Goal: Task Accomplishment & Management: Complete application form

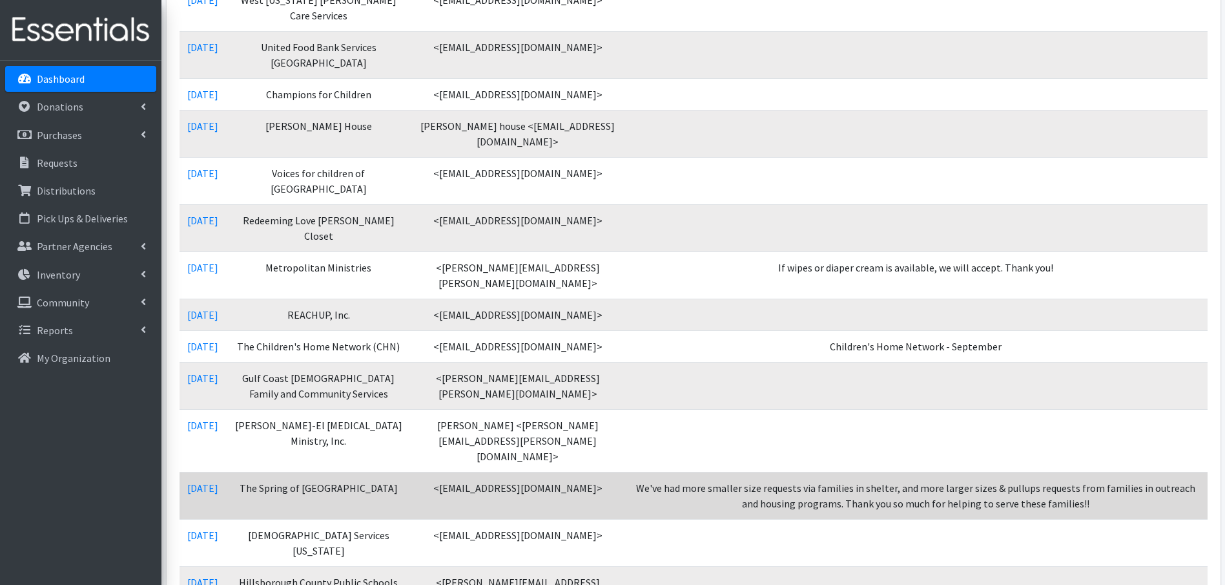
scroll to position [360, 0]
click at [218, 480] on link "09/07/2025" at bounding box center [202, 486] width 31 height 13
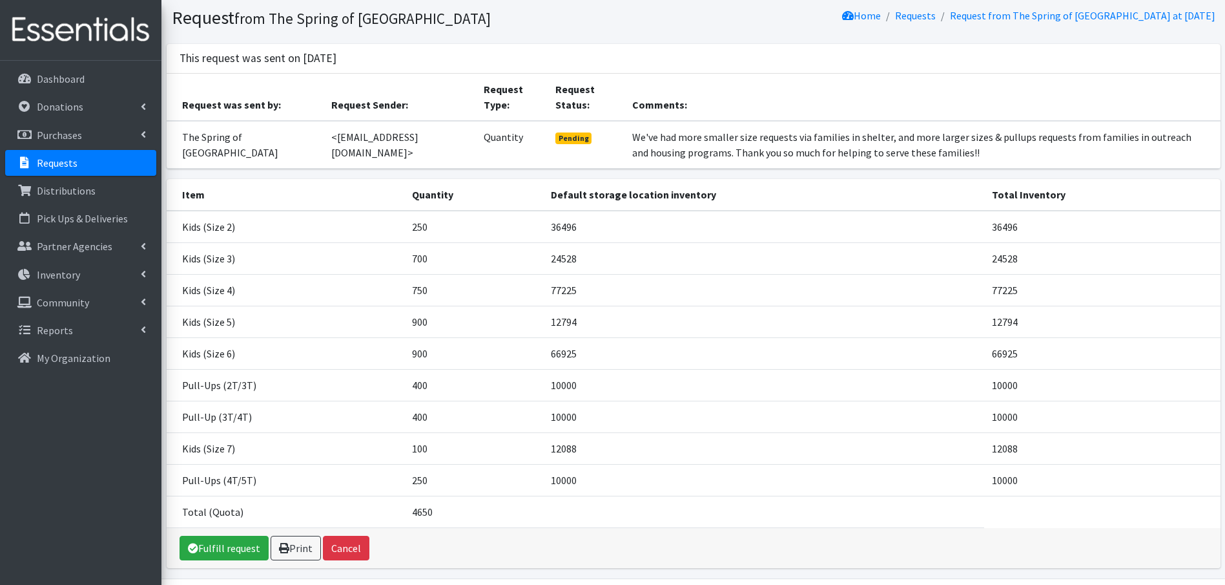
scroll to position [37, 0]
click at [90, 165] on link "Requests" at bounding box center [80, 163] width 151 height 26
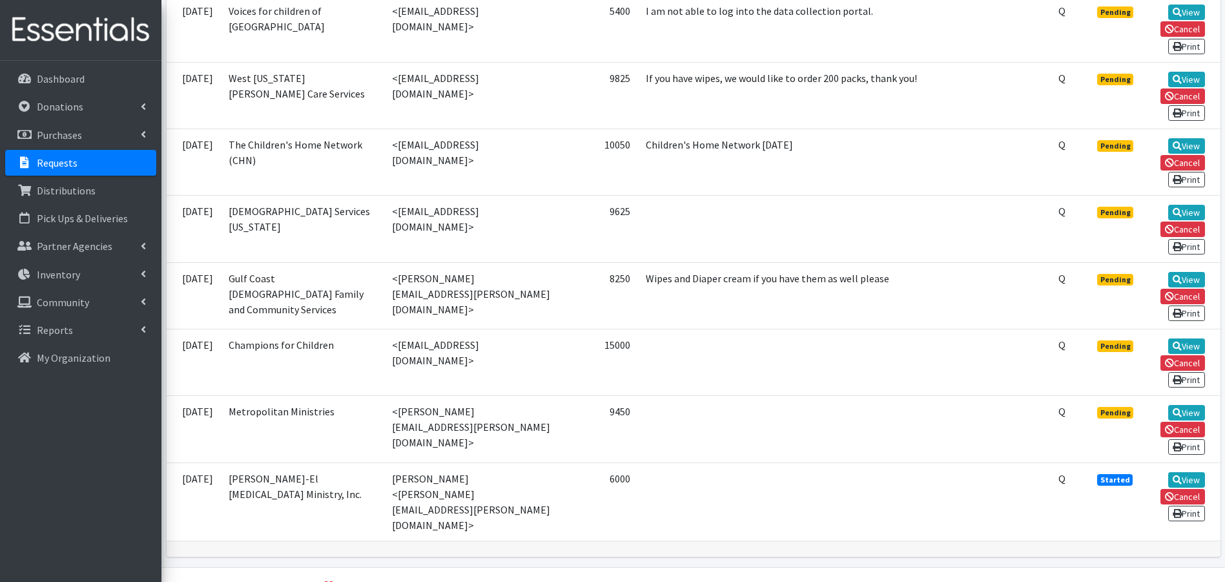
scroll to position [1860, 0]
click at [1186, 338] on link "View" at bounding box center [1186, 346] width 37 height 16
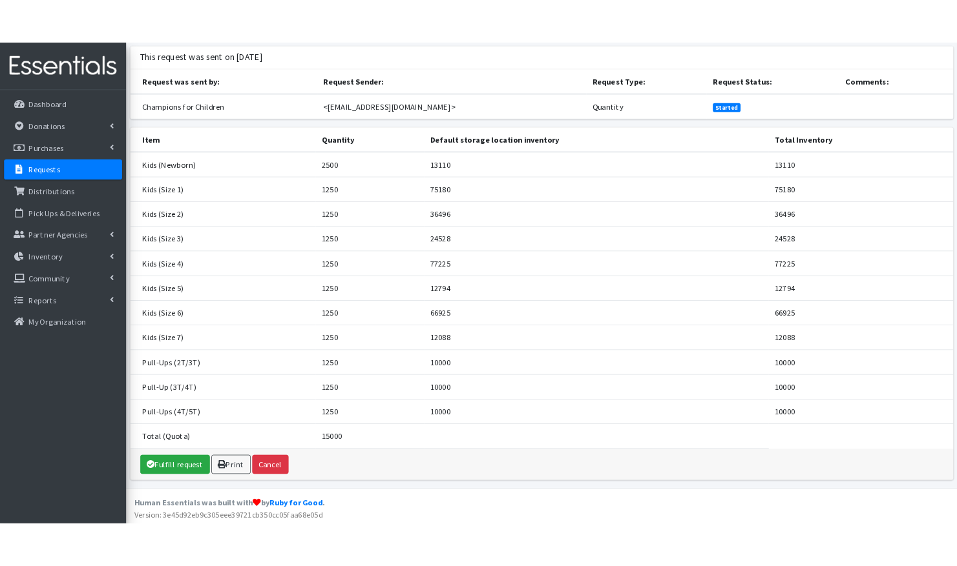
scroll to position [79, 0]
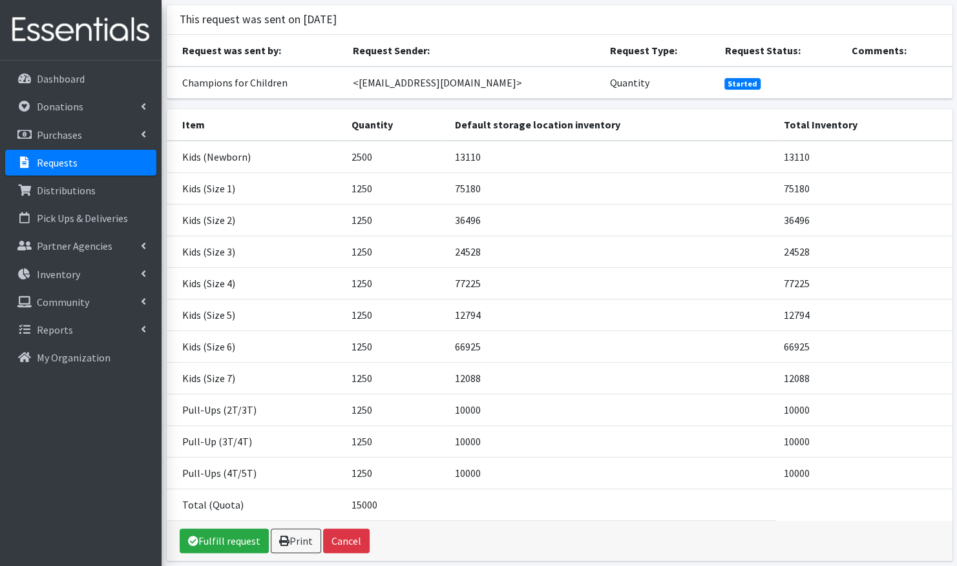
click at [92, 171] on link "Requests" at bounding box center [80, 163] width 151 height 26
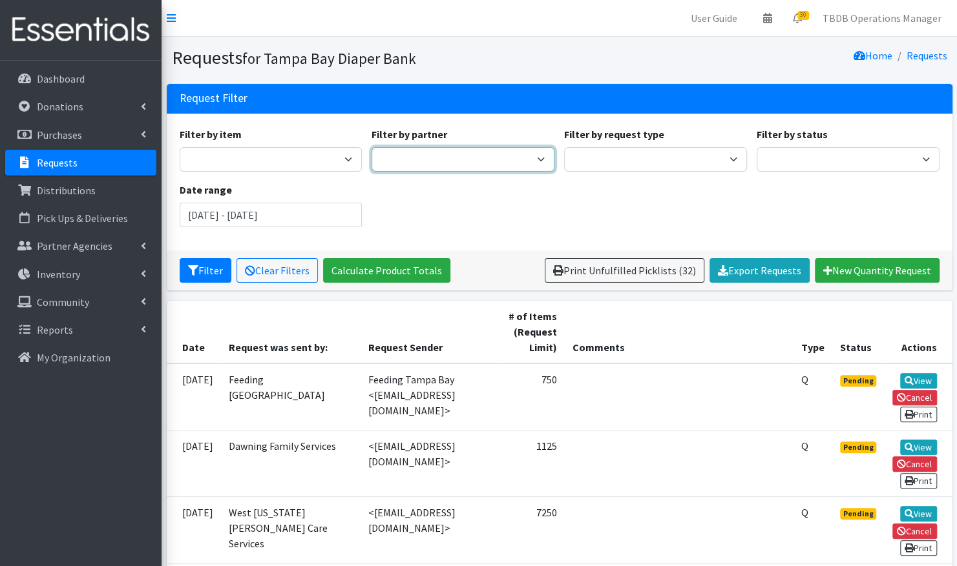
click at [534, 161] on select "BabyCycle BEAUTE Blueprint Foundation Inc. (BBF) Berkeley Food Pantry [PERSON_N…" at bounding box center [462, 159] width 183 height 25
select select "2955"
click at [371, 147] on select "BabyCycle BEAUTE Blueprint Foundation Inc. (BBF) Berkeley Food Pantry Beth-El F…" at bounding box center [462, 159] width 183 height 25
click at [211, 265] on button "Filter" at bounding box center [206, 270] width 52 height 25
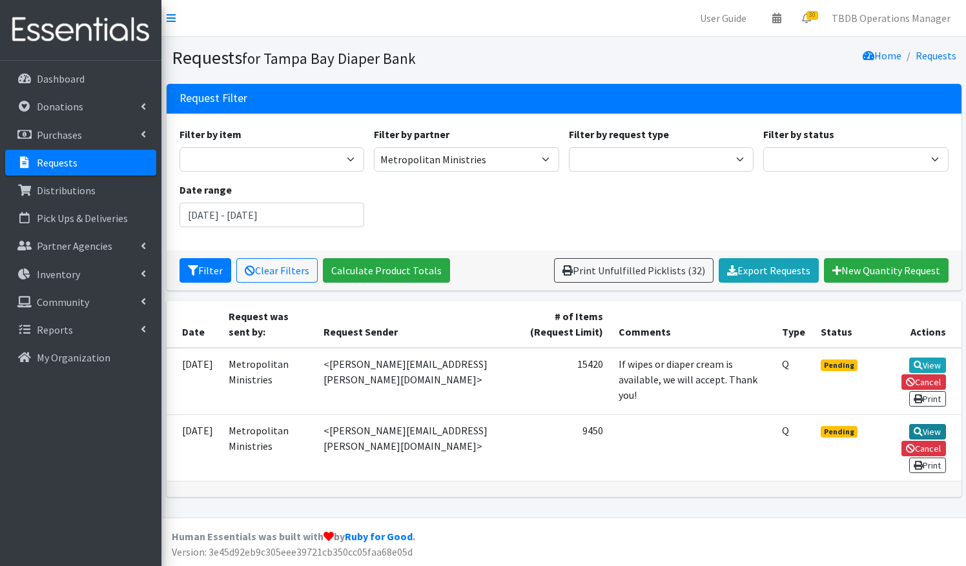
click at [936, 426] on link "View" at bounding box center [927, 432] width 37 height 16
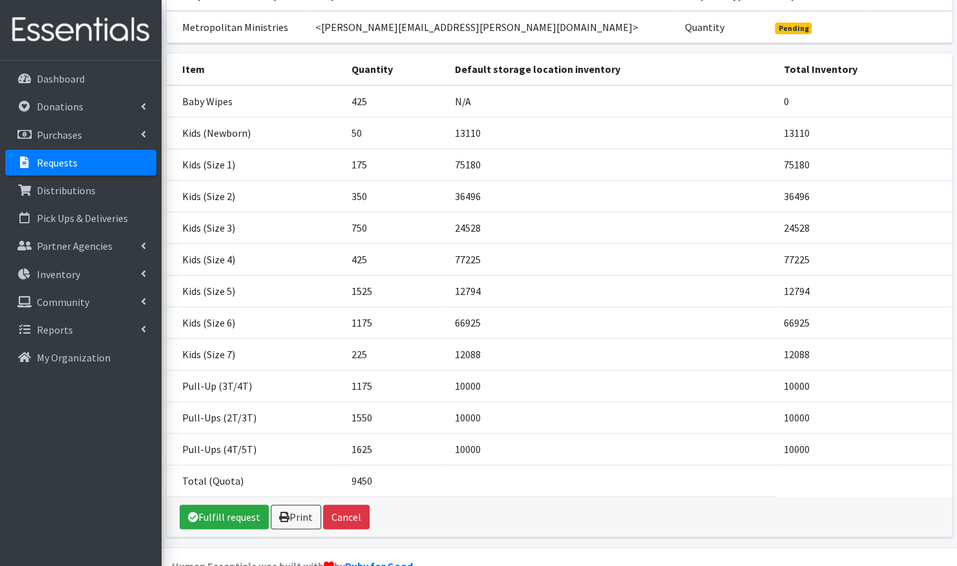
scroll to position [151, 0]
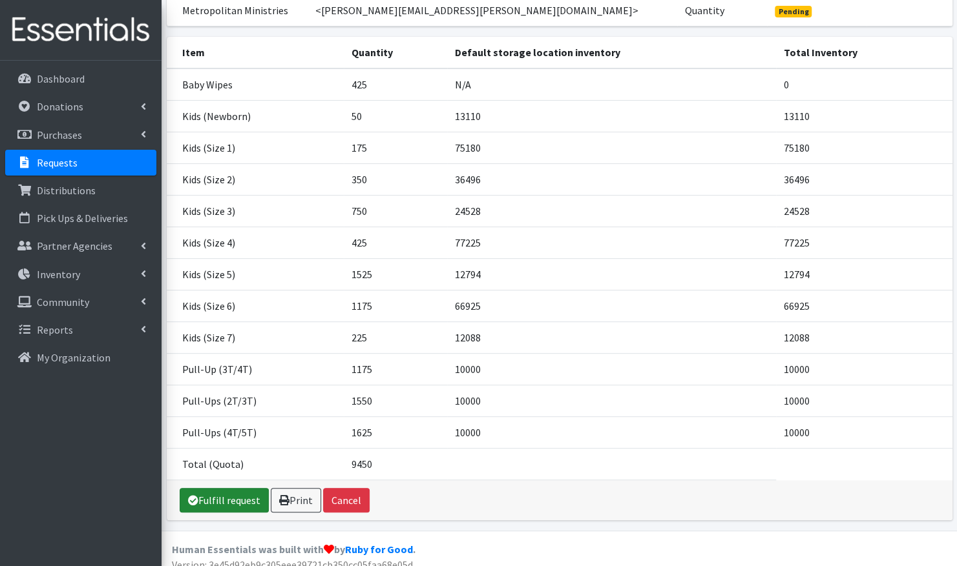
click at [220, 499] on link "Fulfill request" at bounding box center [224, 500] width 89 height 25
click at [223, 499] on link "Fulfill request" at bounding box center [224, 500] width 89 height 25
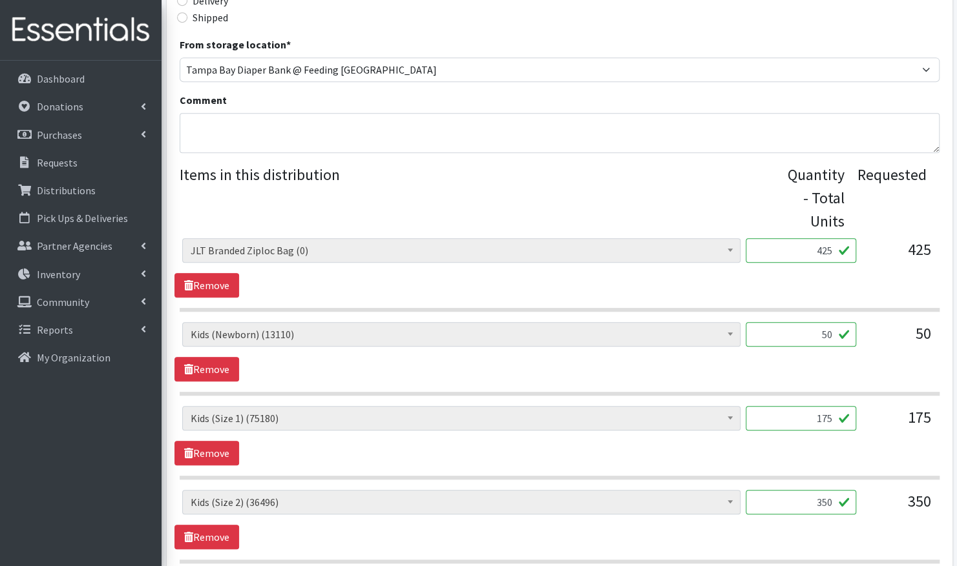
scroll to position [414, 0]
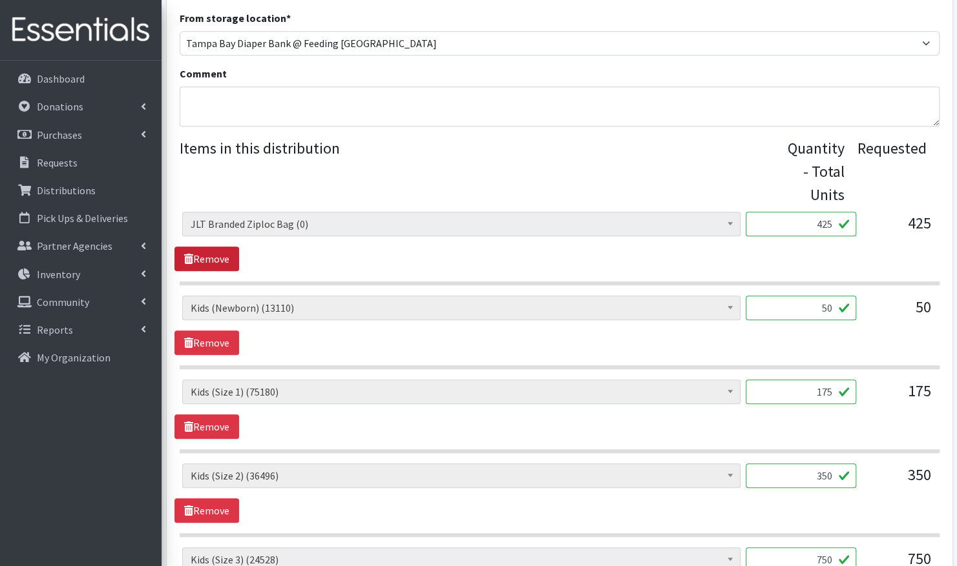
click at [226, 254] on link "Remove" at bounding box center [206, 259] width 65 height 25
click at [933, 233] on div "JLT Branded Ziploc Bag (0) Kids (Newborn) (13110) Kids (Preemie) (705) Kids (Si…" at bounding box center [559, 229] width 754 height 35
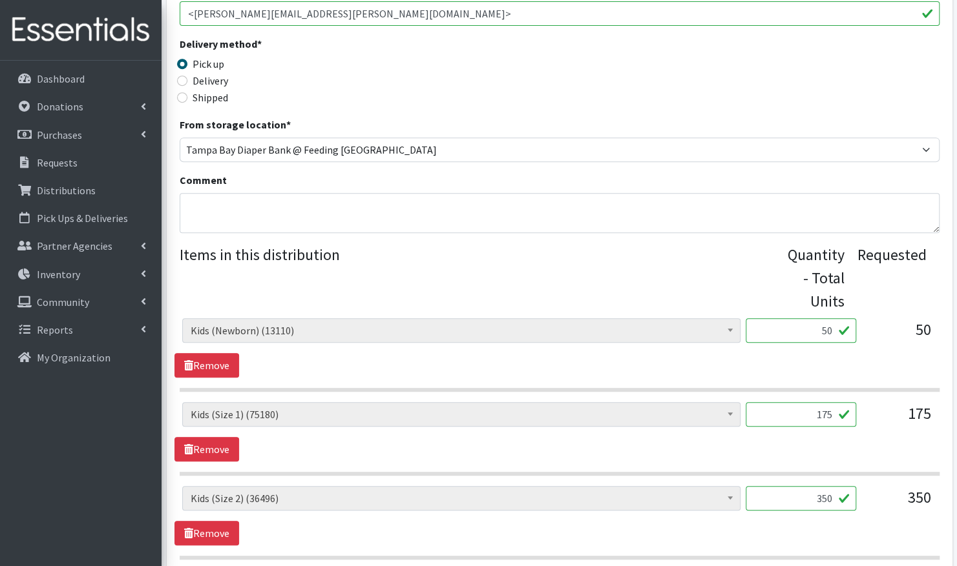
scroll to position [311, 0]
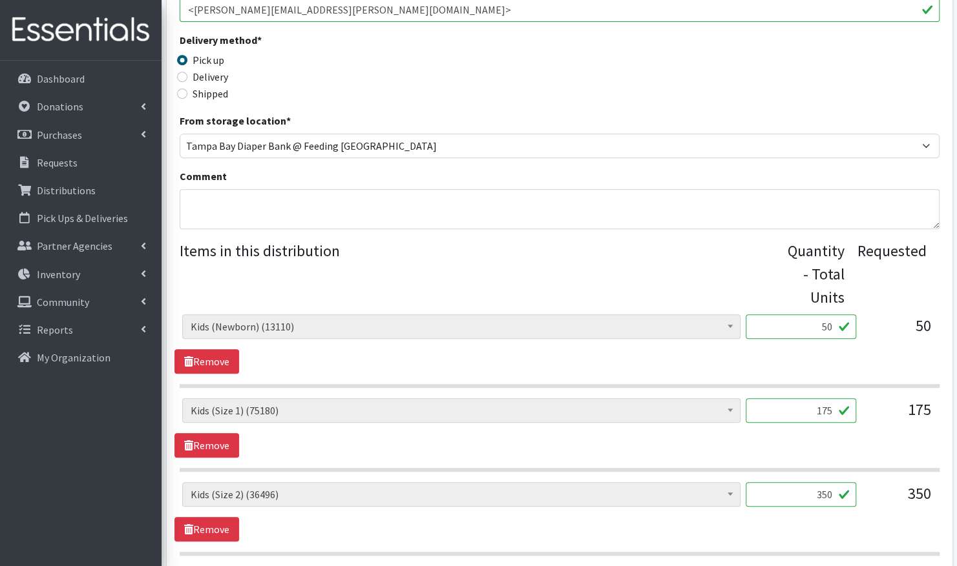
click at [831, 328] on input "50" at bounding box center [800, 327] width 110 height 25
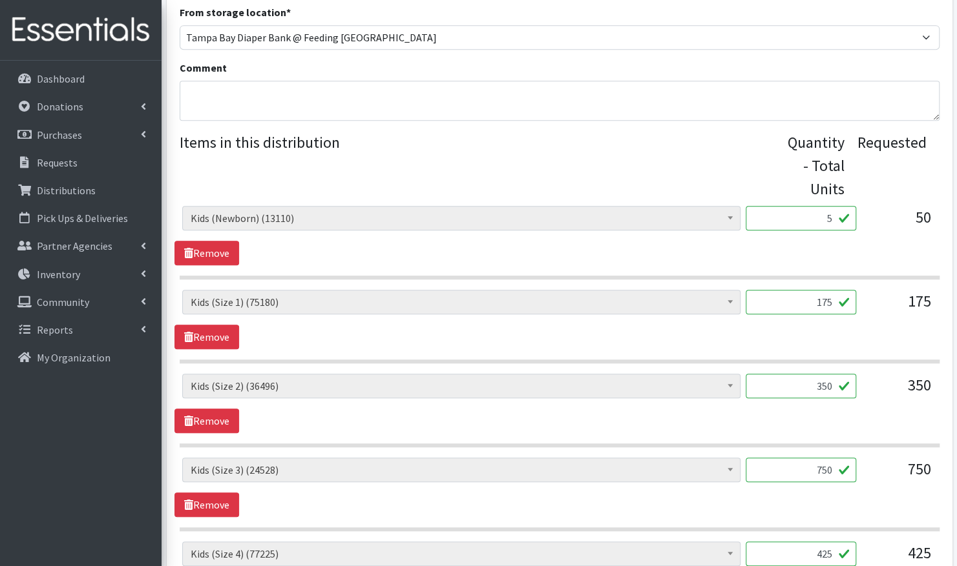
type input "5"
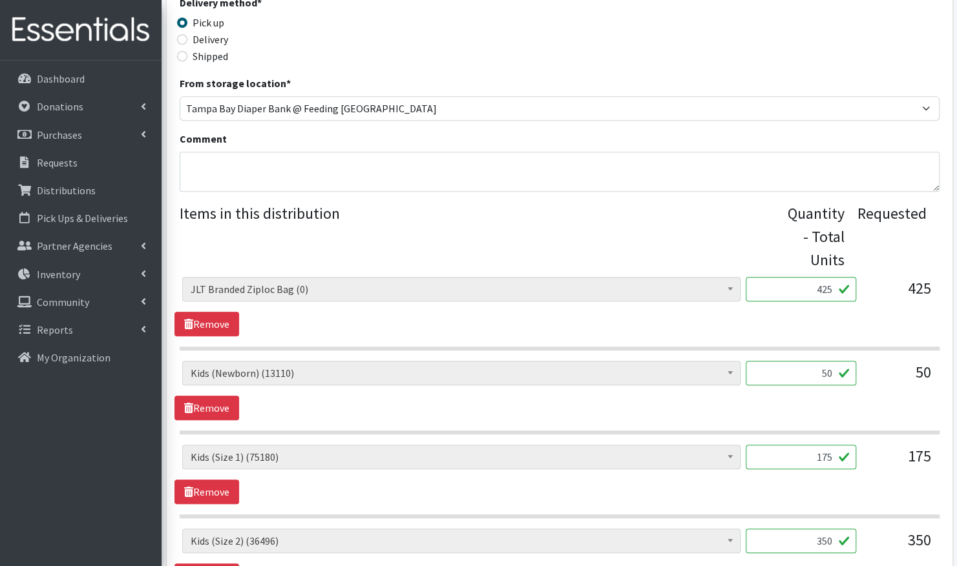
scroll to position [349, 0]
click at [832, 285] on input "425" at bounding box center [800, 288] width 110 height 25
type input "4"
type input "0"
click at [824, 370] on input "50" at bounding box center [800, 372] width 110 height 25
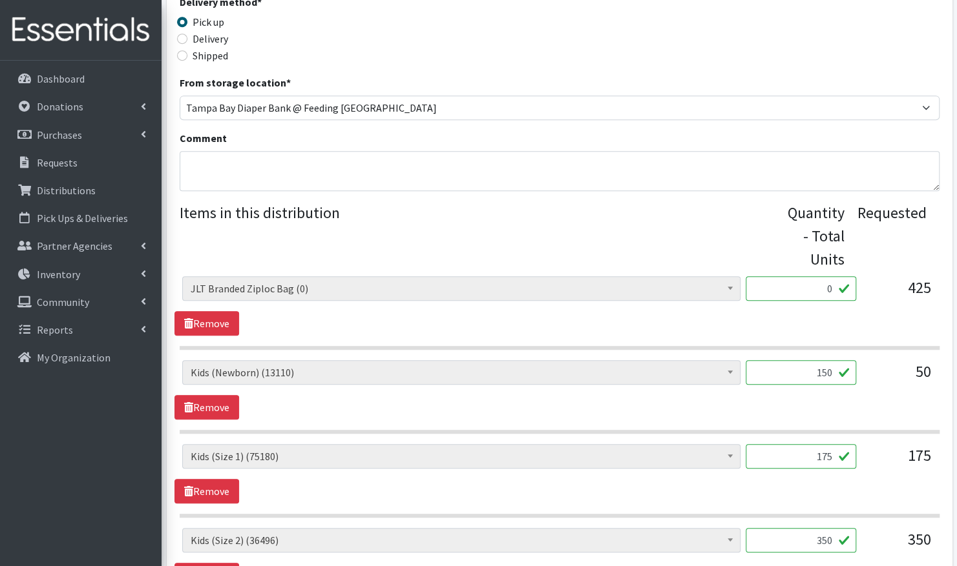
type input "150"
drag, startPoint x: 831, startPoint y: 453, endPoint x: 811, endPoint y: 453, distance: 20.7
click at [811, 453] on input "175" at bounding box center [800, 456] width 110 height 25
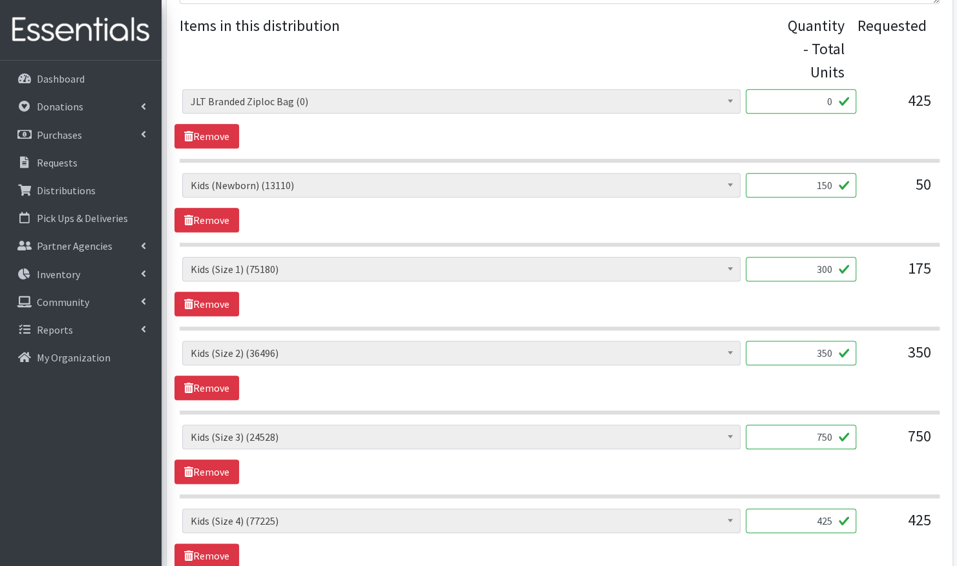
scroll to position [537, 0]
type input "300"
click at [829, 515] on input "425" at bounding box center [800, 520] width 110 height 25
type input "4"
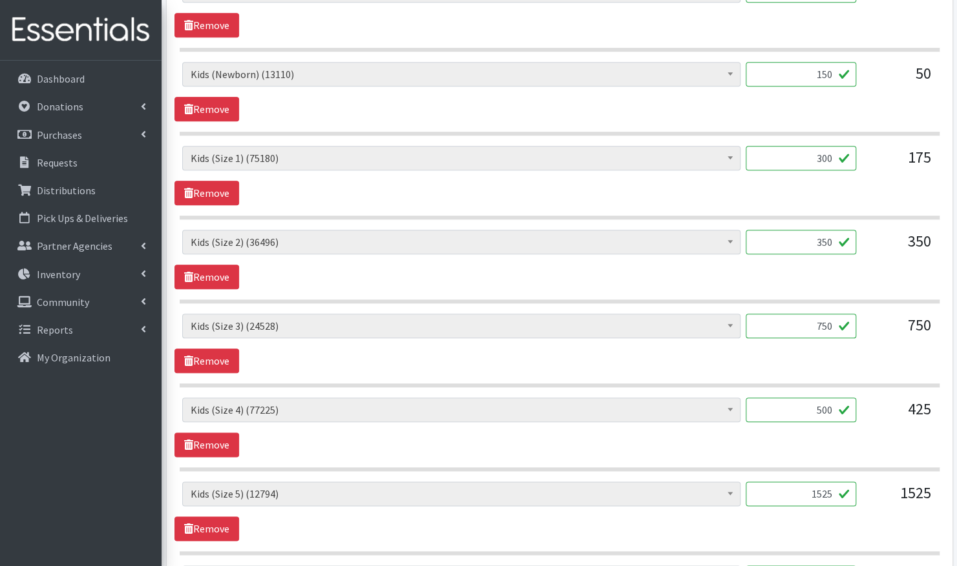
scroll to position [650, 0]
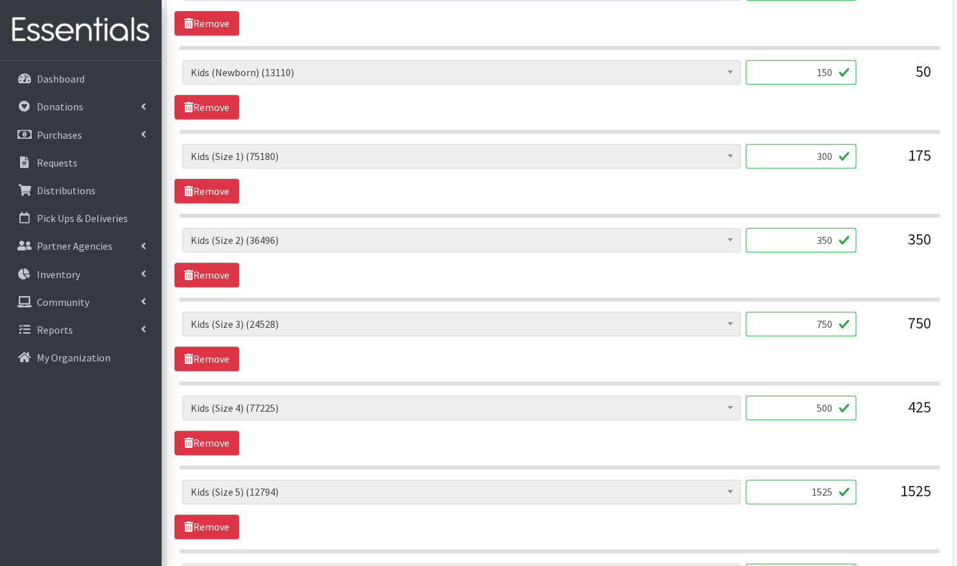
type input "500"
drag, startPoint x: 833, startPoint y: 484, endPoint x: 800, endPoint y: 485, distance: 33.6
click at [800, 485] on input "1525" at bounding box center [800, 492] width 110 height 25
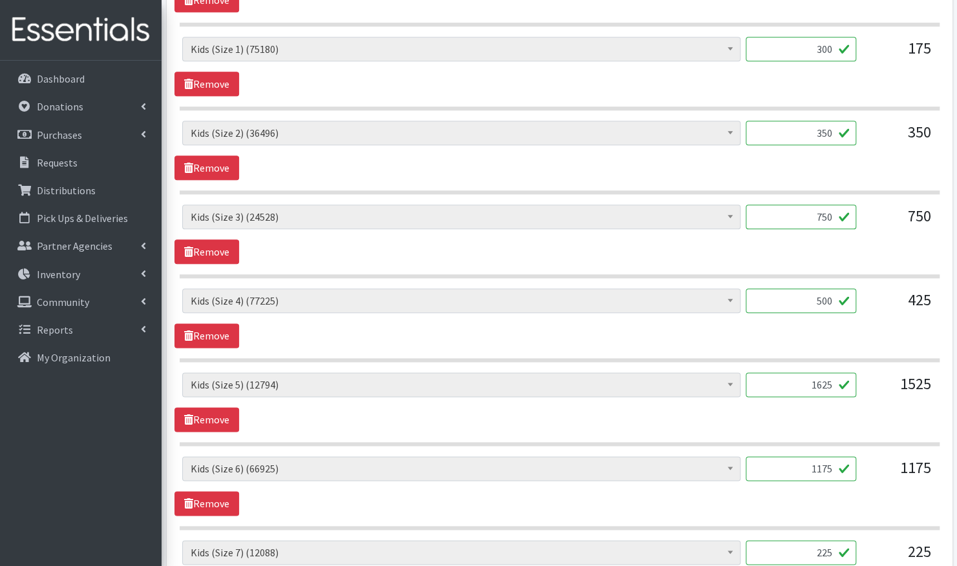
scroll to position [782, 0]
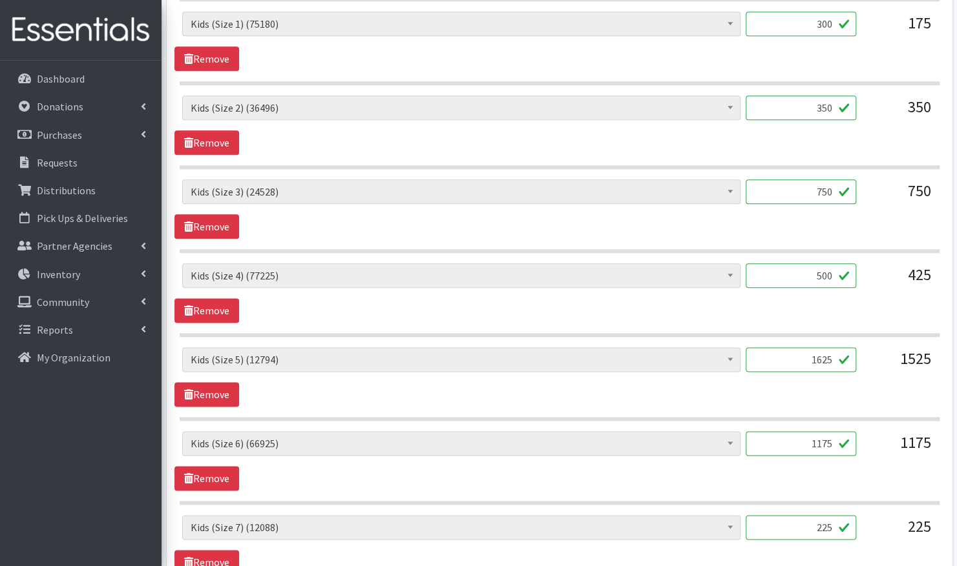
type input "1625"
drag, startPoint x: 832, startPoint y: 437, endPoint x: 809, endPoint y: 436, distance: 23.3
click at [809, 436] on input "1175" at bounding box center [800, 443] width 110 height 25
type input "1250"
drag, startPoint x: 832, startPoint y: 522, endPoint x: 806, endPoint y: 522, distance: 25.8
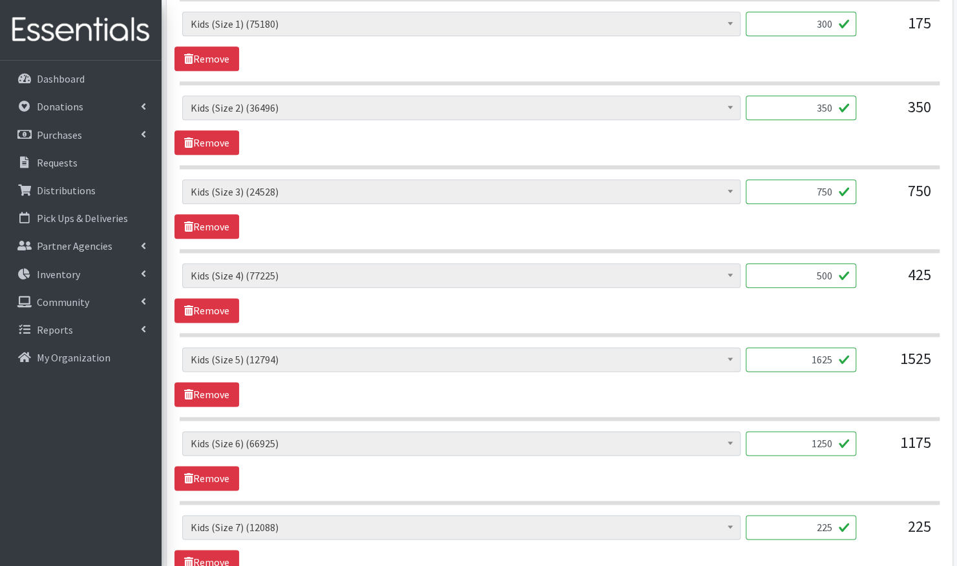
click at [806, 522] on input "225" at bounding box center [800, 527] width 110 height 25
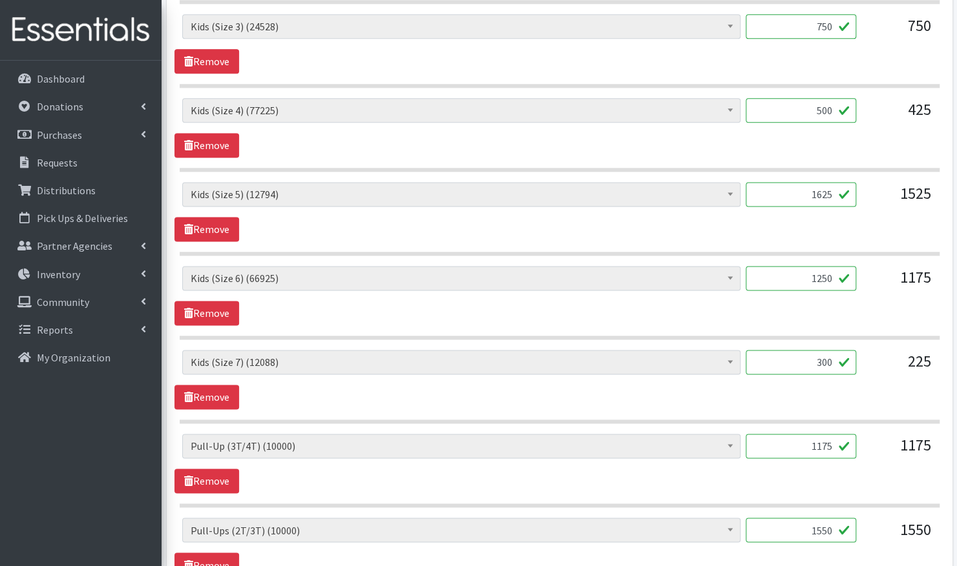
scroll to position [949, 0]
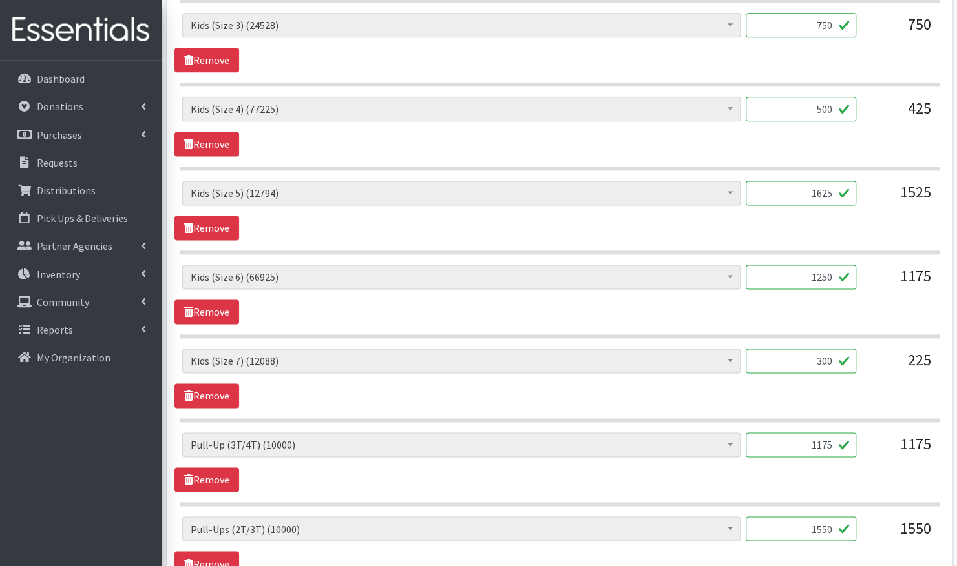
type input "300"
drag, startPoint x: 833, startPoint y: 438, endPoint x: 802, endPoint y: 438, distance: 31.6
click at [802, 438] on input "1175" at bounding box center [800, 445] width 110 height 25
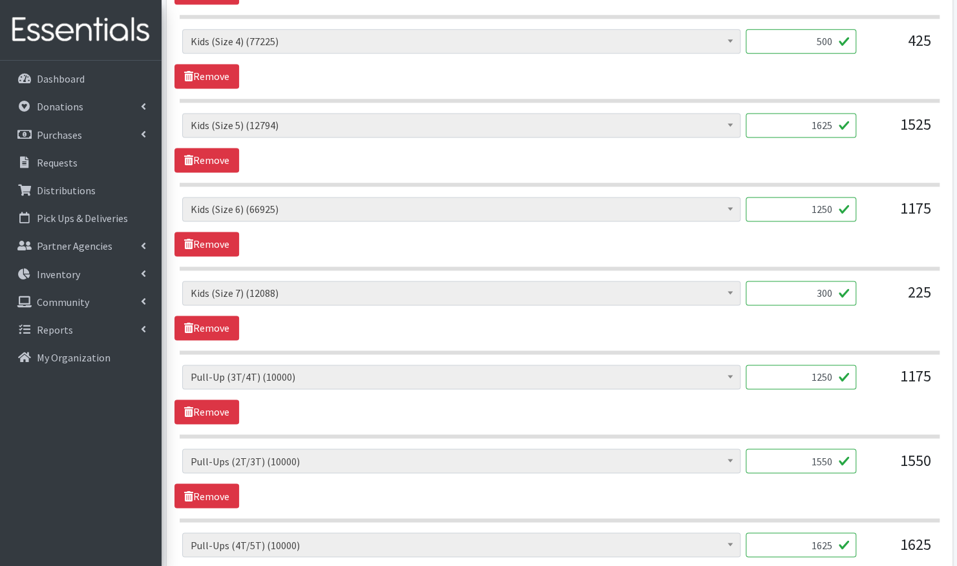
scroll to position [1017, 0]
type input "1250"
drag, startPoint x: 832, startPoint y: 456, endPoint x: 798, endPoint y: 455, distance: 33.6
click at [798, 455] on input "1550" at bounding box center [800, 460] width 110 height 25
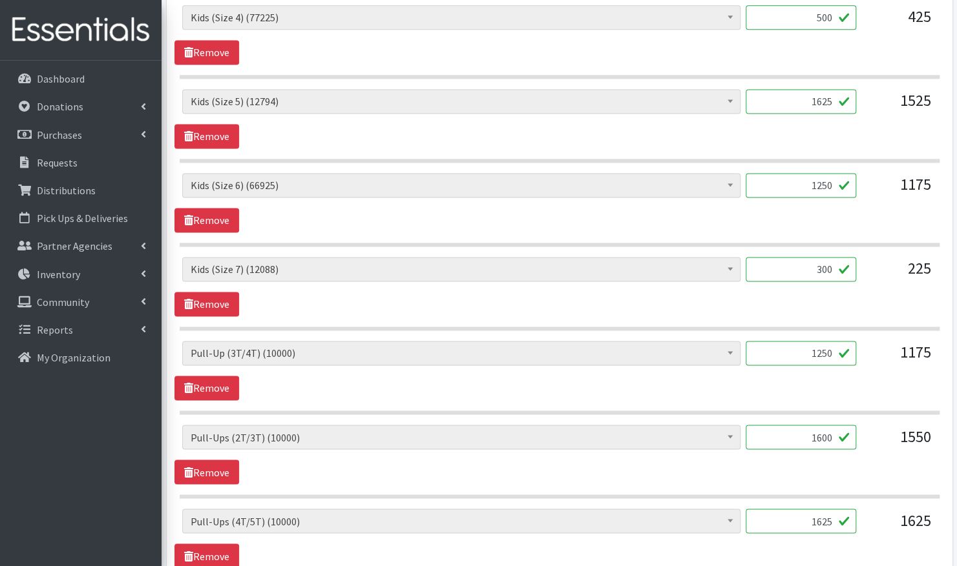
scroll to position [1042, 0]
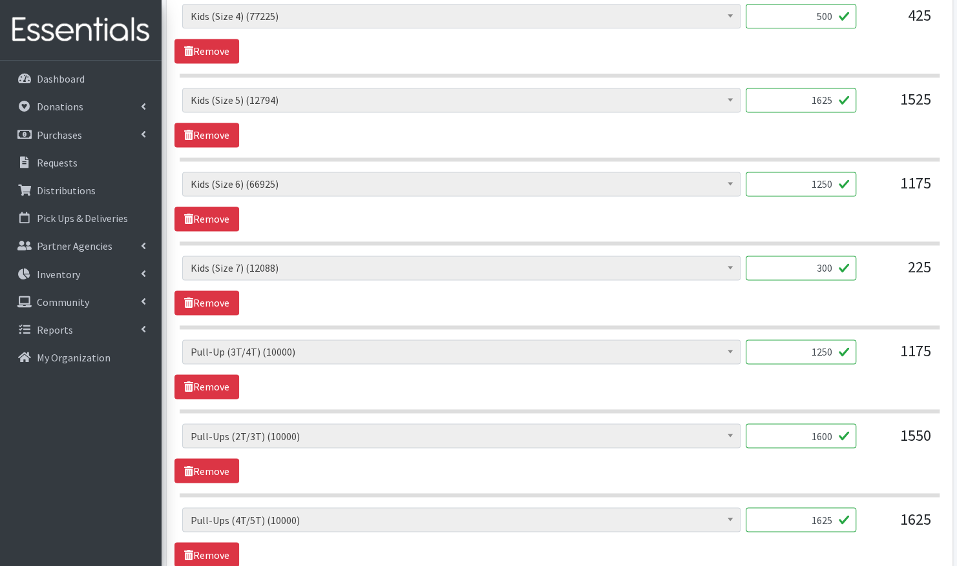
type input "1600"
drag, startPoint x: 831, startPoint y: 510, endPoint x: 802, endPoint y: 508, distance: 29.1
click at [802, 508] on input "1625" at bounding box center [800, 520] width 110 height 25
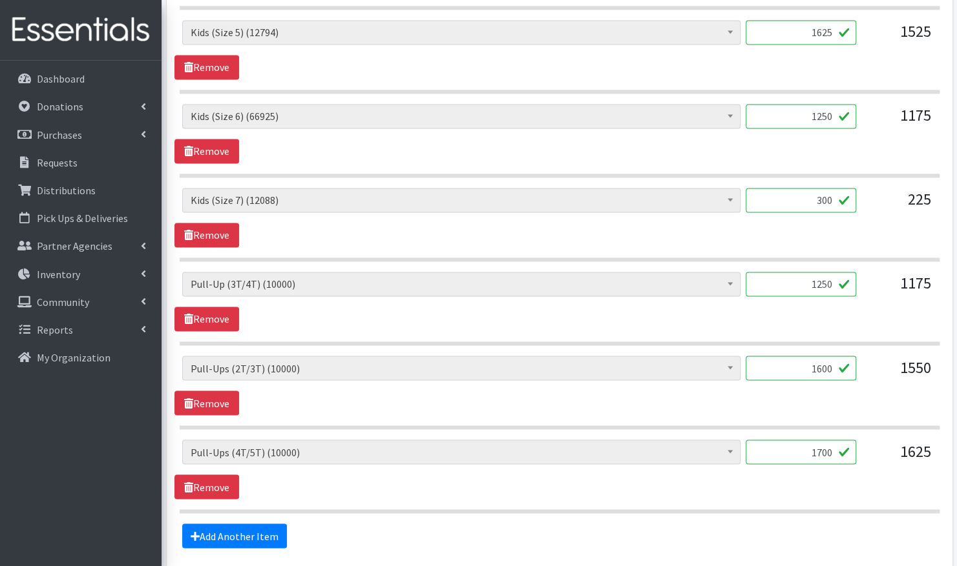
scroll to position [1214, 0]
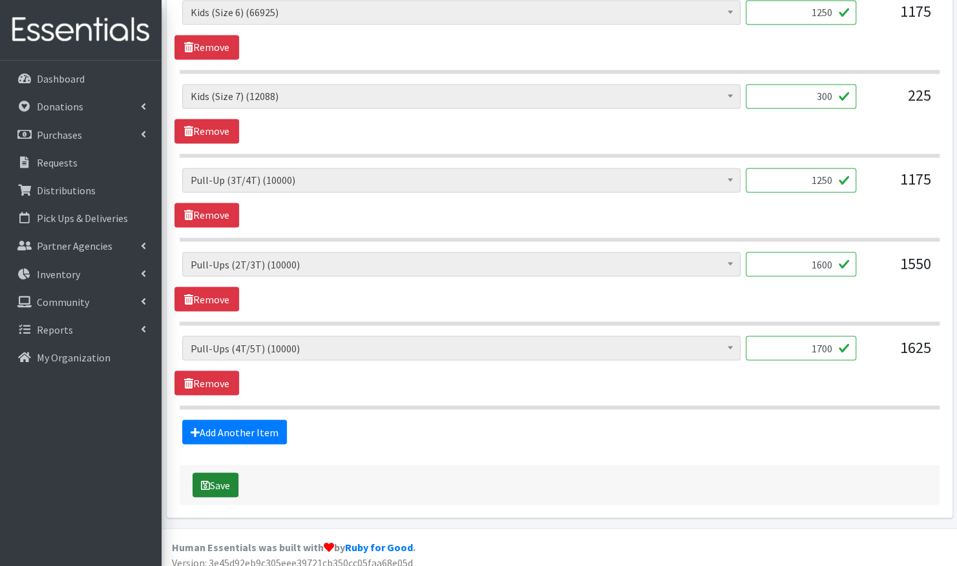
type input "1700"
click at [218, 474] on button "Save" at bounding box center [215, 485] width 46 height 25
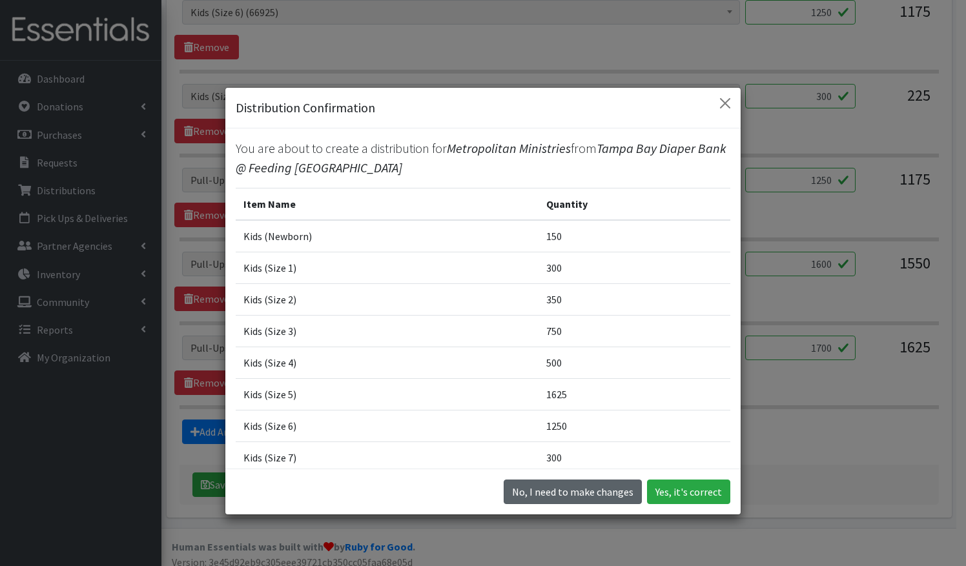
click at [577, 490] on button "No, I need to make changes" at bounding box center [573, 492] width 138 height 25
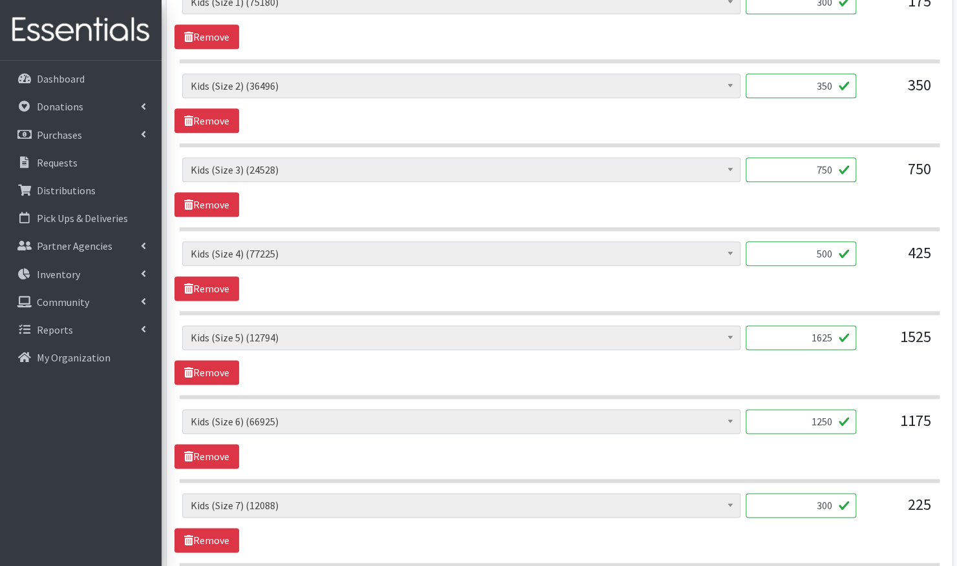
scroll to position [803, 0]
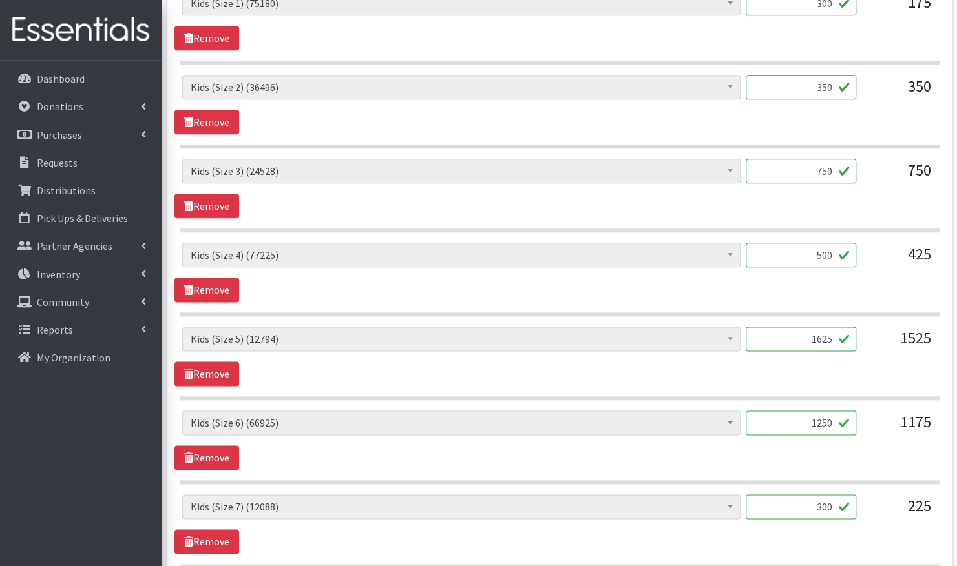
drag, startPoint x: 831, startPoint y: 81, endPoint x: 801, endPoint y: 81, distance: 30.4
click at [801, 81] on input "350" at bounding box center [800, 87] width 110 height 25
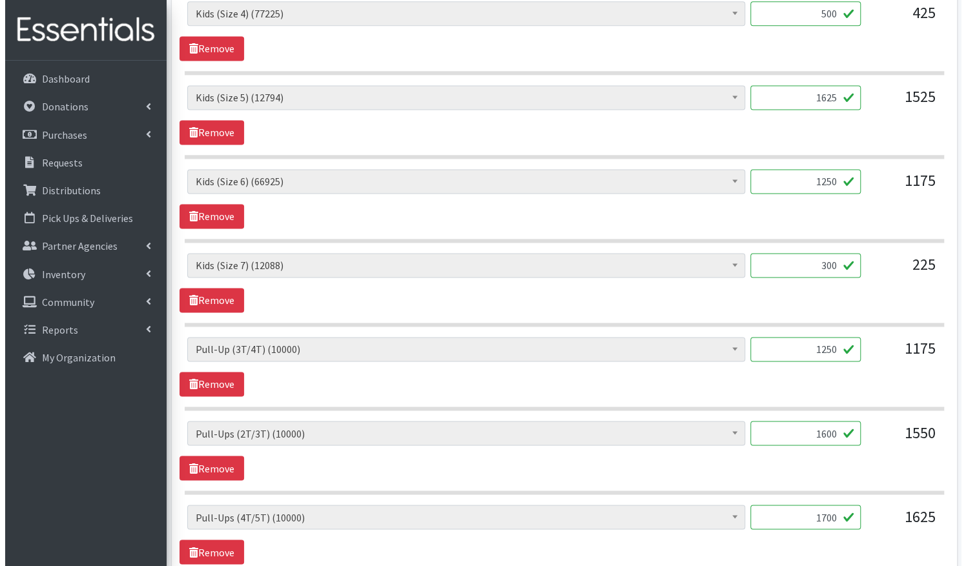
scroll to position [1214, 0]
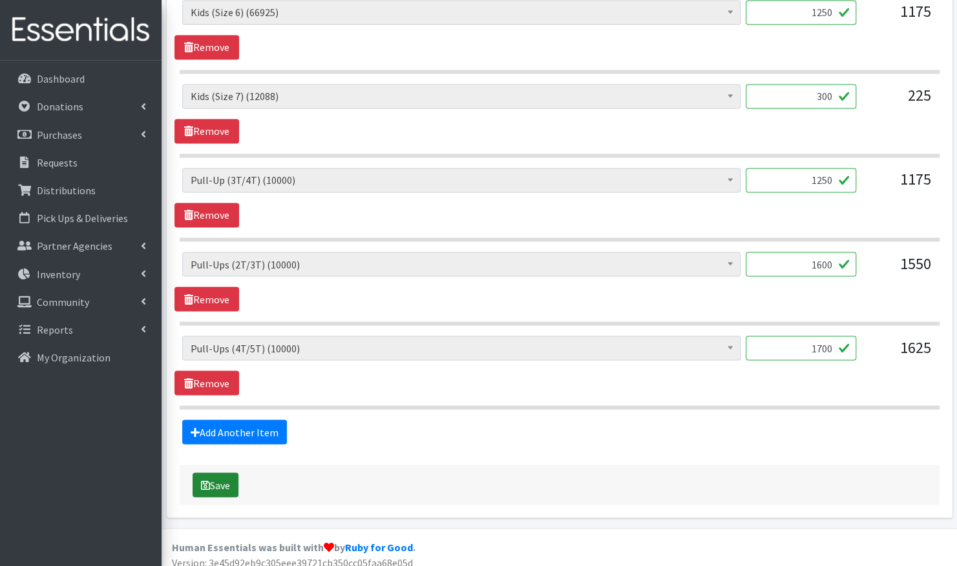
type input "450"
click at [229, 473] on button "Save" at bounding box center [215, 485] width 46 height 25
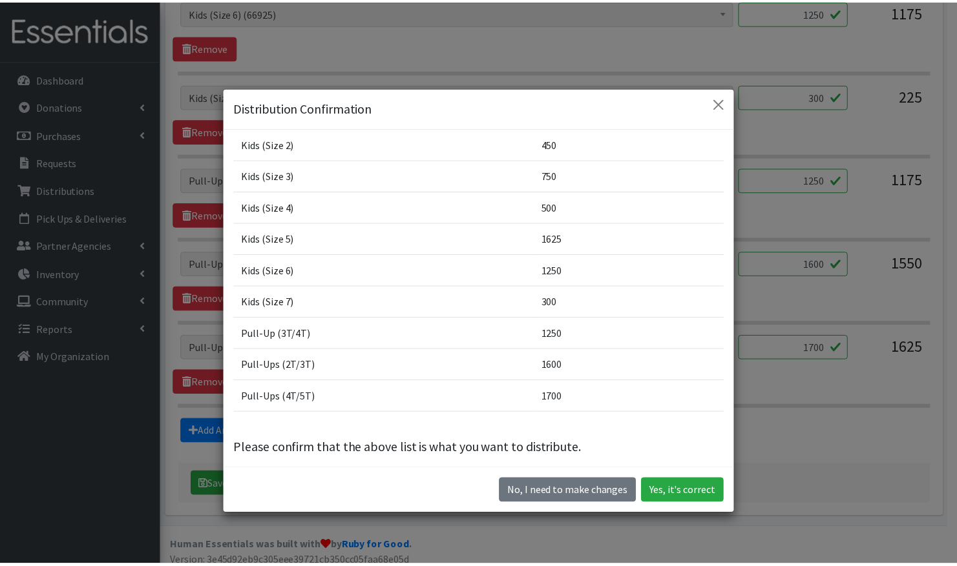
scroll to position [163, 0]
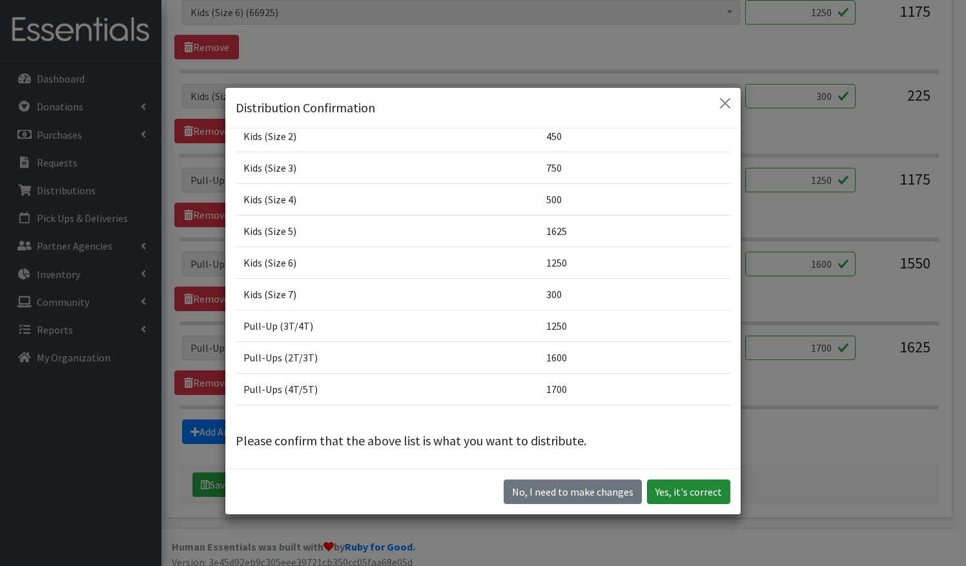
click at [662, 488] on button "Yes, it's correct" at bounding box center [688, 492] width 83 height 25
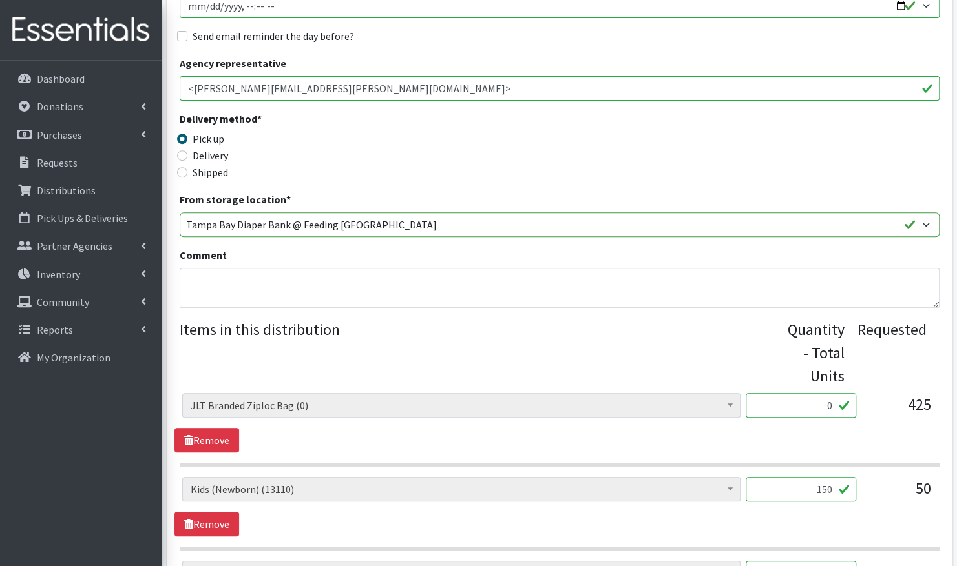
scroll to position [329, 0]
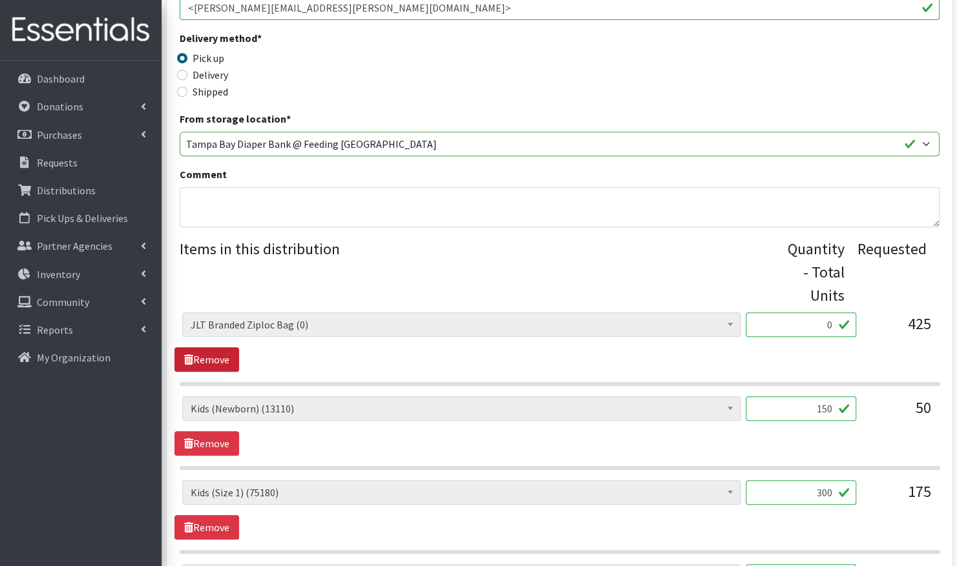
click at [207, 353] on link "Remove" at bounding box center [206, 359] width 65 height 25
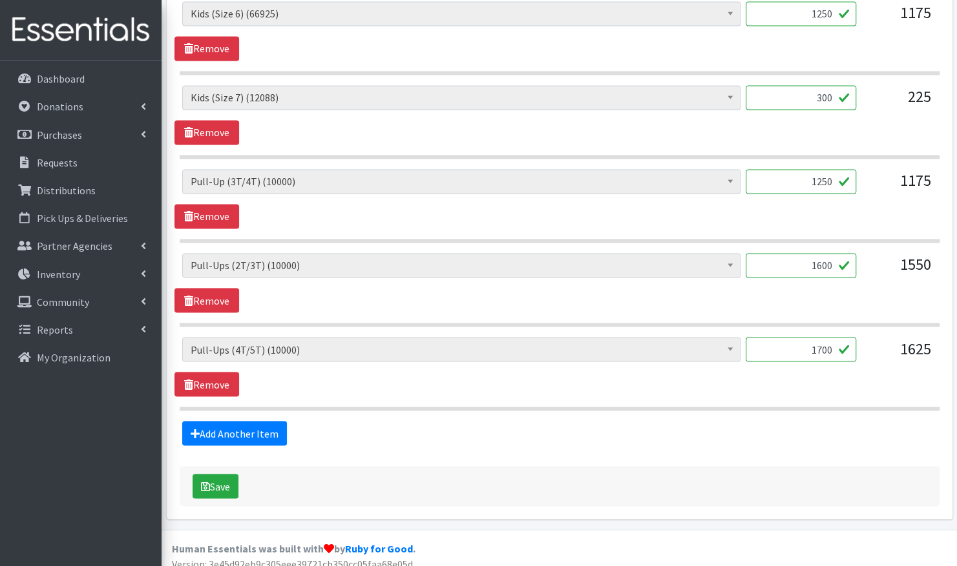
scroll to position [1146, 0]
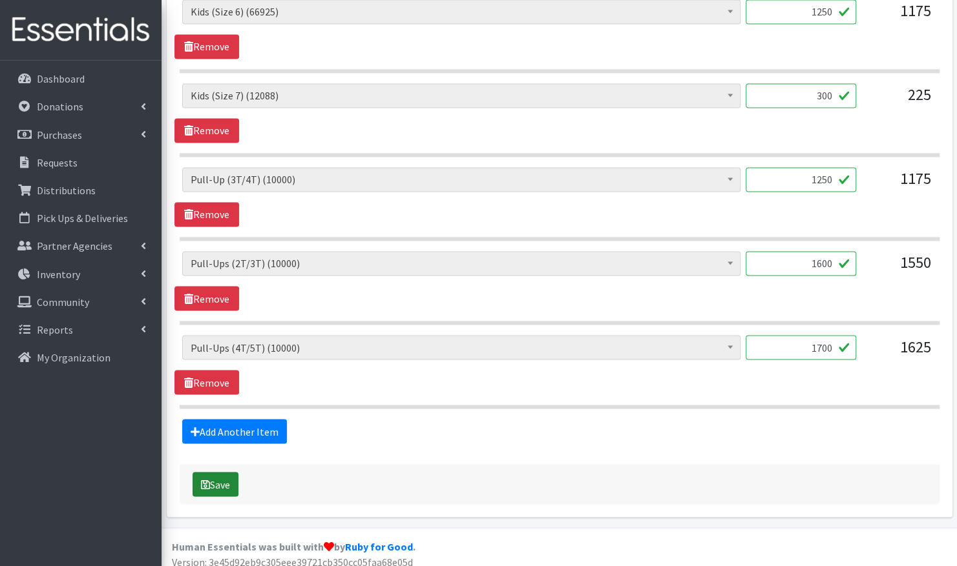
click at [218, 473] on button "Save" at bounding box center [215, 484] width 46 height 25
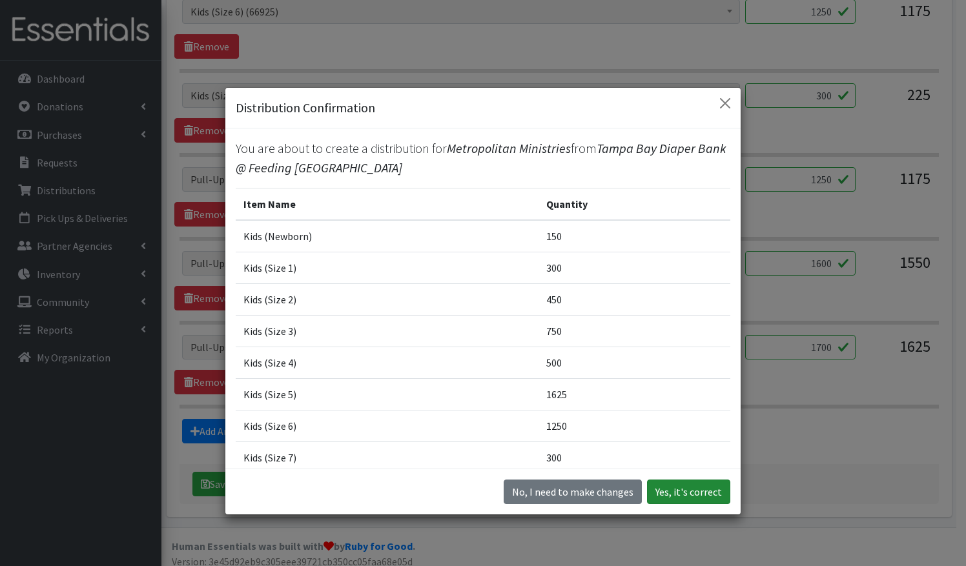
click at [695, 496] on button "Yes, it's correct" at bounding box center [688, 492] width 83 height 25
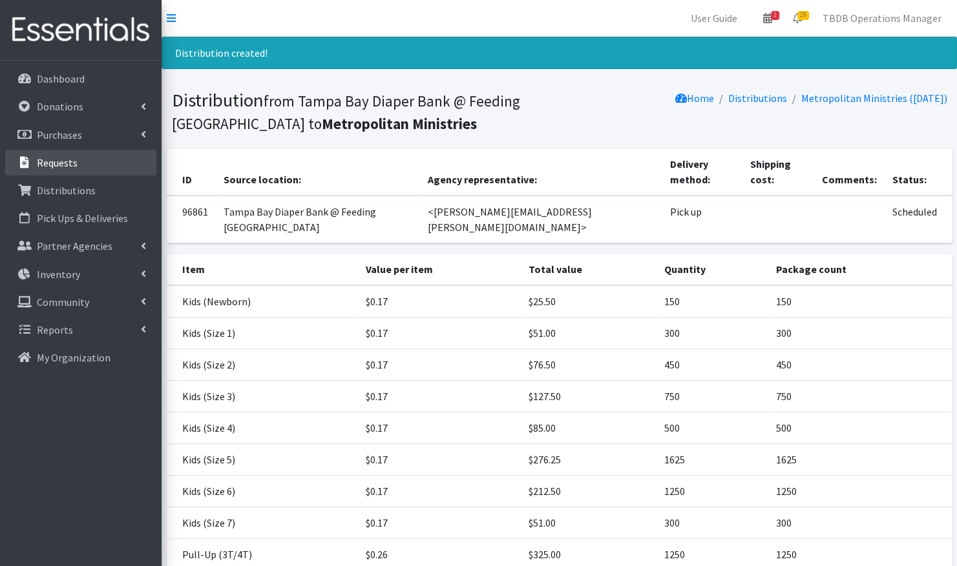
click at [79, 158] on link "Requests" at bounding box center [80, 163] width 151 height 26
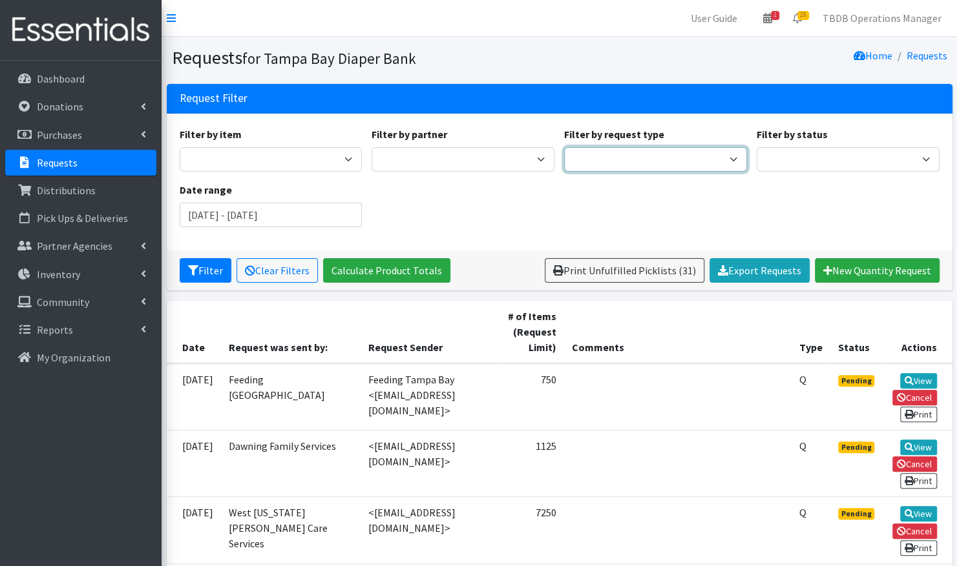
click at [629, 158] on select "Quantity Individual Child" at bounding box center [655, 159] width 183 height 25
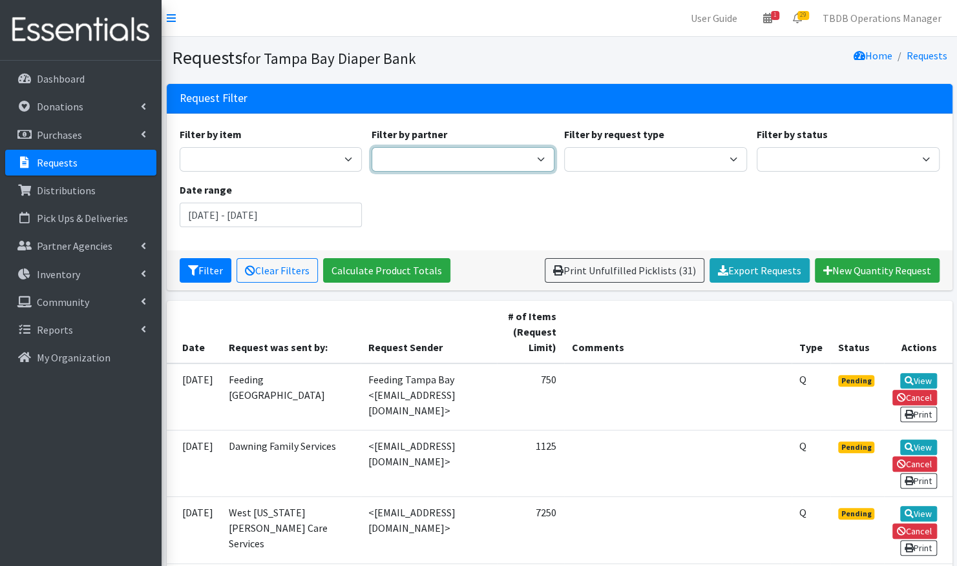
click at [525, 152] on select "BabyCycle BEAUTE Blueprint Foundation Inc. (BBF) Berkeley Food Pantry [PERSON_N…" at bounding box center [462, 159] width 183 height 25
select select "3476"
click at [371, 147] on select "BabyCycle BEAUTE Blueprint Foundation Inc. (BBF) Berkeley Food Pantry [PERSON_N…" at bounding box center [462, 159] width 183 height 25
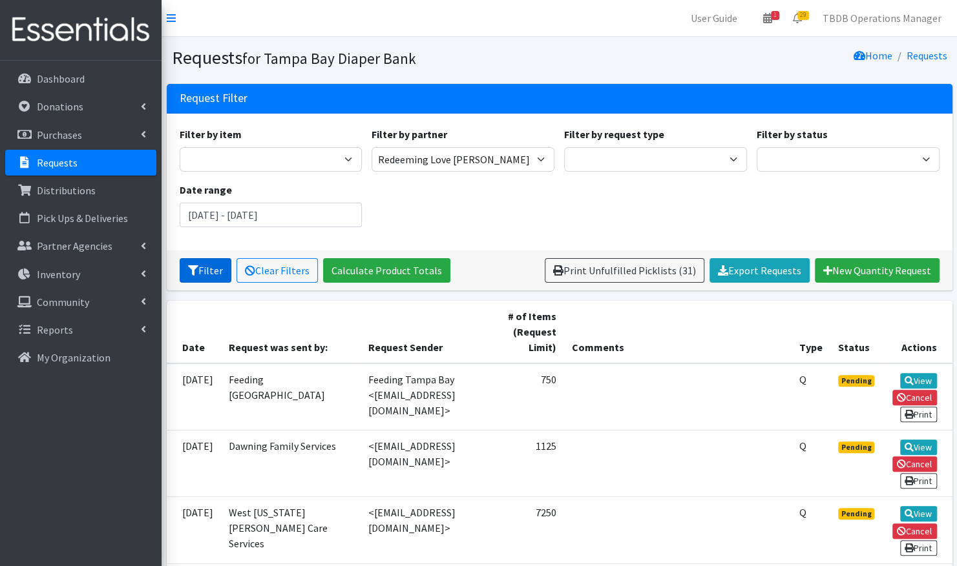
click at [205, 273] on button "Filter" at bounding box center [206, 270] width 52 height 25
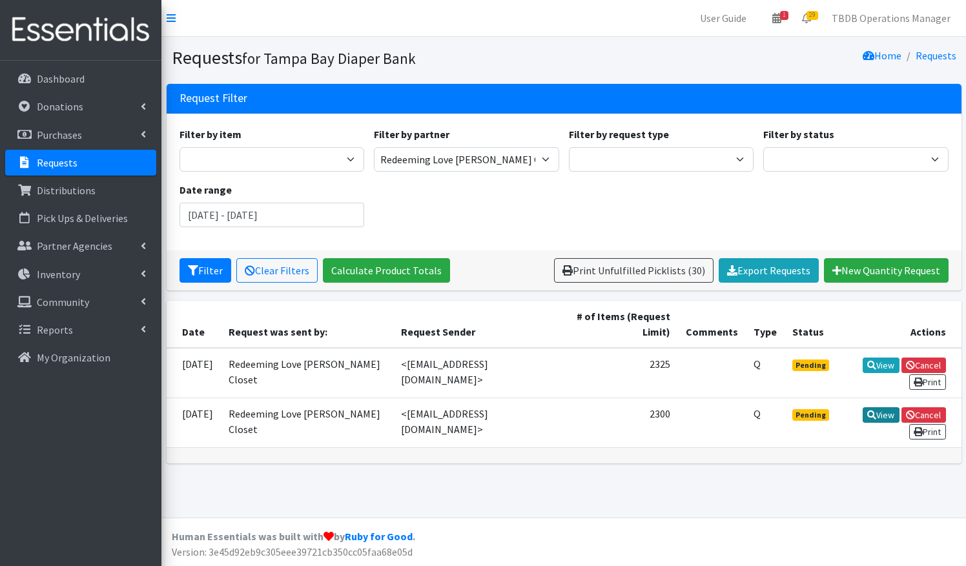
click at [876, 411] on link "View" at bounding box center [881, 416] width 37 height 16
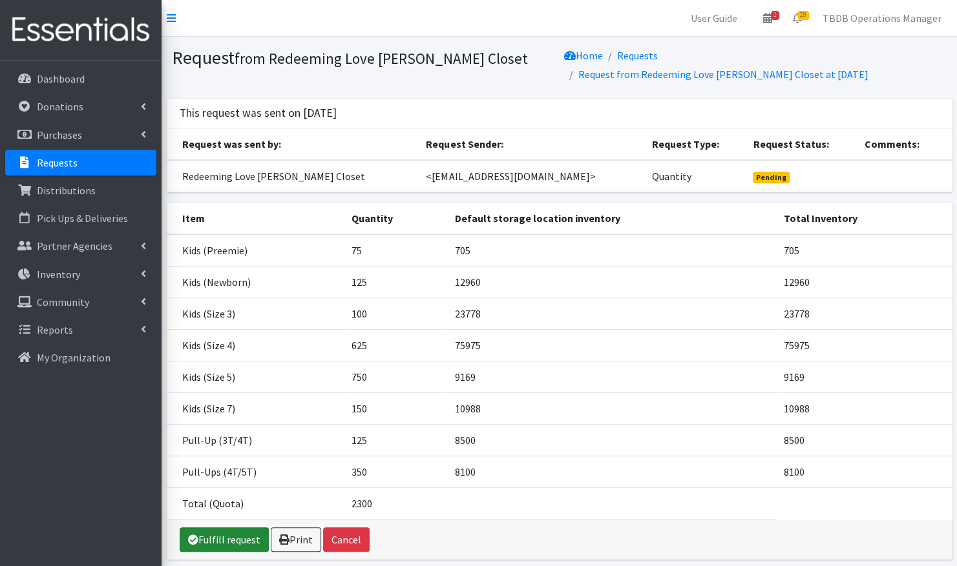
click at [243, 528] on link "Fulfill request" at bounding box center [224, 540] width 89 height 25
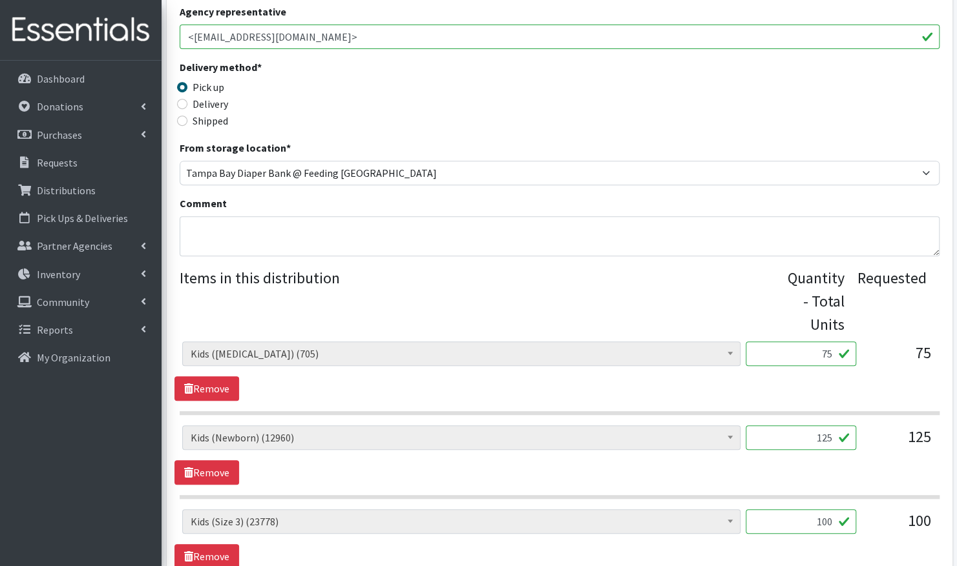
scroll to position [287, 0]
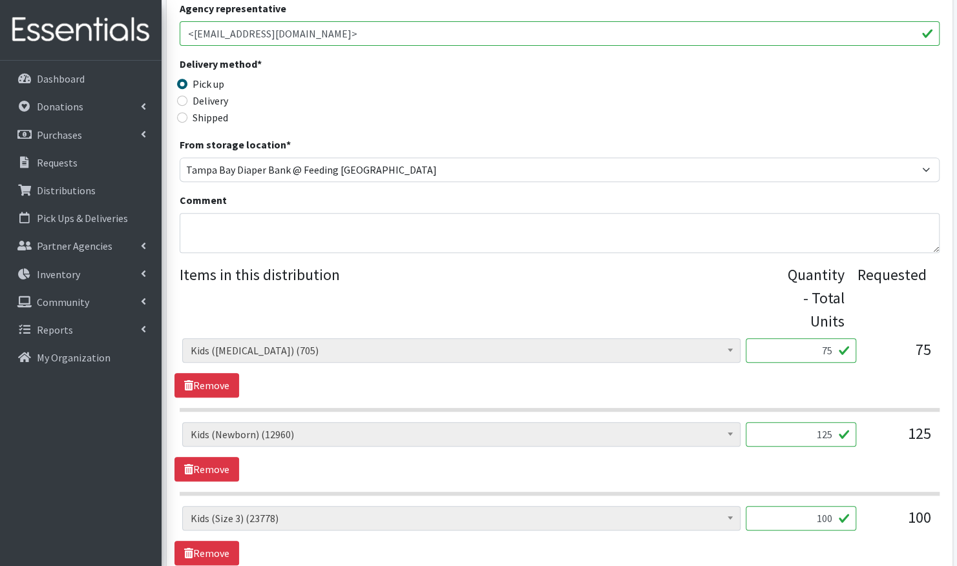
click at [831, 347] on input "75" at bounding box center [800, 350] width 110 height 25
click at [218, 384] on link "Remove" at bounding box center [206, 385] width 65 height 25
click at [830, 430] on input "100" at bounding box center [800, 434] width 110 height 25
click at [833, 355] on input "125" at bounding box center [800, 350] width 110 height 25
type input "150"
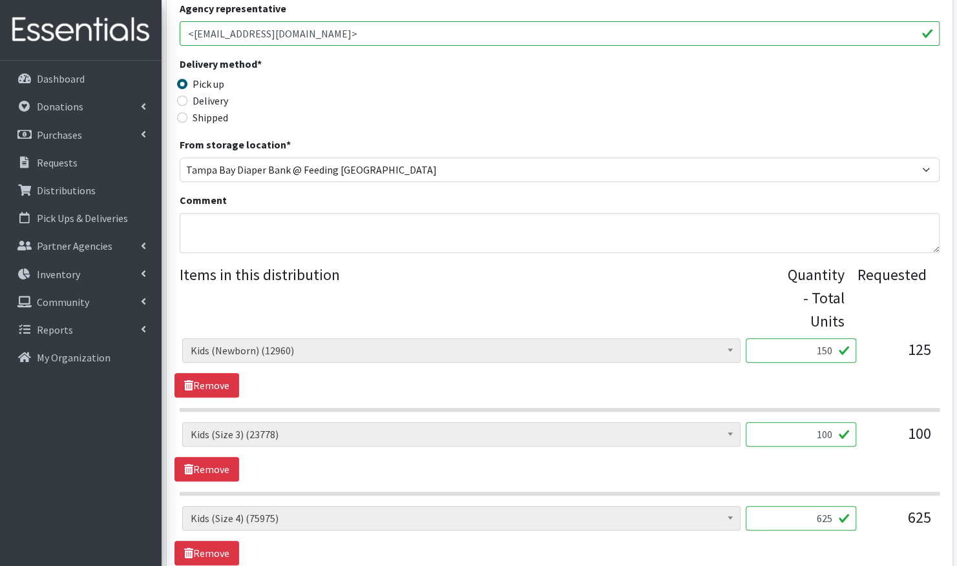
click at [830, 431] on input "100" at bounding box center [800, 434] width 110 height 25
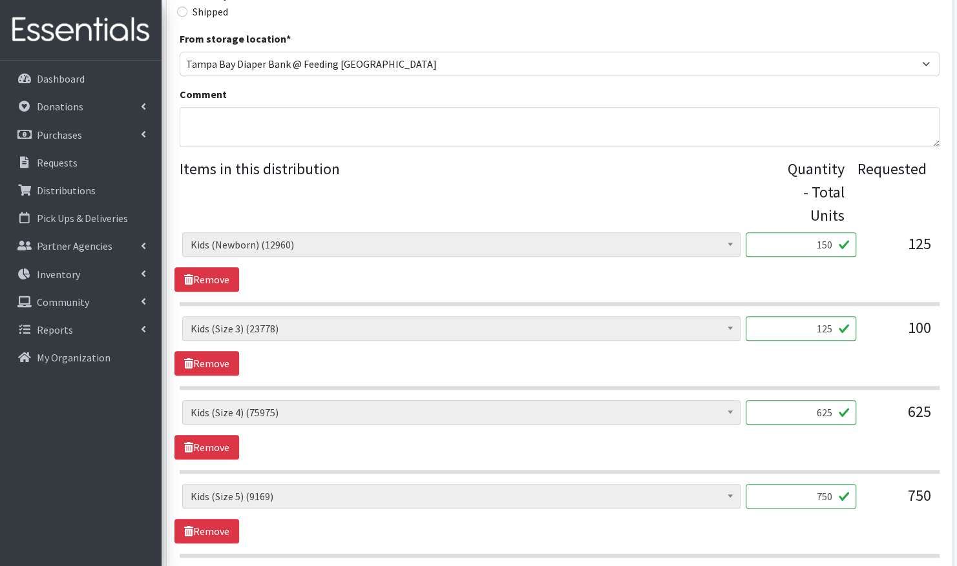
scroll to position [428, 0]
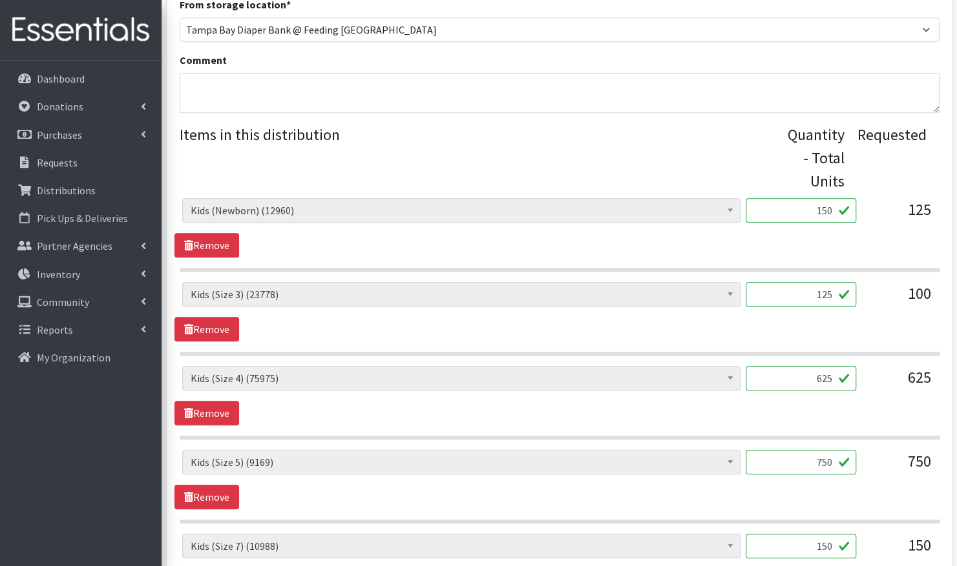
type input "125"
drag, startPoint x: 831, startPoint y: 457, endPoint x: 810, endPoint y: 459, distance: 21.4
click at [810, 459] on input "750" at bounding box center [800, 462] width 110 height 25
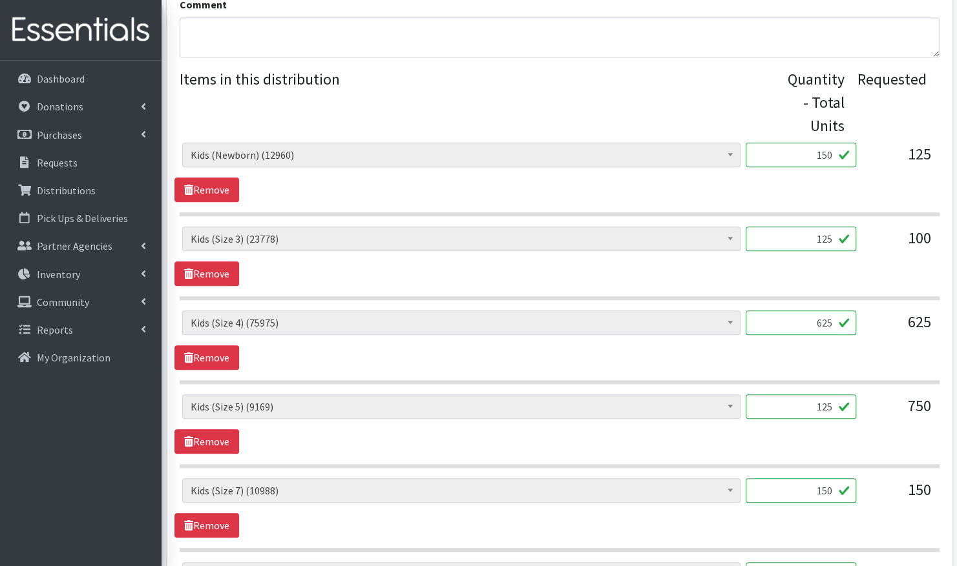
scroll to position [514, 0]
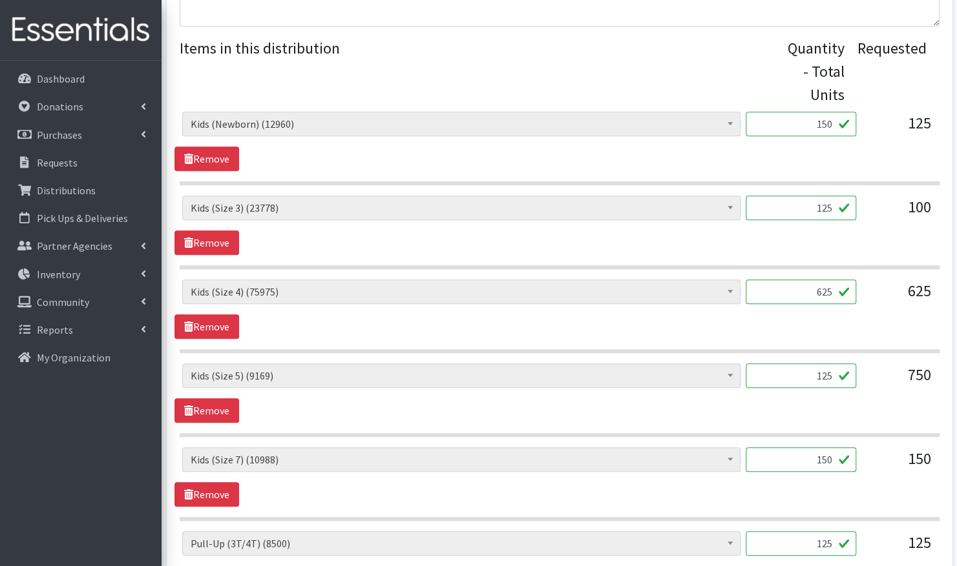
type input "125"
click at [833, 460] on input "150" at bounding box center [800, 460] width 110 height 25
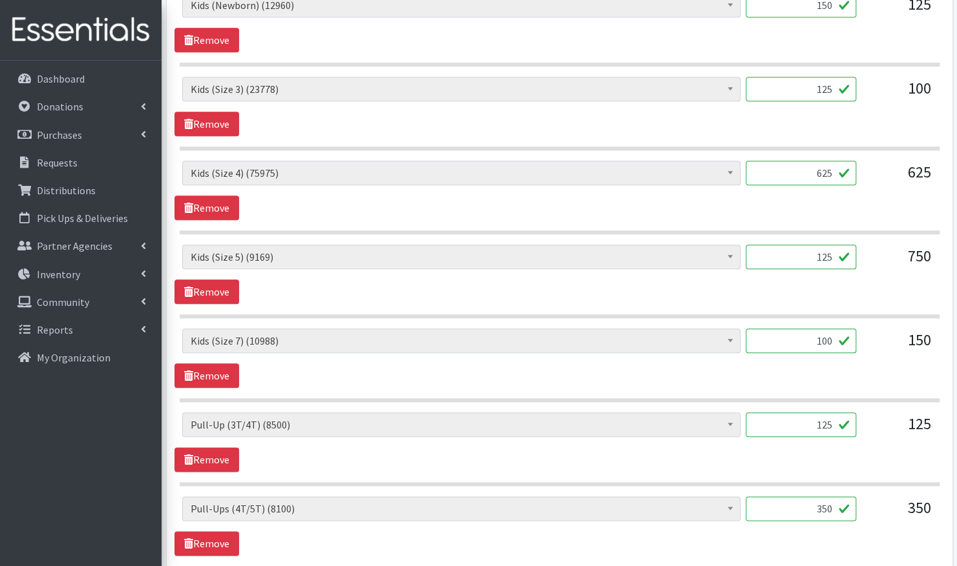
scroll to position [639, 0]
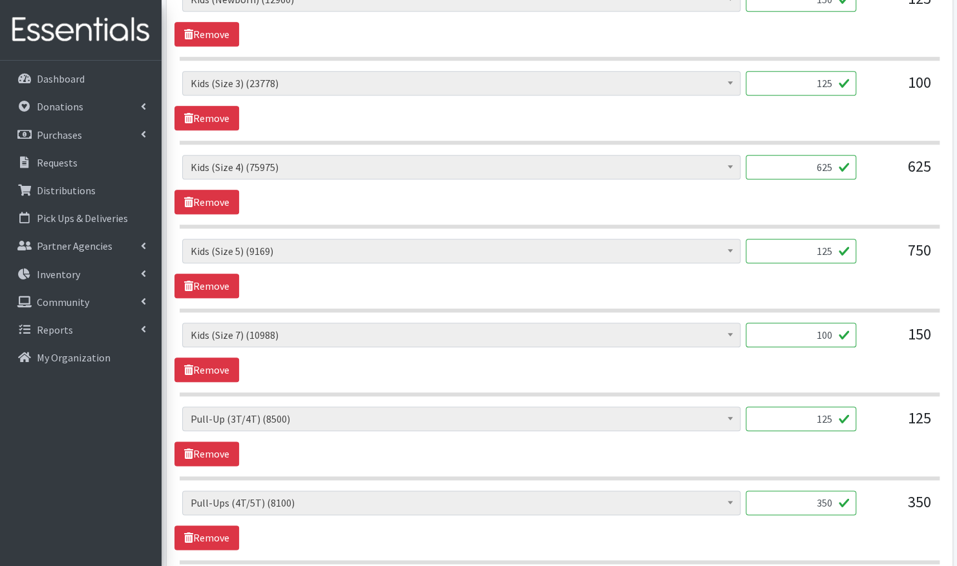
type input "100"
drag, startPoint x: 833, startPoint y: 499, endPoint x: 781, endPoint y: 498, distance: 51.7
click at [781, 498] on input "350" at bounding box center [800, 503] width 110 height 25
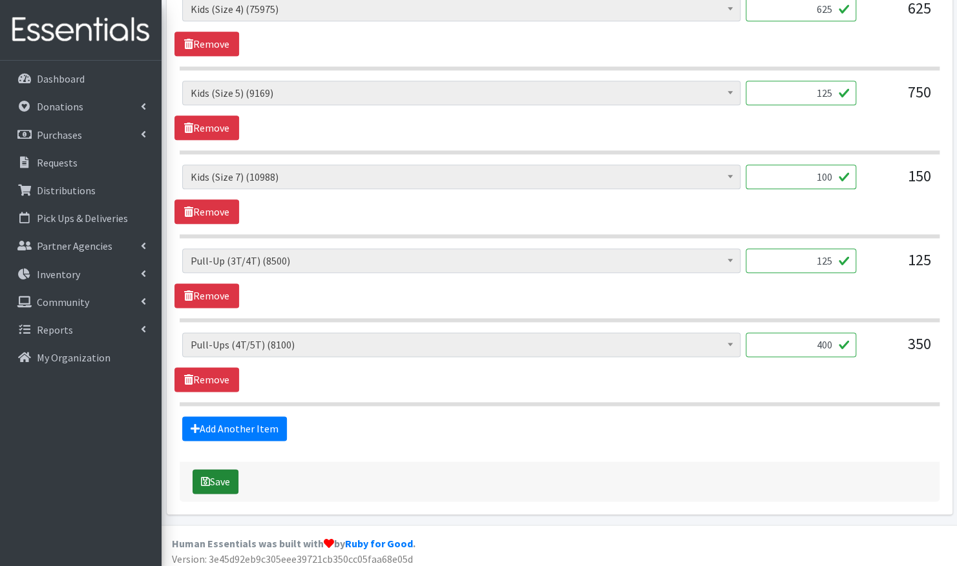
type input "400"
click at [212, 470] on button "Save" at bounding box center [215, 482] width 46 height 25
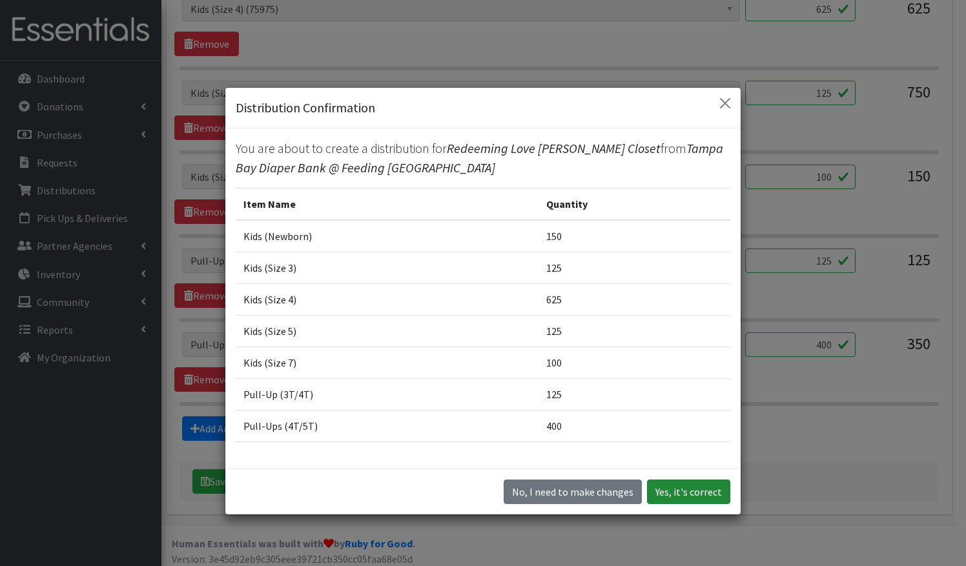
click at [676, 491] on button "Yes, it's correct" at bounding box center [688, 492] width 83 height 25
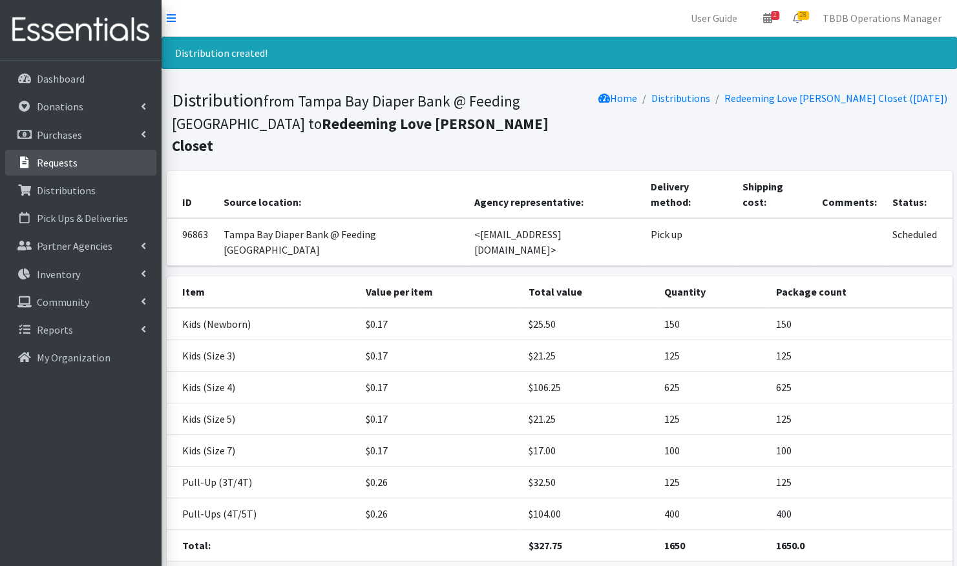
click at [72, 166] on p "Requests" at bounding box center [57, 162] width 41 height 13
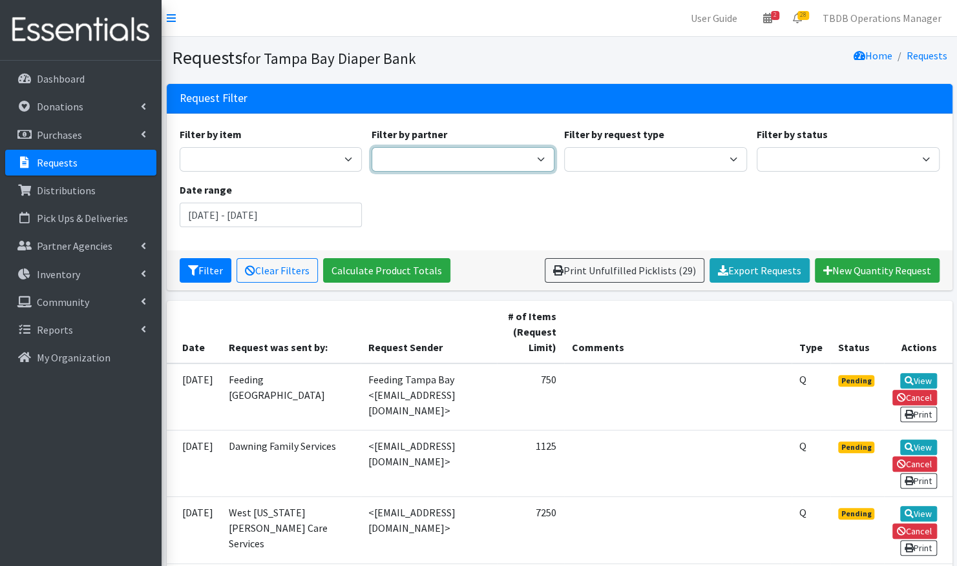
click at [480, 156] on select "BabyCycle BEAUTE Blueprint Foundation Inc. (BBF) Berkeley Food Pantry Beth-El F…" at bounding box center [462, 159] width 183 height 25
select select "3473"
click at [371, 147] on select "BabyCycle BEAUTE Blueprint Foundation Inc. (BBF) Berkeley Food Pantry Beth-El F…" at bounding box center [462, 159] width 183 height 25
click at [195, 271] on icon "submit" at bounding box center [193, 270] width 10 height 10
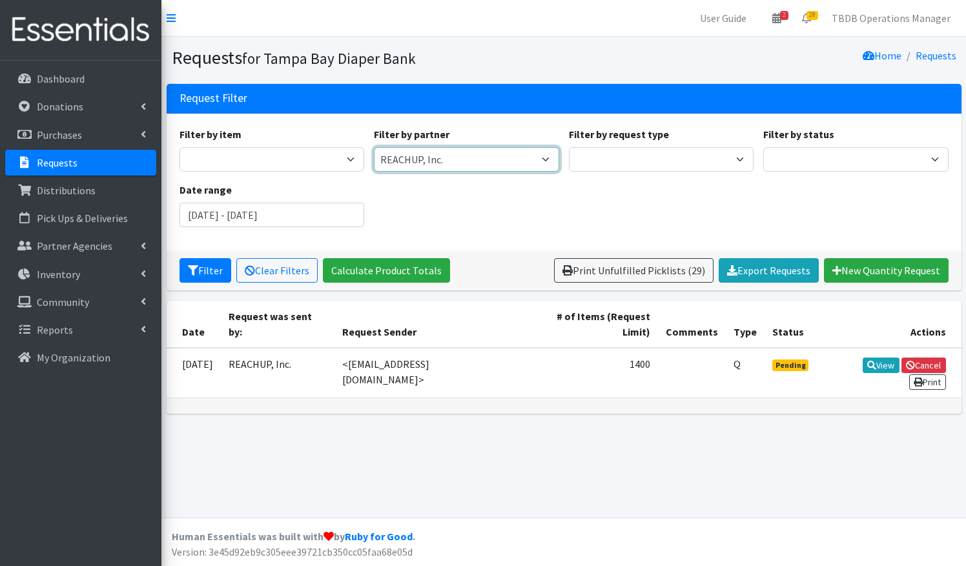
click at [488, 154] on select "BabyCycle BEAUTE Blueprint Foundation Inc. (BBF) Berkeley Food Pantry [PERSON_N…" at bounding box center [466, 159] width 185 height 25
select select "3482"
click at [374, 147] on select "BabyCycle BEAUTE Blueprint Foundation Inc. (BBF) Berkeley Food Pantry [PERSON_N…" at bounding box center [466, 159] width 185 height 25
click at [216, 271] on button "Filter" at bounding box center [206, 270] width 52 height 25
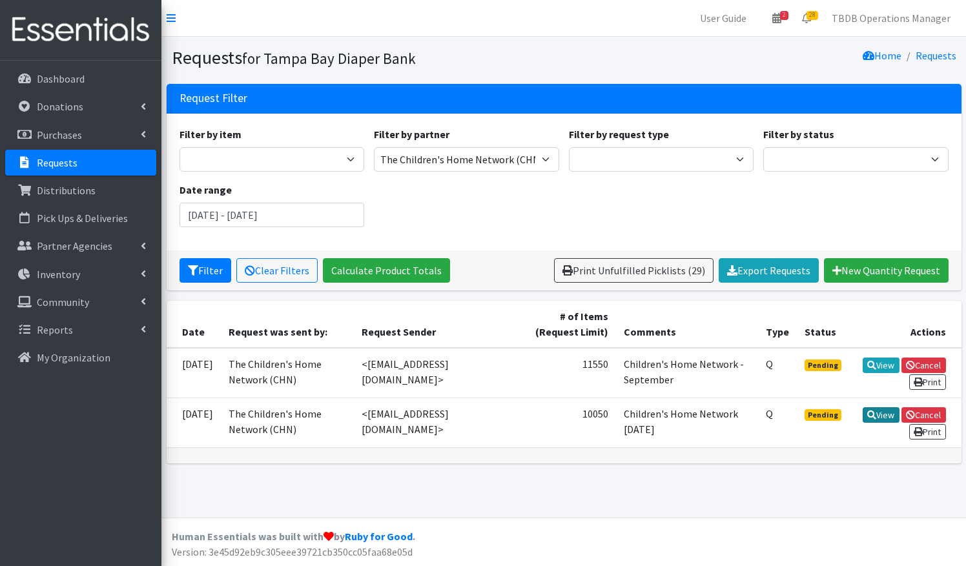
click at [900, 423] on link "View" at bounding box center [881, 416] width 37 height 16
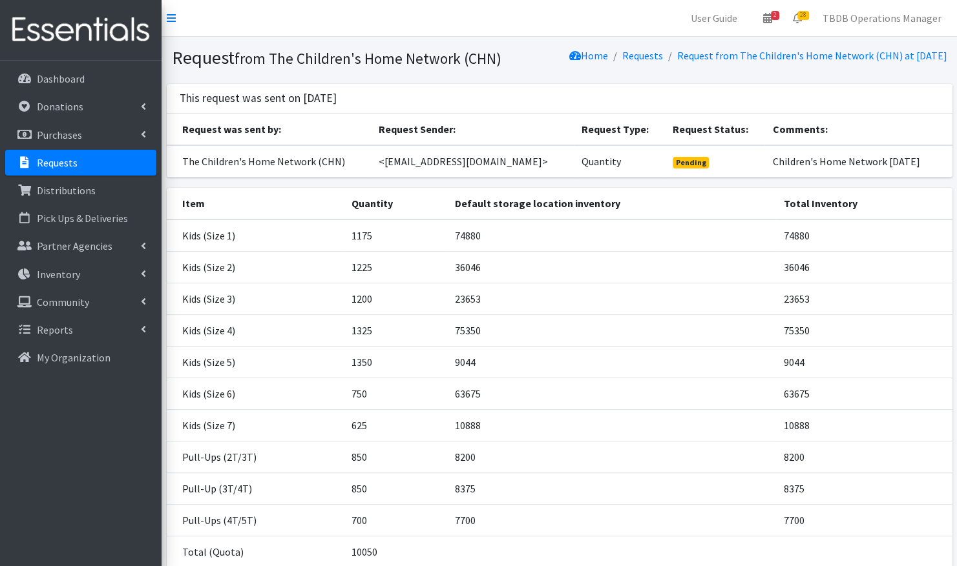
scroll to position [112, 0]
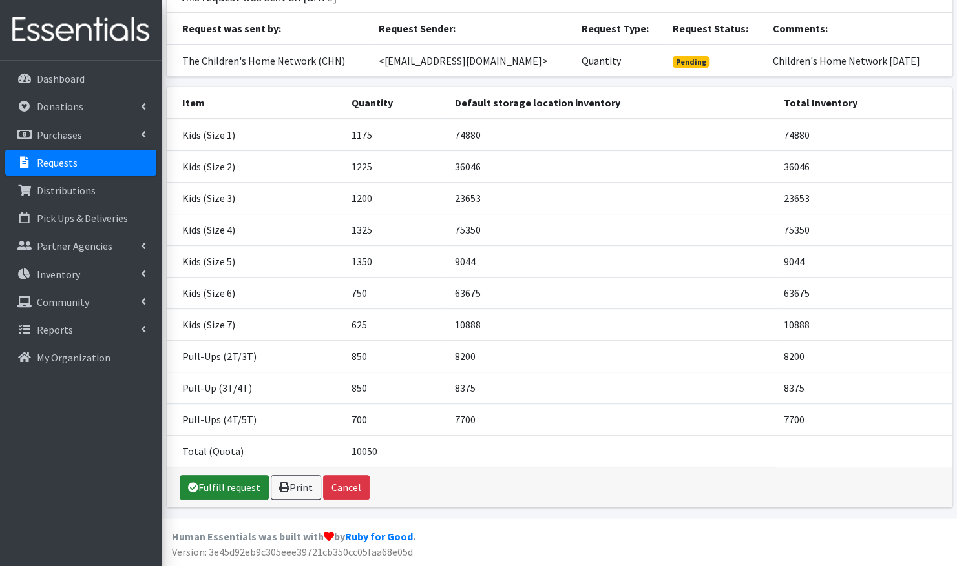
click at [192, 483] on icon at bounding box center [193, 487] width 10 height 10
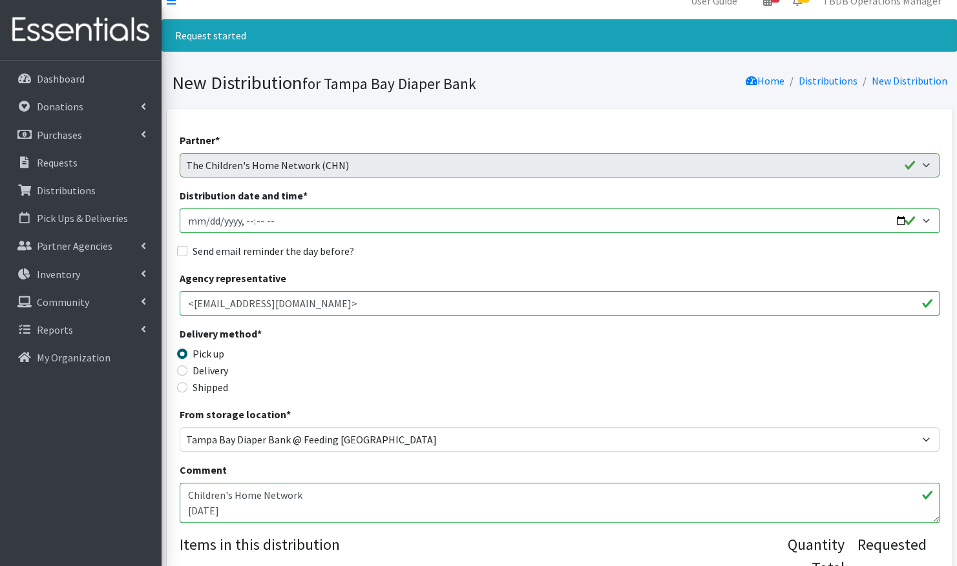
scroll to position [18, 0]
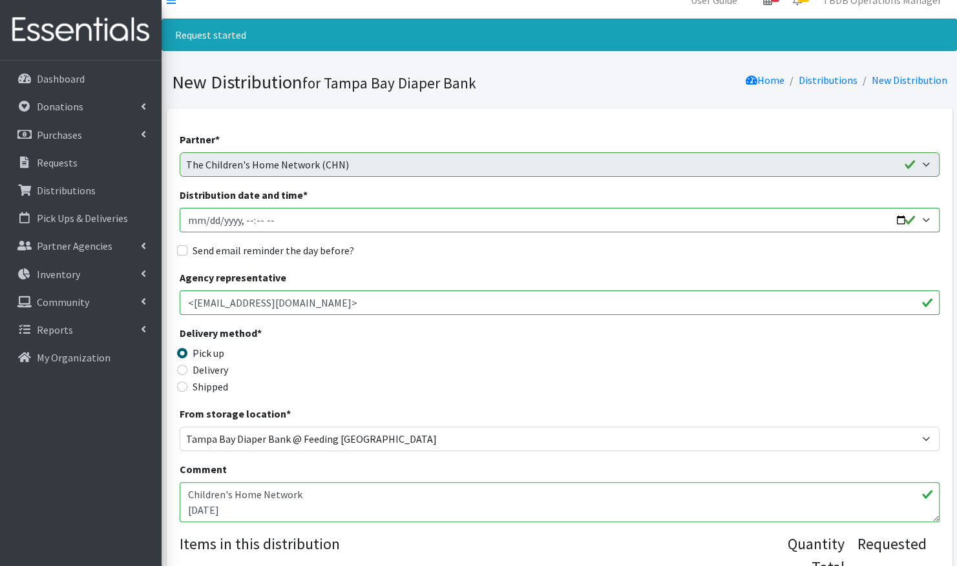
click at [369, 222] on input "Distribution date and time *" at bounding box center [560, 220] width 760 height 25
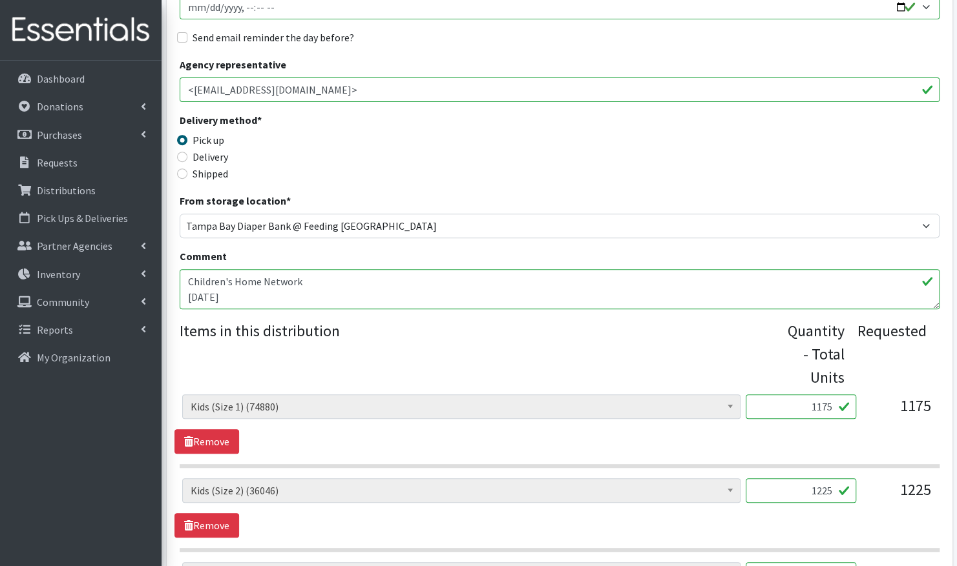
scroll to position [232, 0]
drag, startPoint x: 834, startPoint y: 404, endPoint x: 791, endPoint y: 404, distance: 43.3
click at [791, 404] on input "1175" at bounding box center [800, 406] width 110 height 25
type input "1200"
drag, startPoint x: 832, startPoint y: 488, endPoint x: 788, endPoint y: 490, distance: 44.0
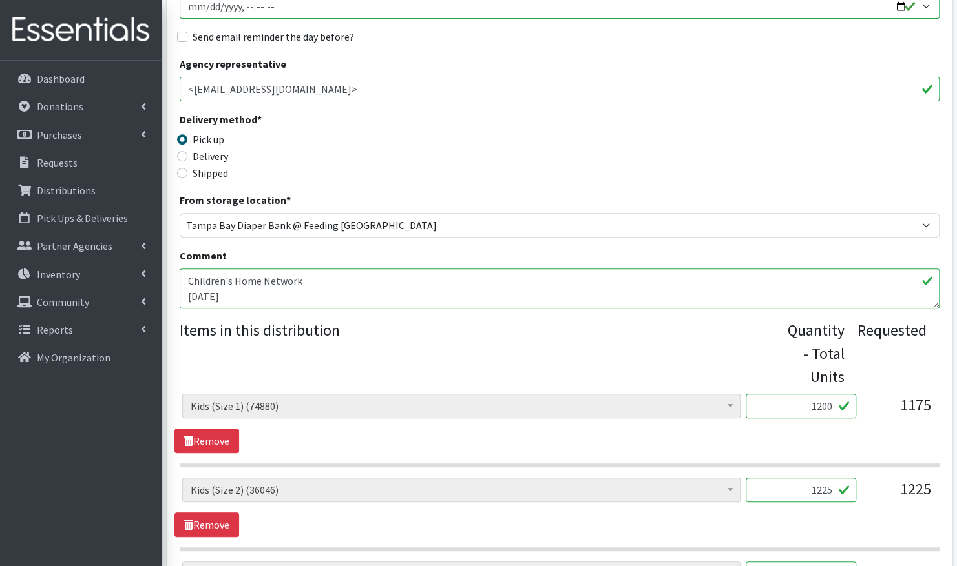
click at [788, 490] on input "1225" at bounding box center [800, 490] width 110 height 25
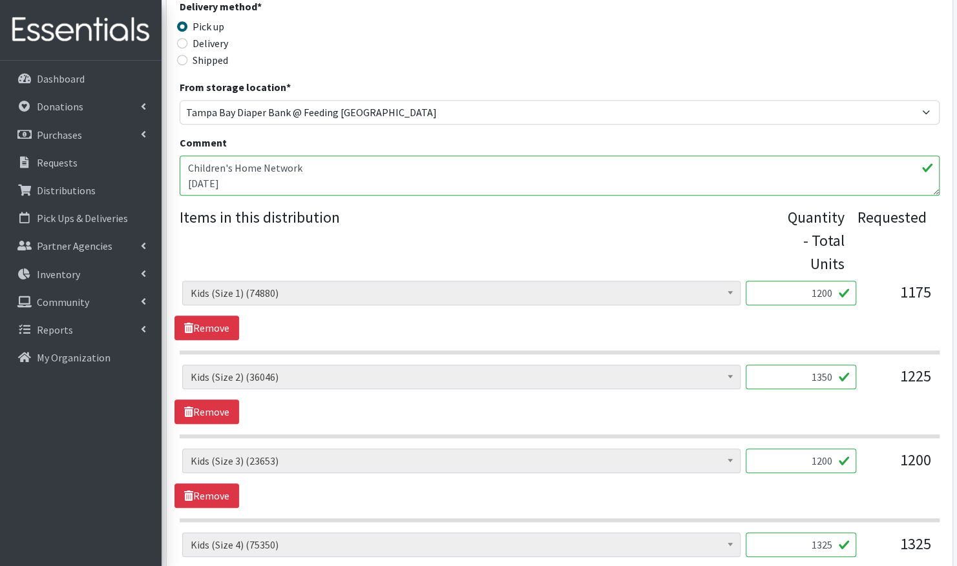
scroll to position [347, 0]
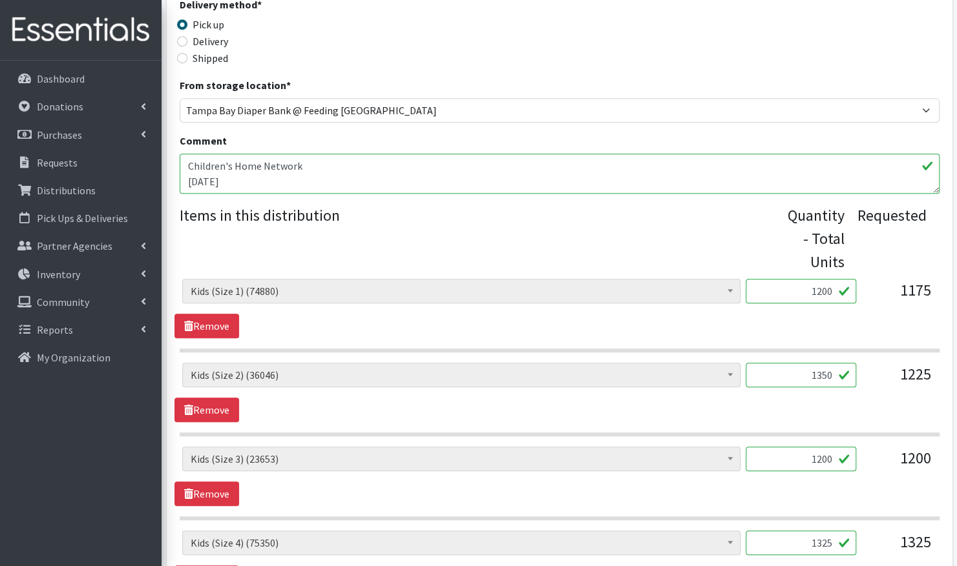
type input "1350"
drag, startPoint x: 834, startPoint y: 457, endPoint x: 762, endPoint y: 461, distance: 71.8
click at [762, 461] on input "1200" at bounding box center [800, 459] width 110 height 25
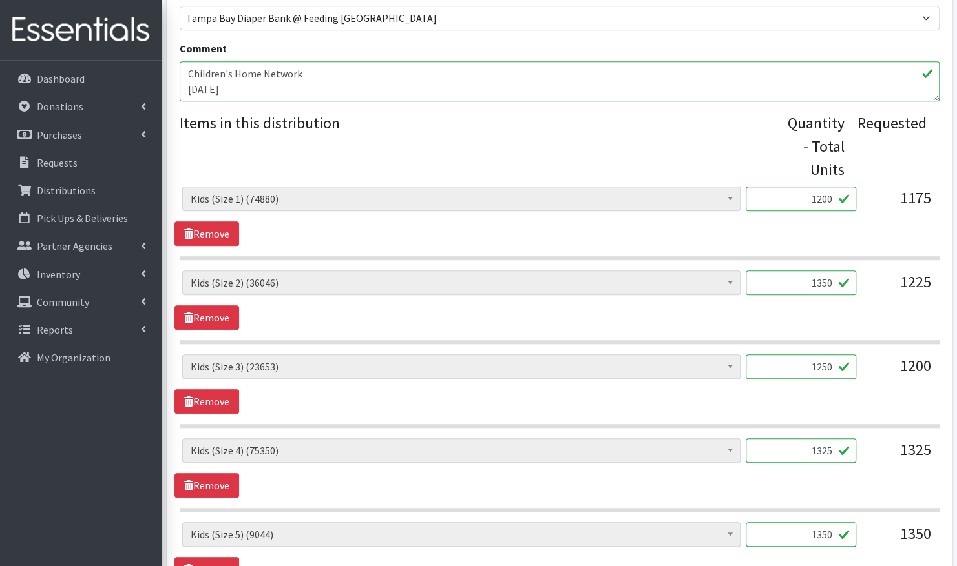
scroll to position [440, 0]
type input "1250"
click at [833, 449] on input "1325" at bounding box center [800, 450] width 110 height 25
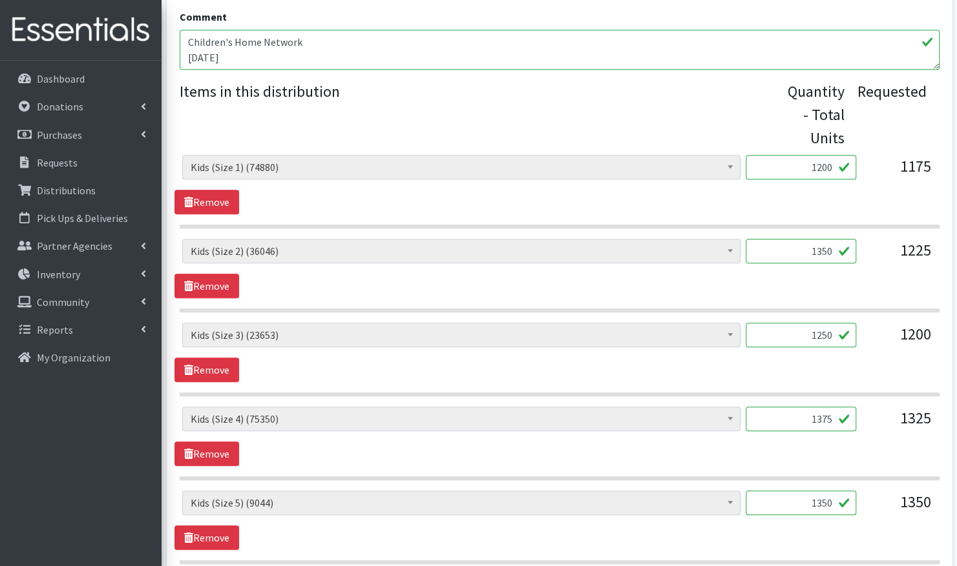
type input "1375"
click at [833, 501] on input "1350" at bounding box center [800, 503] width 110 height 25
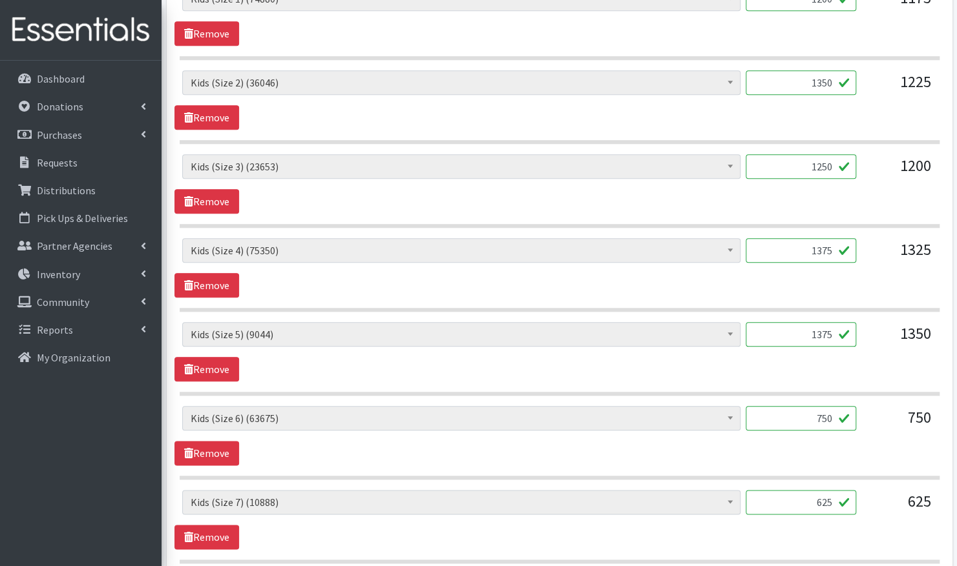
scroll to position [643, 0]
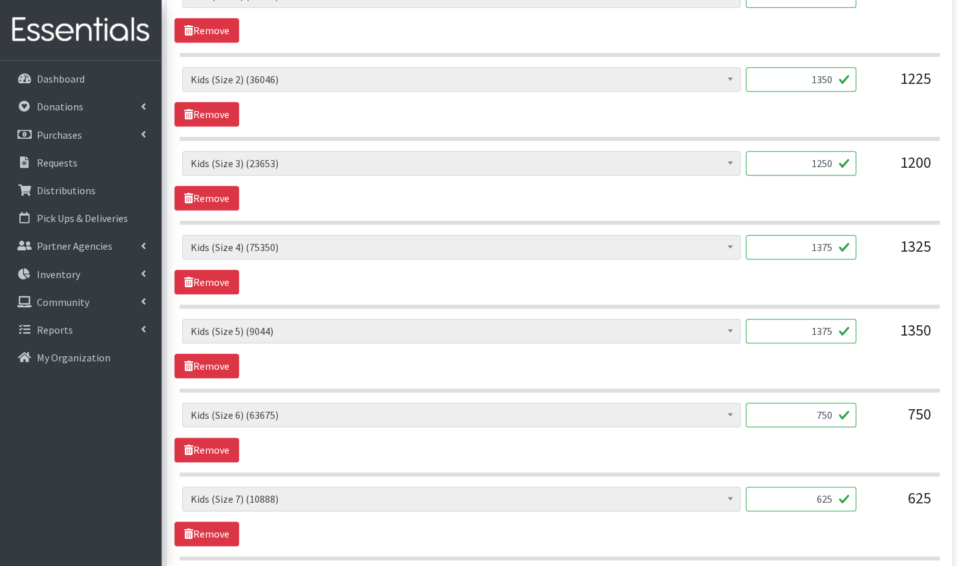
type input "1375"
drag, startPoint x: 834, startPoint y: 496, endPoint x: 740, endPoint y: 491, distance: 93.8
click at [740, 491] on div "JLT Branded Ziploc Bag (0) Kids (Newborn) (12810) Kids (Preemie) (705) Kids (Si…" at bounding box center [559, 504] width 754 height 35
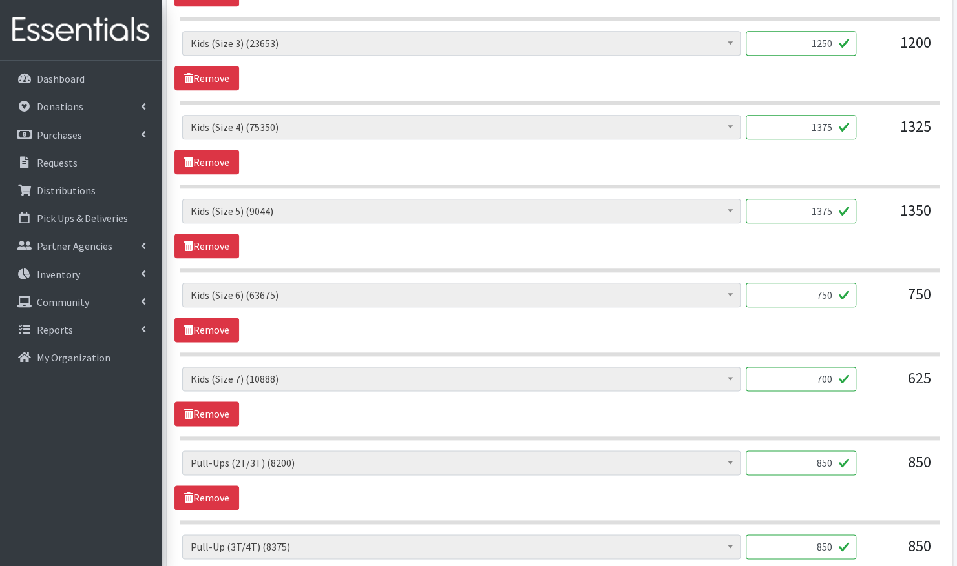
scroll to position [769, 0]
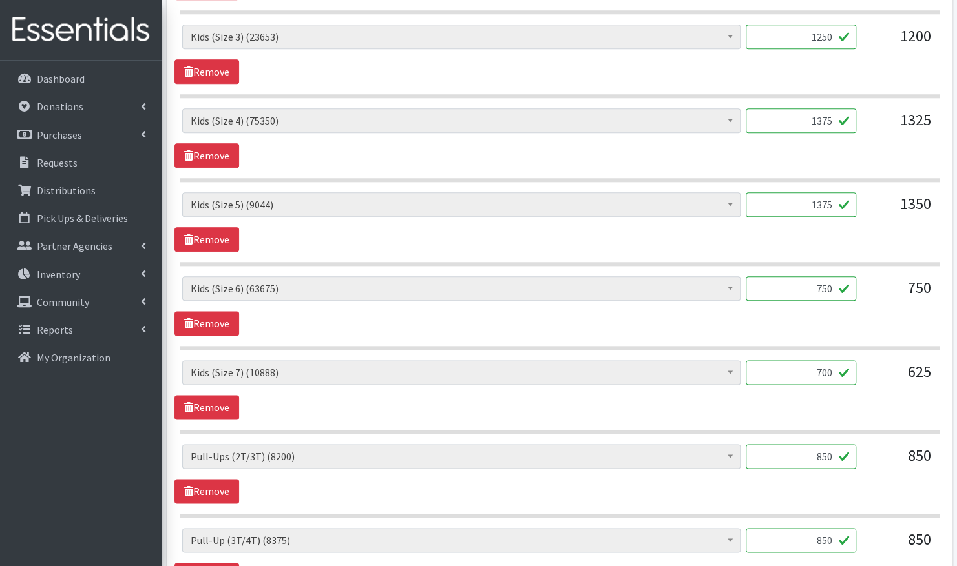
type input "700"
drag, startPoint x: 833, startPoint y: 451, endPoint x: 778, endPoint y: 451, distance: 54.3
click at [778, 451] on input "850" at bounding box center [800, 456] width 110 height 25
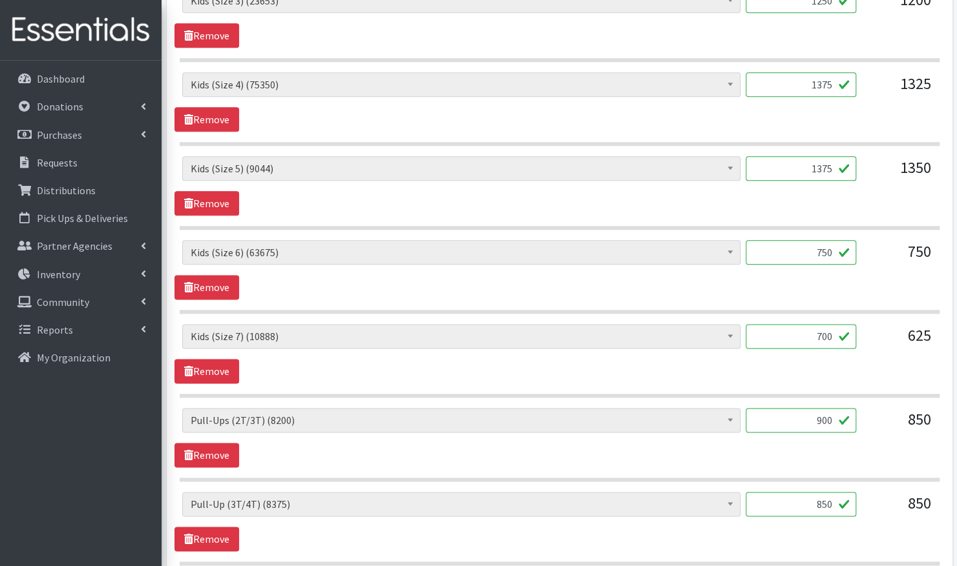
scroll to position [822, 0]
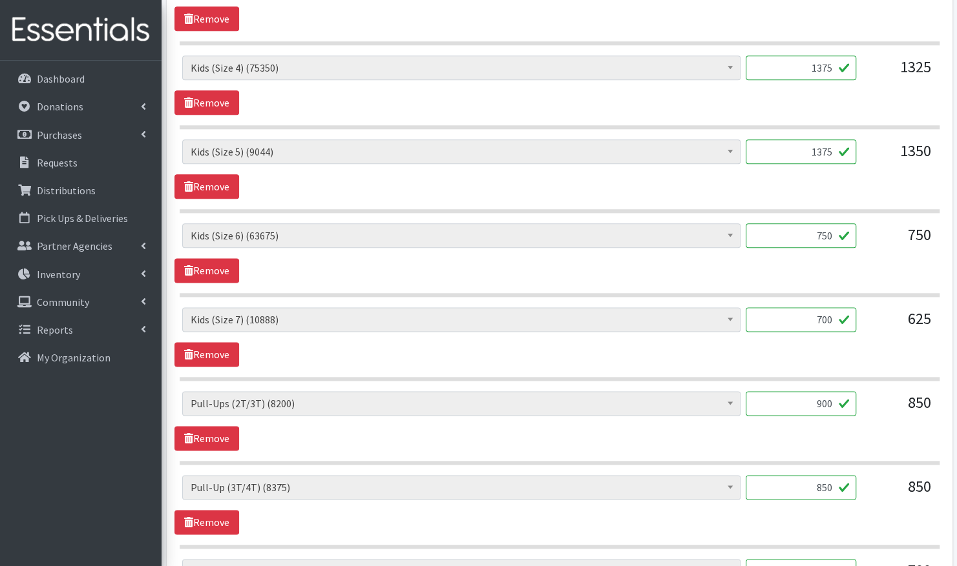
type input "900"
click at [833, 481] on input "850" at bounding box center [800, 487] width 110 height 25
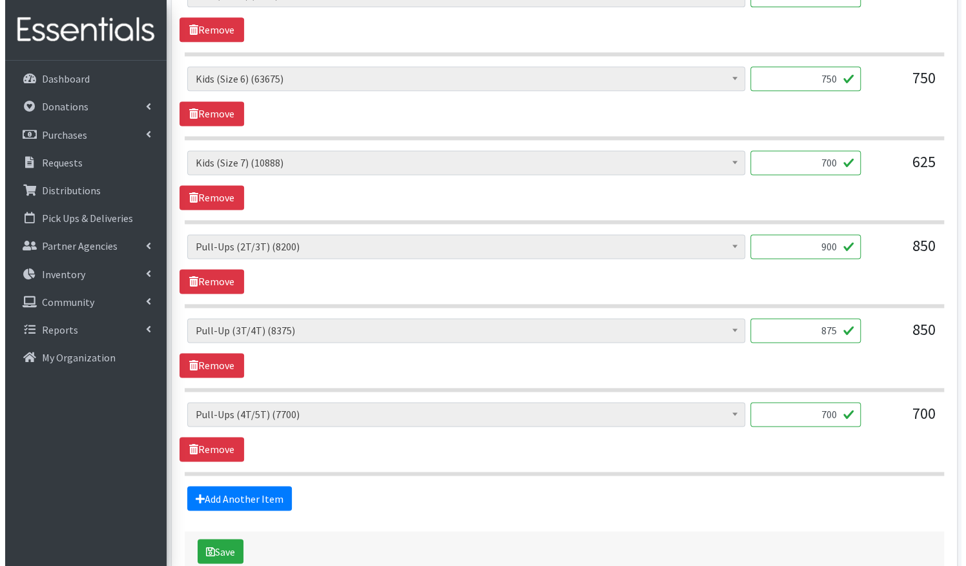
scroll to position [980, 0]
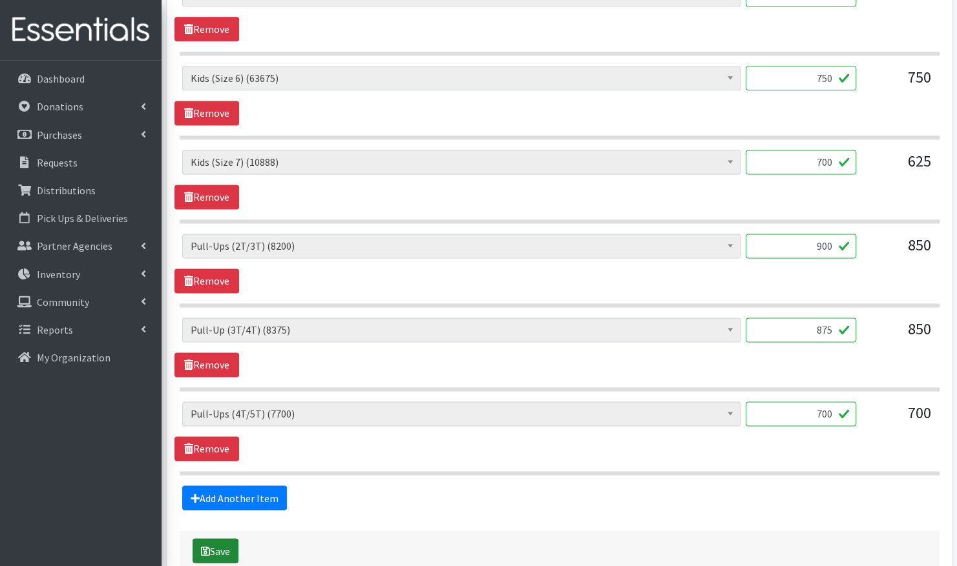
type input "875"
click at [218, 547] on button "Save" at bounding box center [215, 551] width 46 height 25
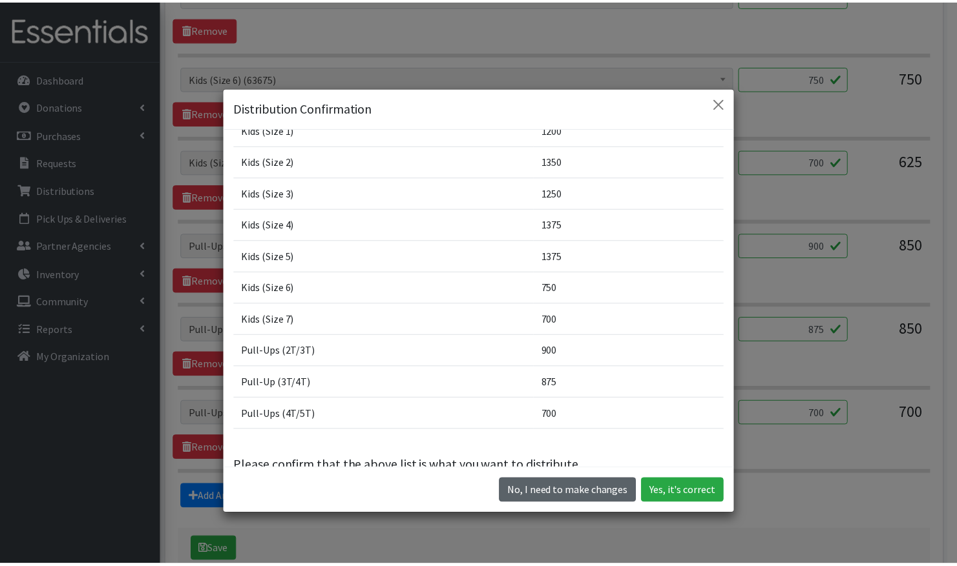
scroll to position [107, 0]
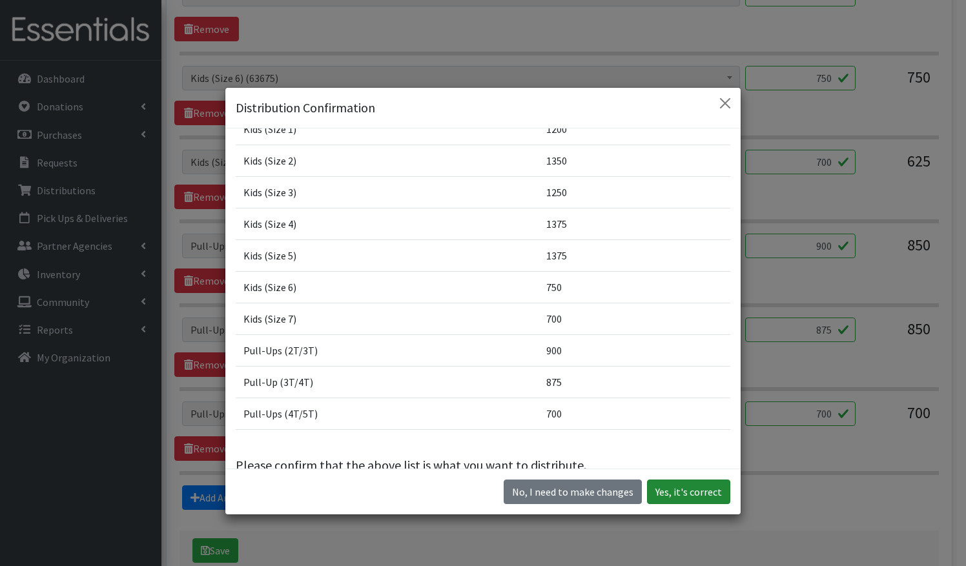
click at [685, 493] on button "Yes, it's correct" at bounding box center [688, 492] width 83 height 25
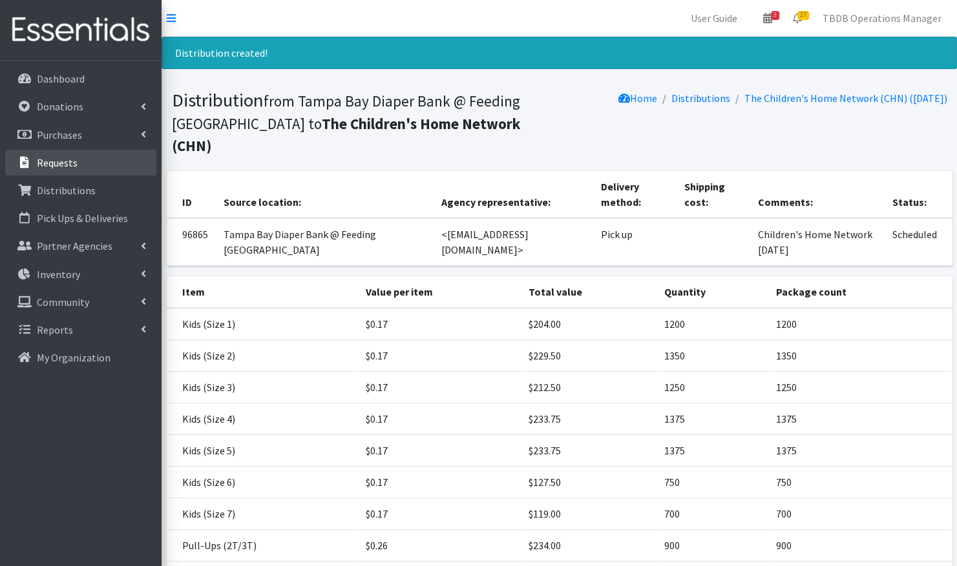
click at [63, 151] on link "Requests" at bounding box center [80, 163] width 151 height 26
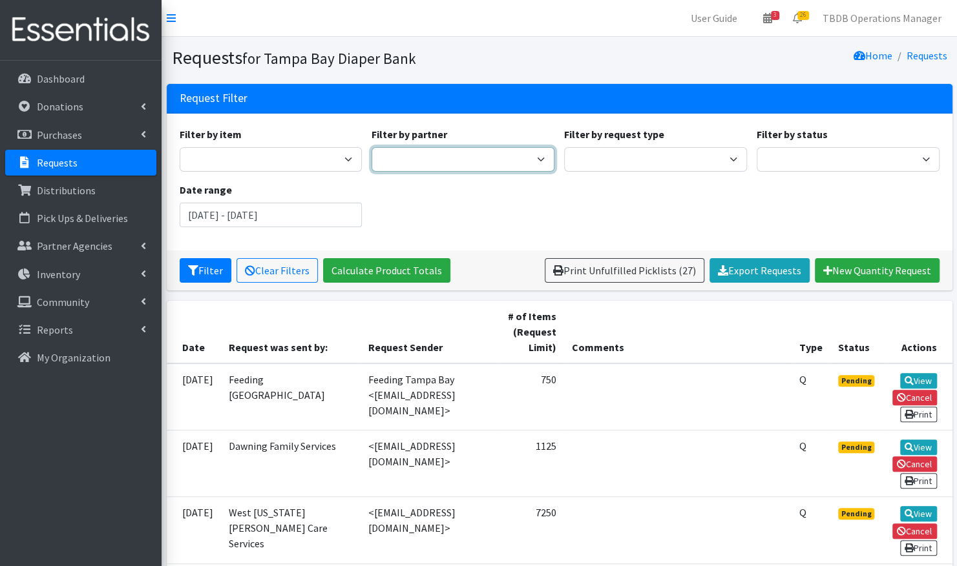
click at [543, 161] on select "BabyCycle BEAUTE Blueprint Foundation Inc. (BBF) Berkeley Food Pantry [PERSON_N…" at bounding box center [462, 159] width 183 height 25
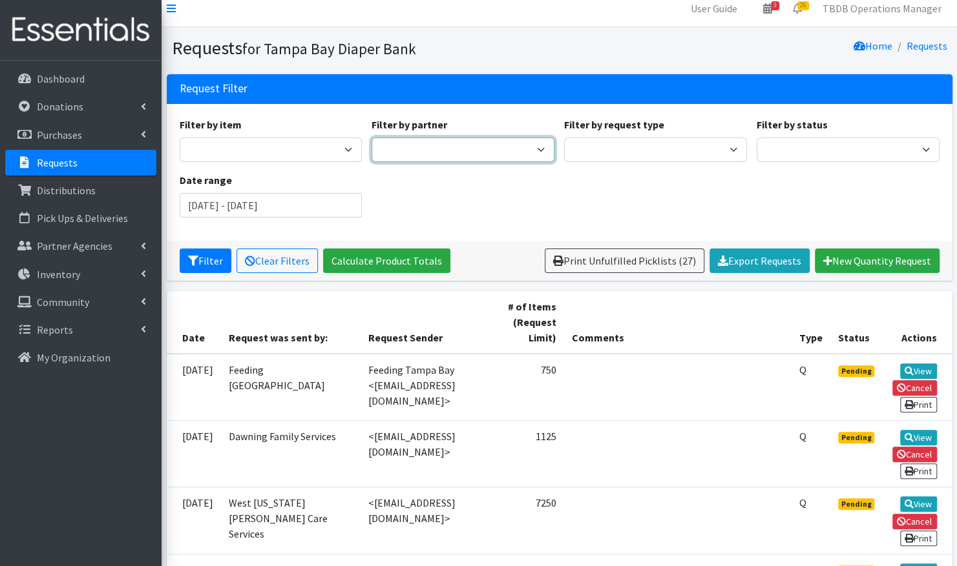
scroll to position [10, 0]
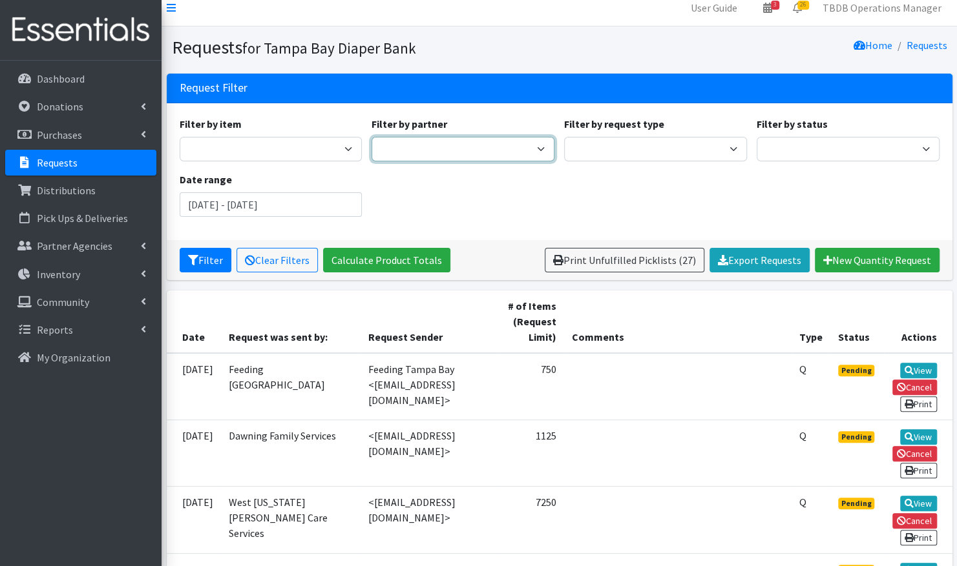
click at [532, 138] on select "BabyCycle BEAUTE Blueprint Foundation Inc. (BBF) Berkeley Food Pantry [PERSON_N…" at bounding box center [462, 149] width 183 height 25
select select "3472"
click at [371, 137] on select "BabyCycle BEAUTE Blueprint Foundation Inc. (BBF) Berkeley Food Pantry [PERSON_N…" at bounding box center [462, 149] width 183 height 25
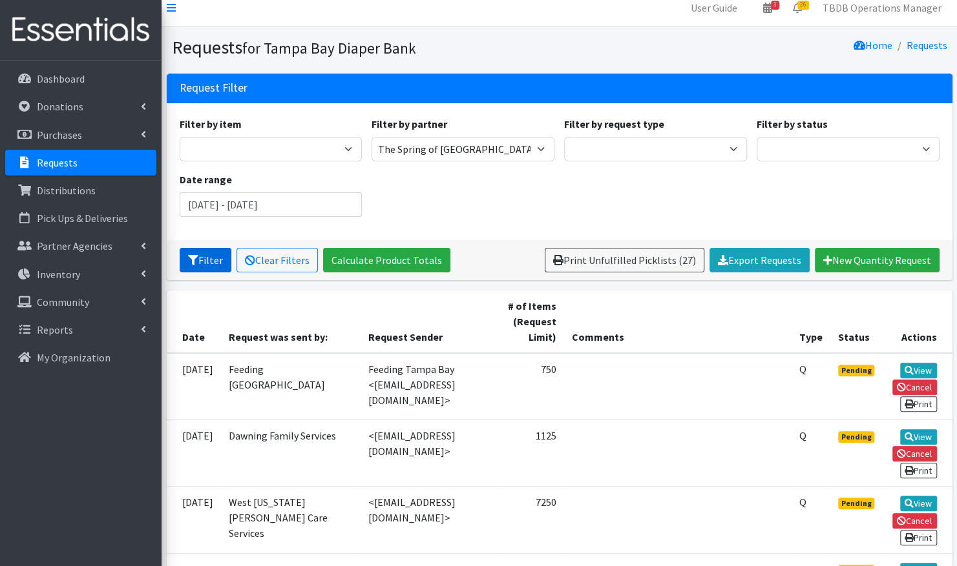
click at [213, 267] on button "Filter" at bounding box center [206, 260] width 52 height 25
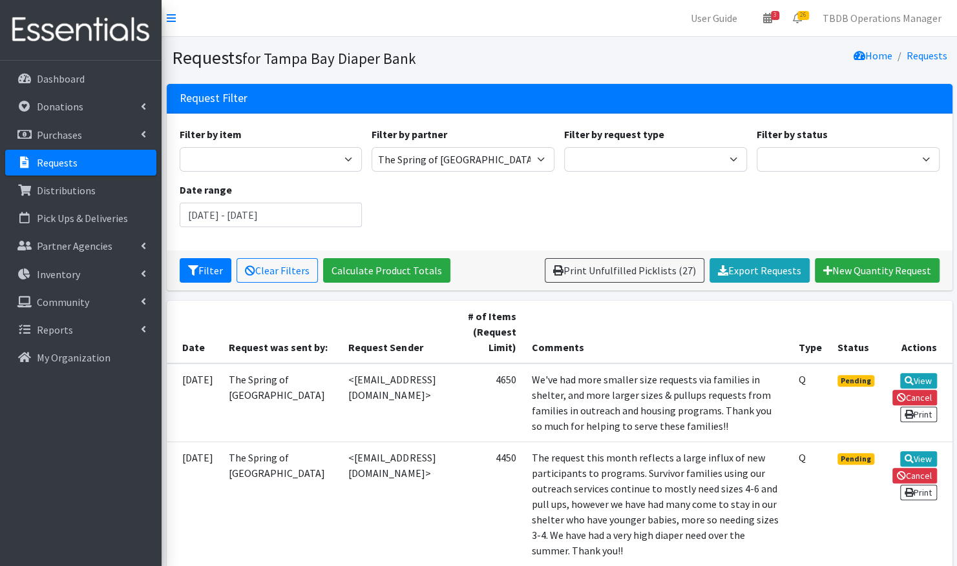
scroll to position [74, 0]
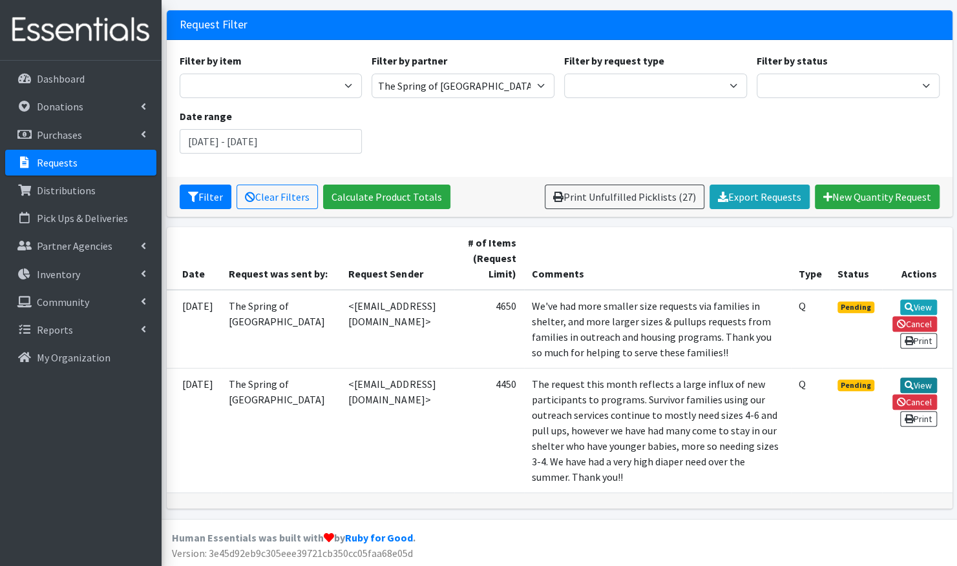
click at [924, 381] on link "View" at bounding box center [918, 386] width 37 height 16
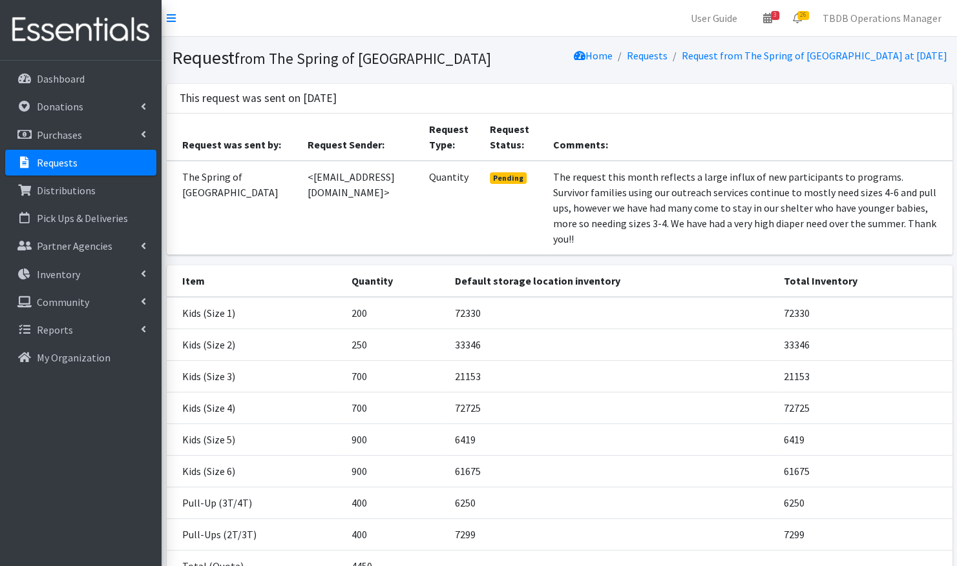
scroll to position [112, 0]
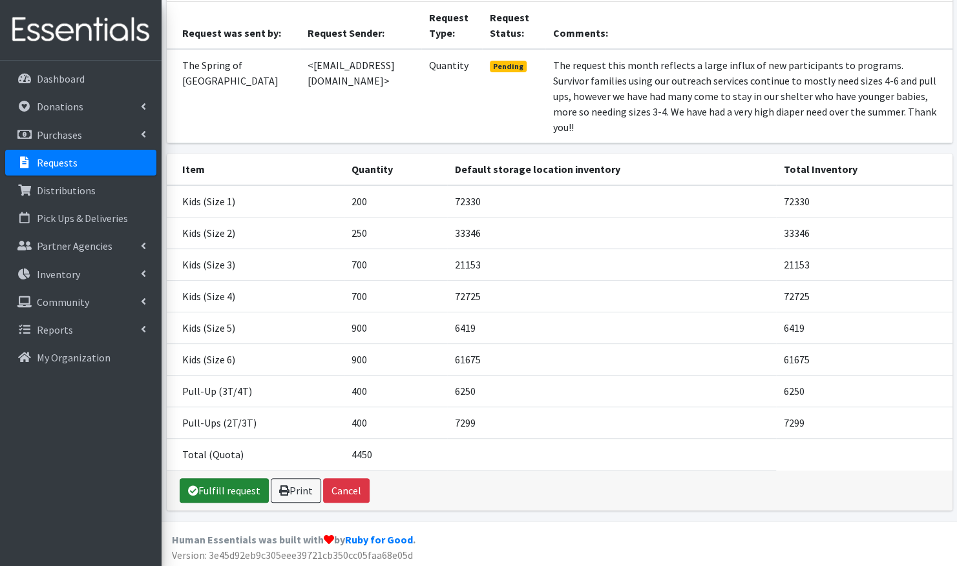
click at [218, 484] on link "Fulfill request" at bounding box center [224, 491] width 89 height 25
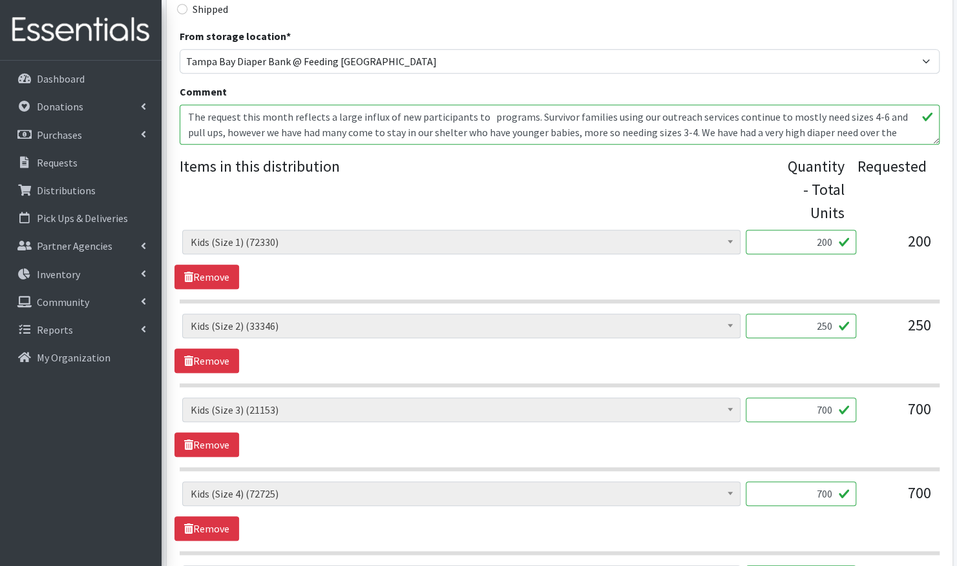
scroll to position [397, 0]
drag, startPoint x: 831, startPoint y: 238, endPoint x: 743, endPoint y: 242, distance: 87.9
click at [743, 242] on div "JLT Branded Ziploc Bag (0) Kids (Newborn) (10310) Kids ([MEDICAL_DATA]) (705) K…" at bounding box center [559, 246] width 754 height 35
type input "300"
drag, startPoint x: 834, startPoint y: 324, endPoint x: 774, endPoint y: 322, distance: 60.1
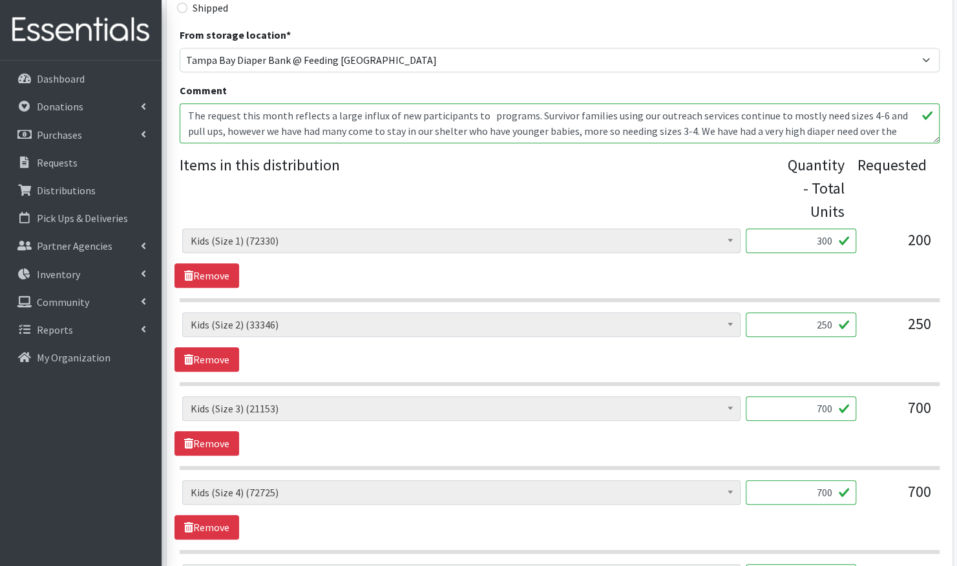
click at [774, 322] on input "250" at bounding box center [800, 325] width 110 height 25
type input "300"
drag, startPoint x: 831, startPoint y: 406, endPoint x: 807, endPoint y: 406, distance: 23.3
click at [807, 406] on input "700" at bounding box center [800, 409] width 110 height 25
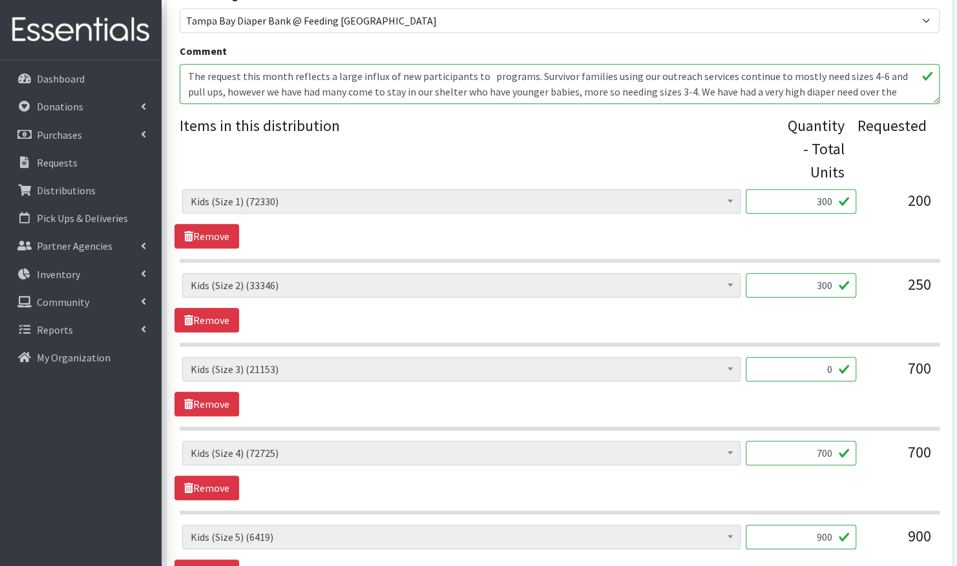
scroll to position [448, 0]
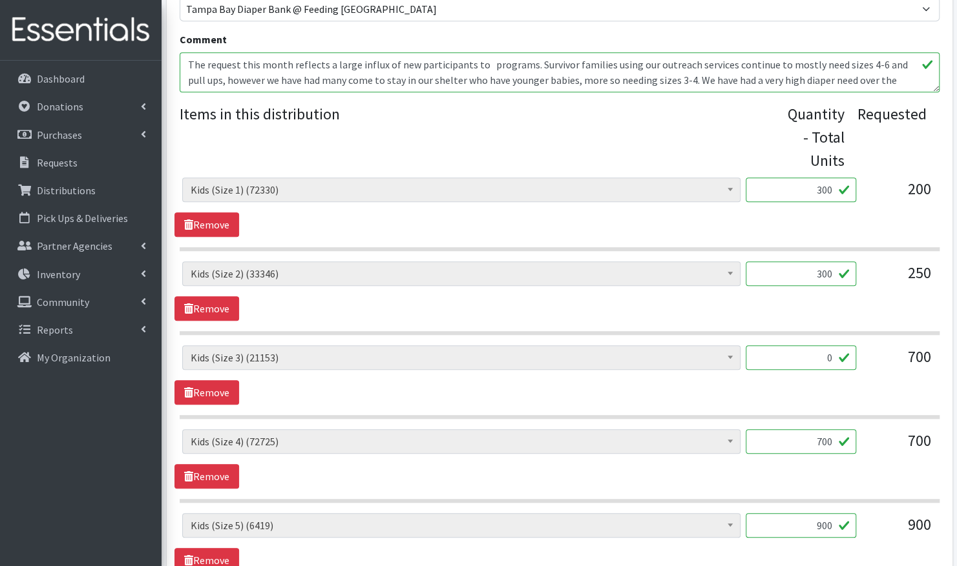
type input "0"
drag, startPoint x: 831, startPoint y: 437, endPoint x: 768, endPoint y: 440, distance: 62.7
click at [768, 440] on input "700" at bounding box center [800, 441] width 110 height 25
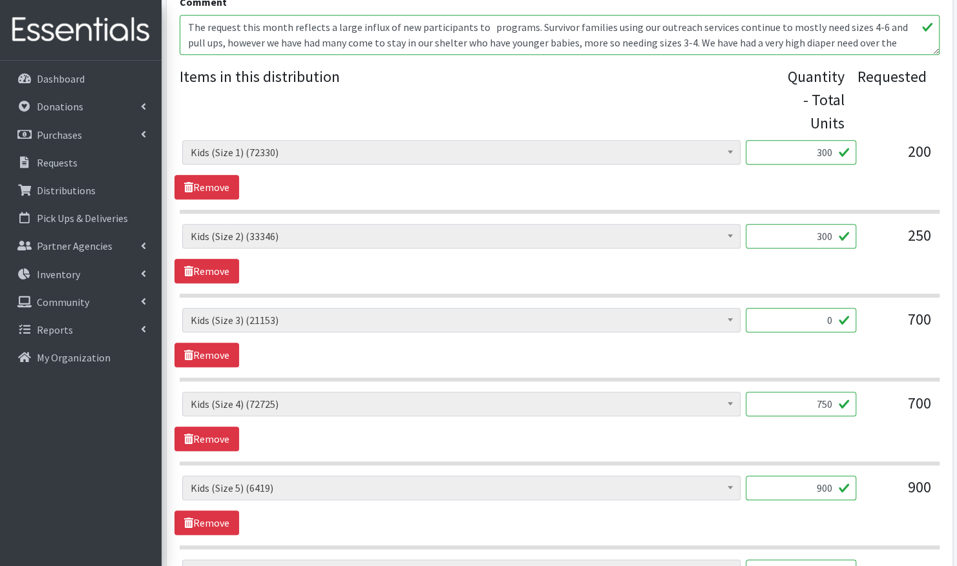
scroll to position [486, 0]
type input "750"
drag, startPoint x: 831, startPoint y: 485, endPoint x: 801, endPoint y: 484, distance: 30.4
click at [801, 484] on input "900" at bounding box center [800, 487] width 110 height 25
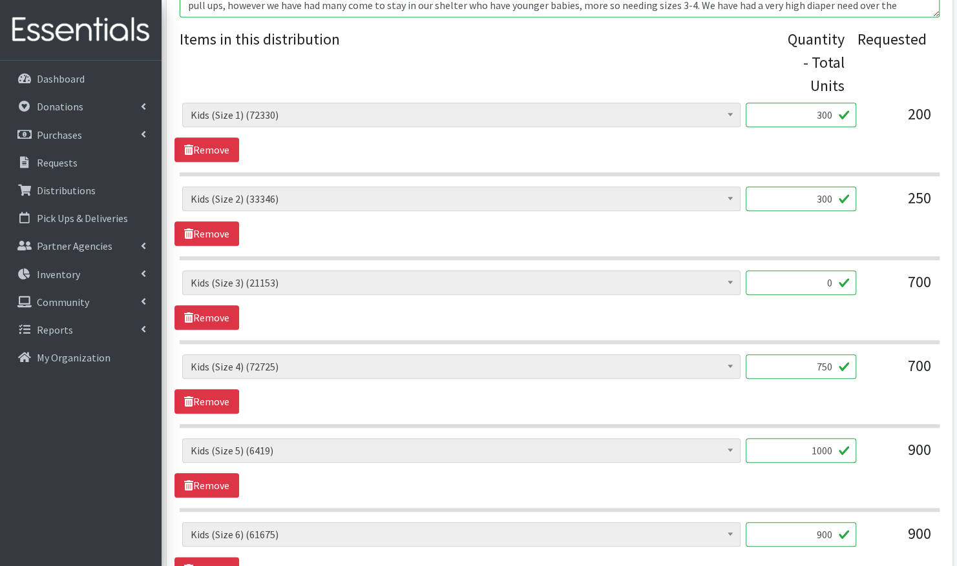
scroll to position [532, 0]
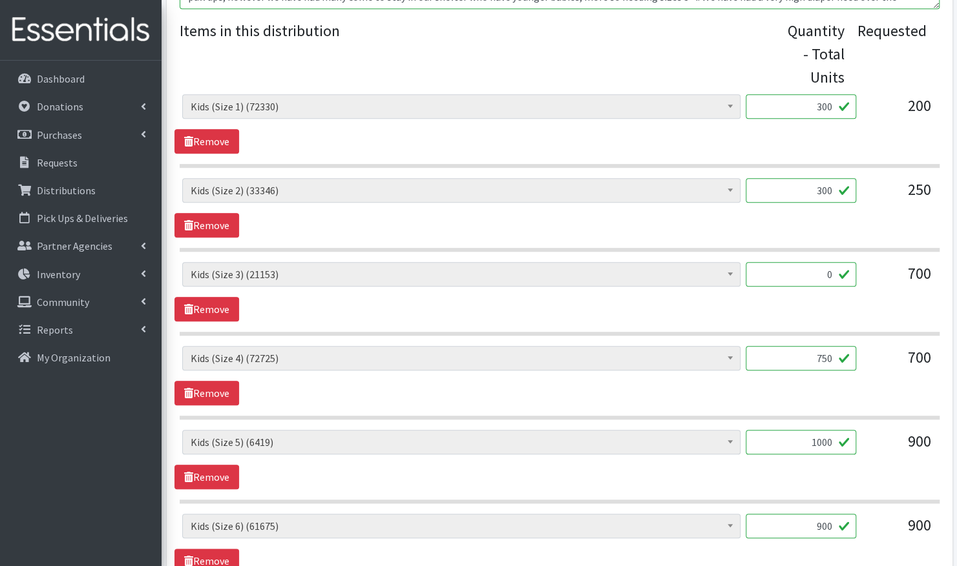
type input "1000"
drag, startPoint x: 814, startPoint y: 521, endPoint x: 793, endPoint y: 517, distance: 20.9
click at [793, 517] on input "900" at bounding box center [800, 526] width 110 height 25
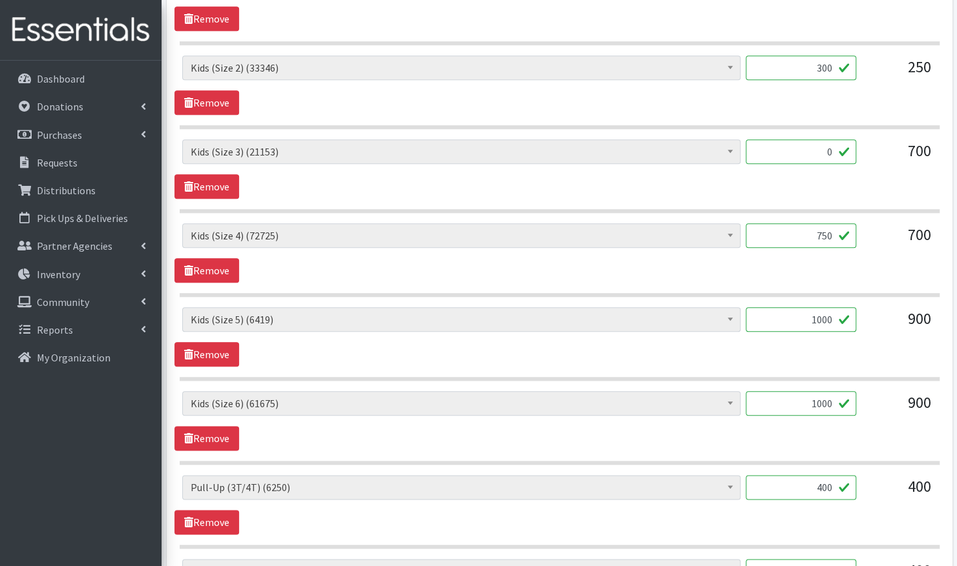
scroll to position [656, 0]
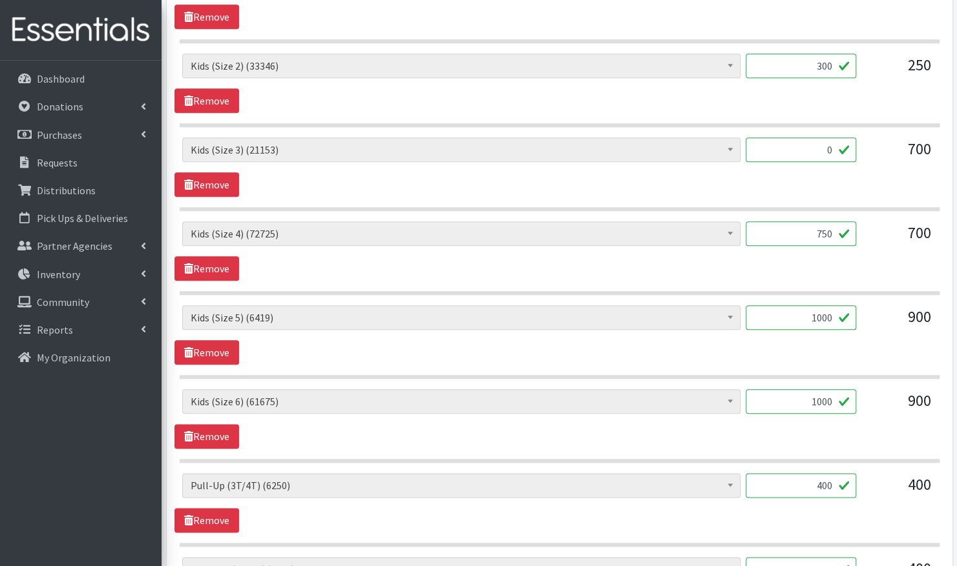
type input "1000"
click at [820, 482] on input "400" at bounding box center [800, 485] width 110 height 25
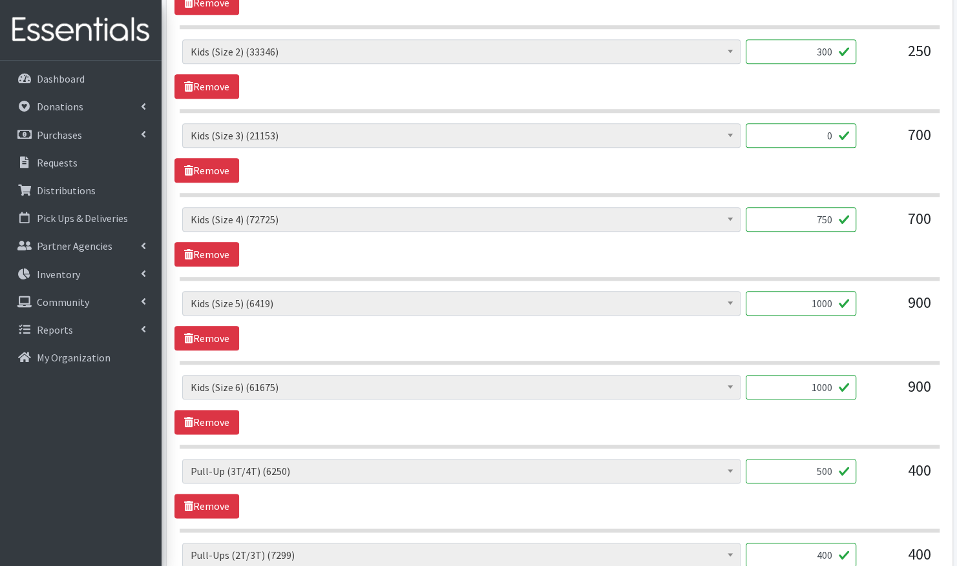
scroll to position [691, 0]
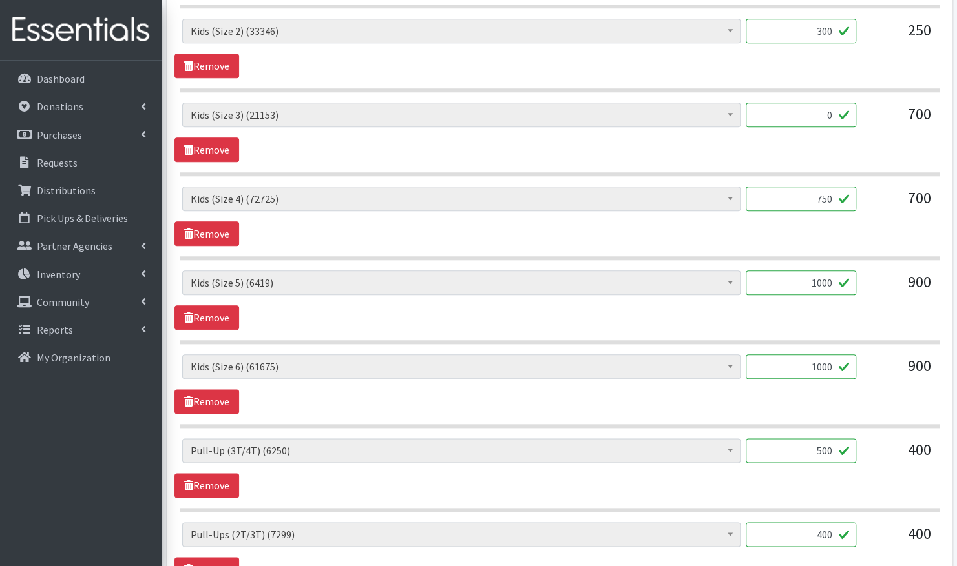
type input "500"
drag, startPoint x: 832, startPoint y: 527, endPoint x: 807, endPoint y: 527, distance: 24.5
click at [807, 527] on input "400" at bounding box center [800, 534] width 110 height 25
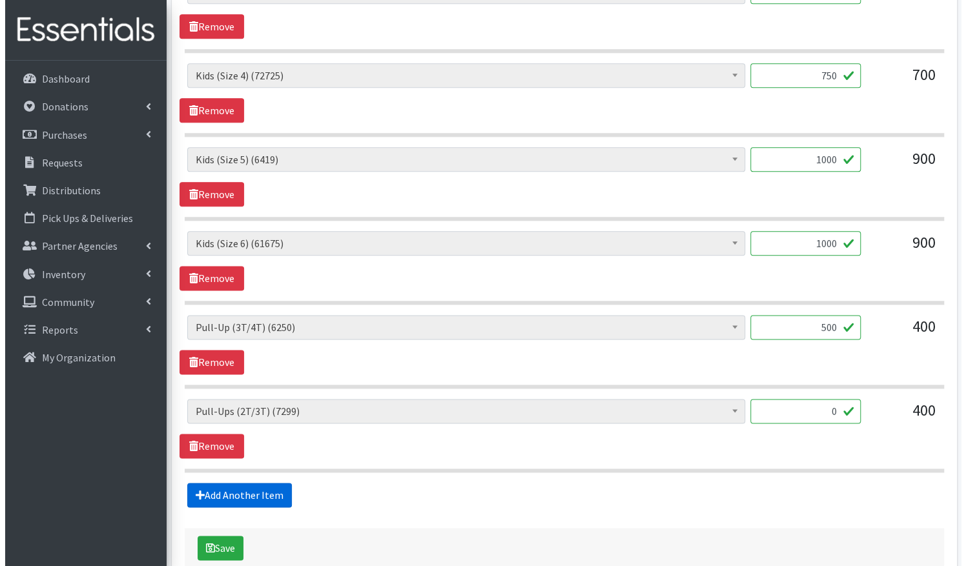
scroll to position [815, 0]
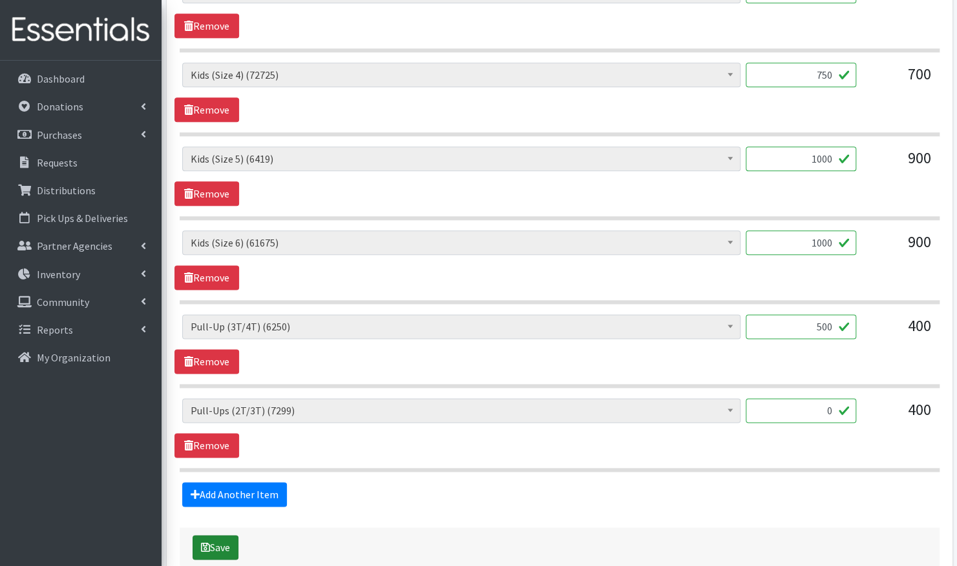
type input "0"
click at [214, 536] on button "Save" at bounding box center [215, 547] width 46 height 25
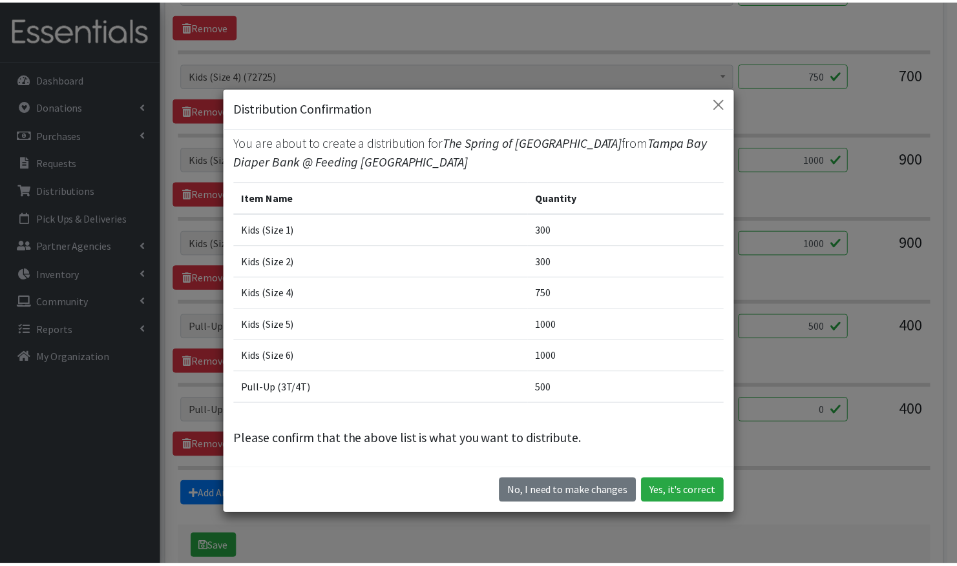
scroll to position [2, 0]
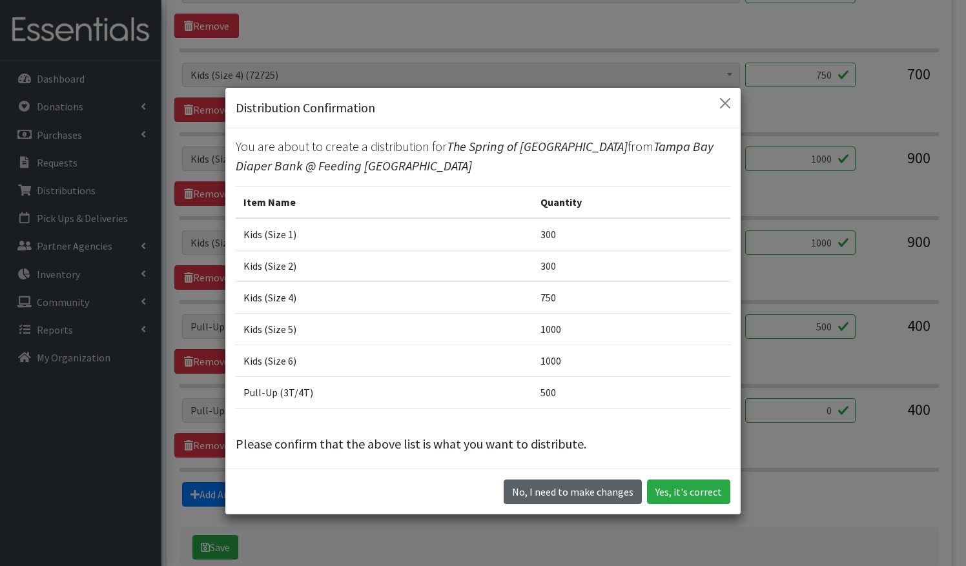
click at [561, 495] on button "No, I need to make changes" at bounding box center [573, 492] width 138 height 25
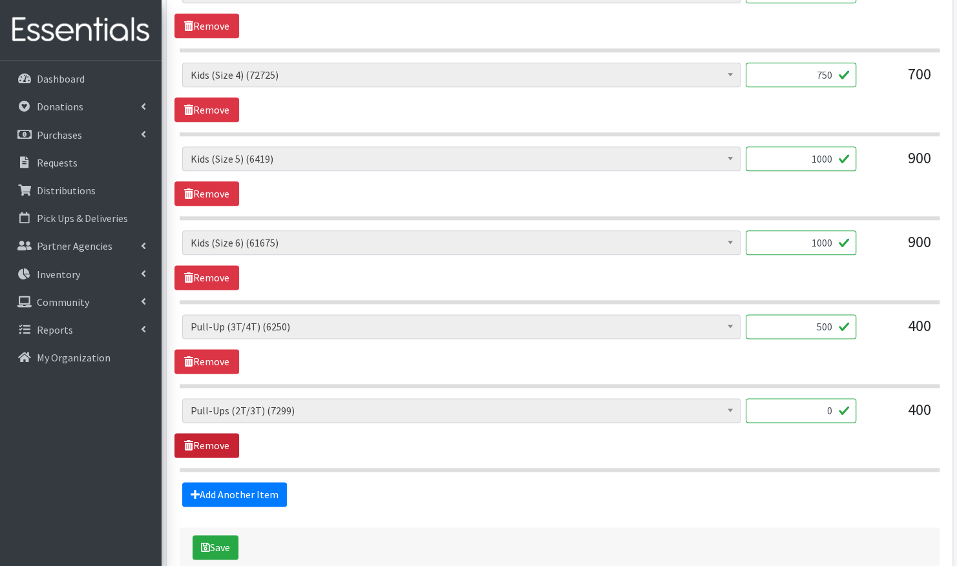
click at [225, 437] on link "Remove" at bounding box center [206, 445] width 65 height 25
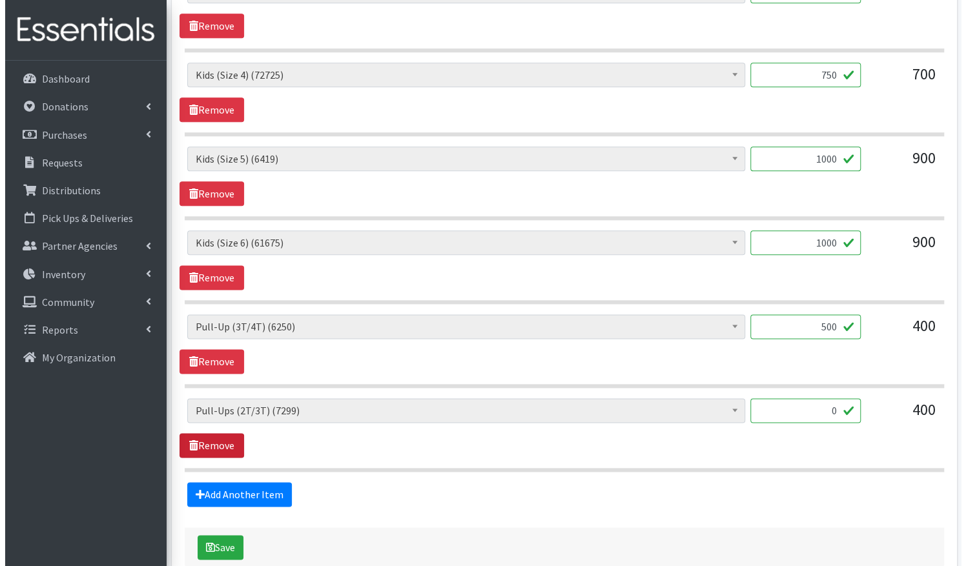
scroll to position [797, 0]
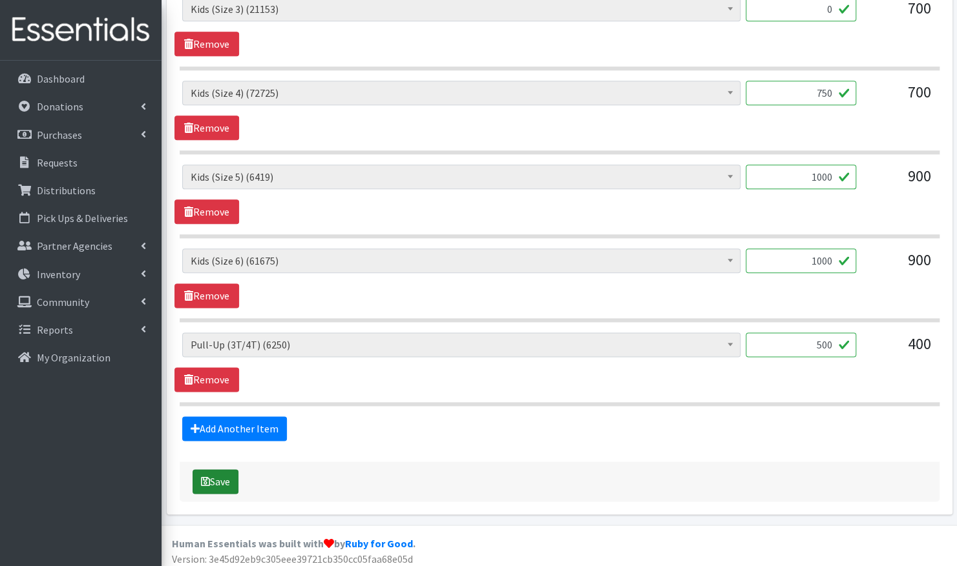
click at [222, 472] on button "Save" at bounding box center [215, 482] width 46 height 25
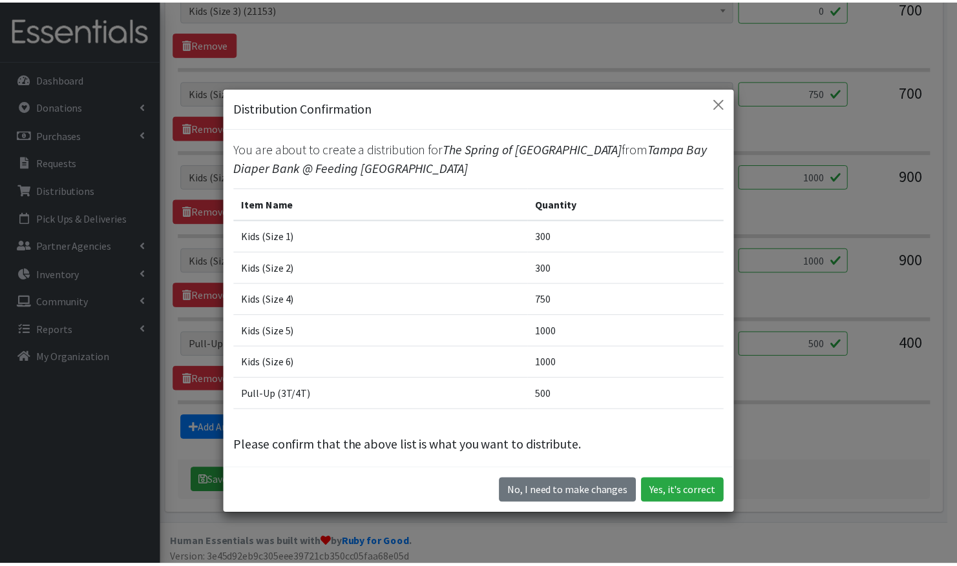
scroll to position [6, 0]
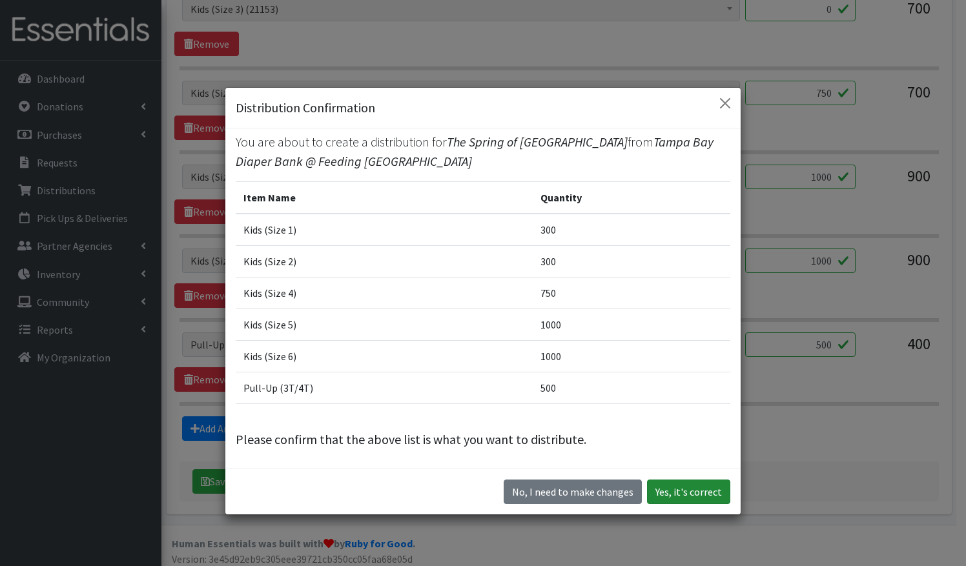
click at [677, 490] on button "Yes, it's correct" at bounding box center [688, 492] width 83 height 25
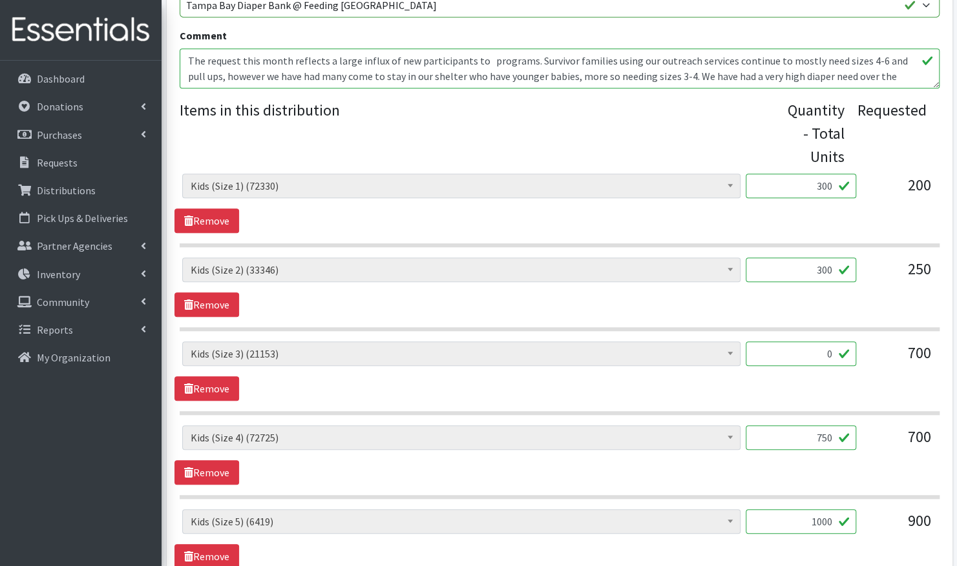
scroll to position [468, 0]
click at [201, 393] on link "Remove" at bounding box center [206, 388] width 65 height 25
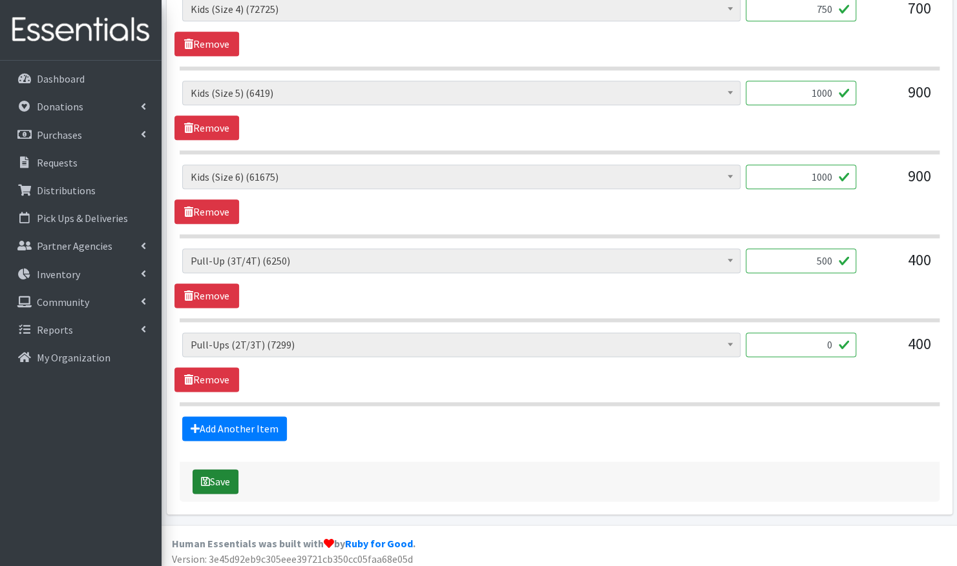
click at [226, 473] on button "Save" at bounding box center [215, 482] width 46 height 25
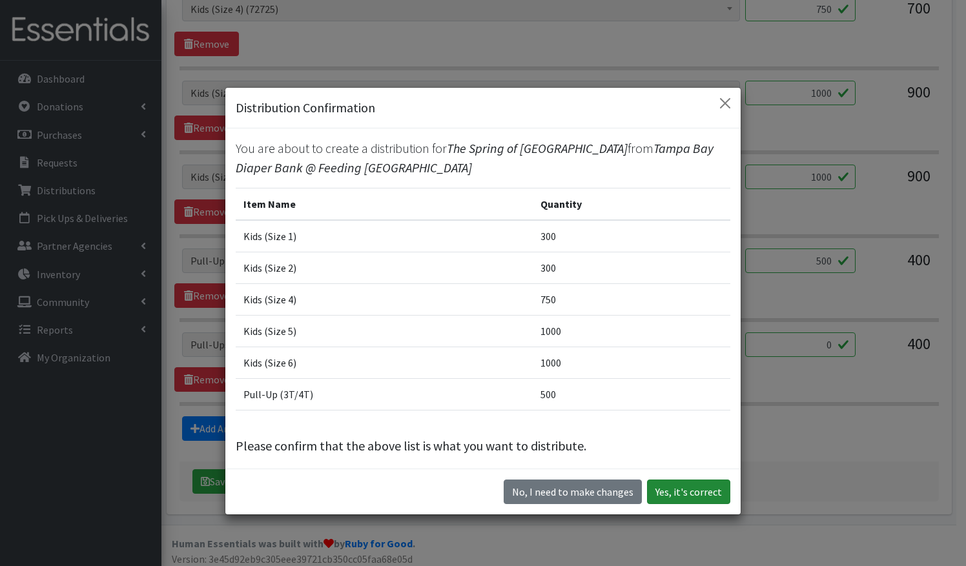
click at [698, 490] on button "Yes, it's correct" at bounding box center [688, 492] width 83 height 25
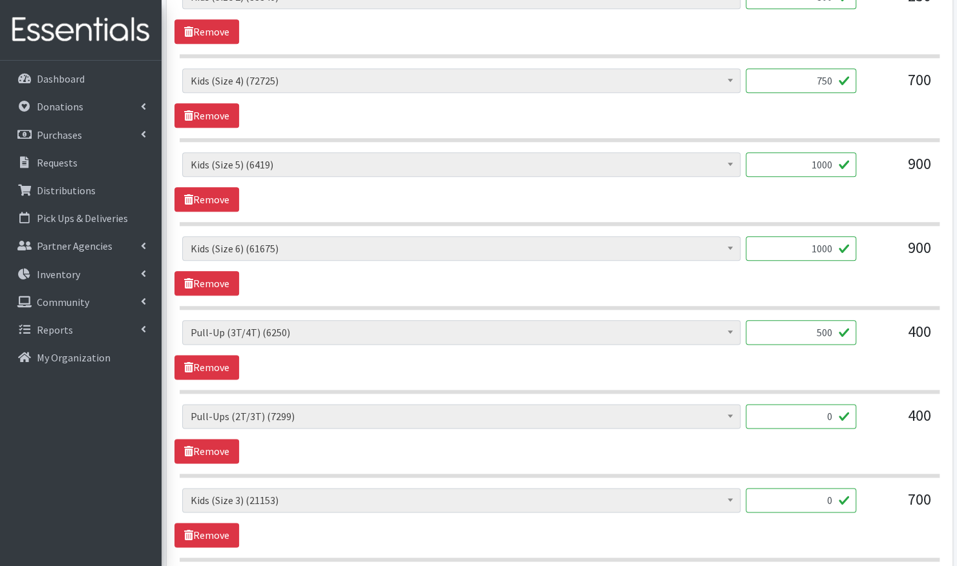
scroll to position [741, 0]
click at [225, 444] on link "Remove" at bounding box center [206, 451] width 65 height 25
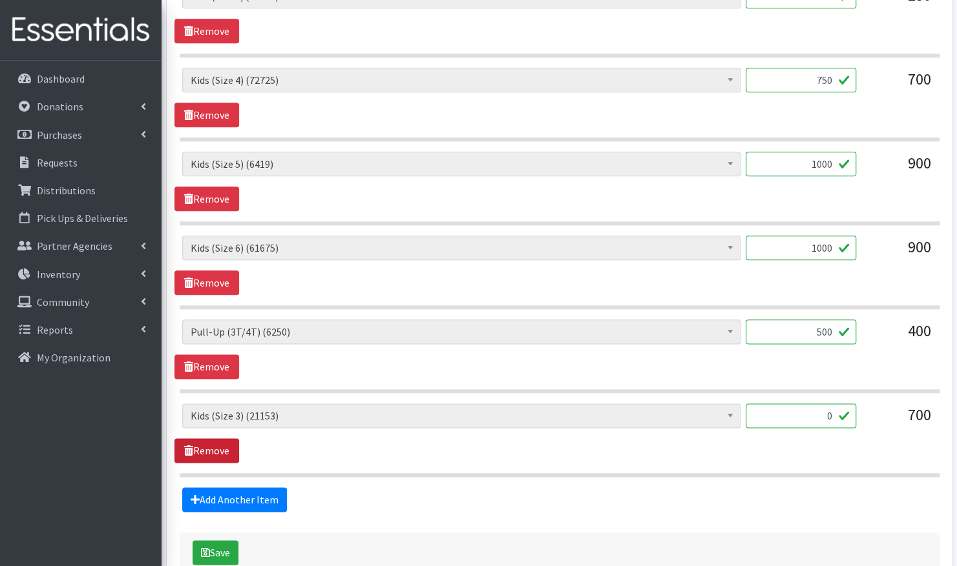
click at [208, 446] on link "Remove" at bounding box center [206, 451] width 65 height 25
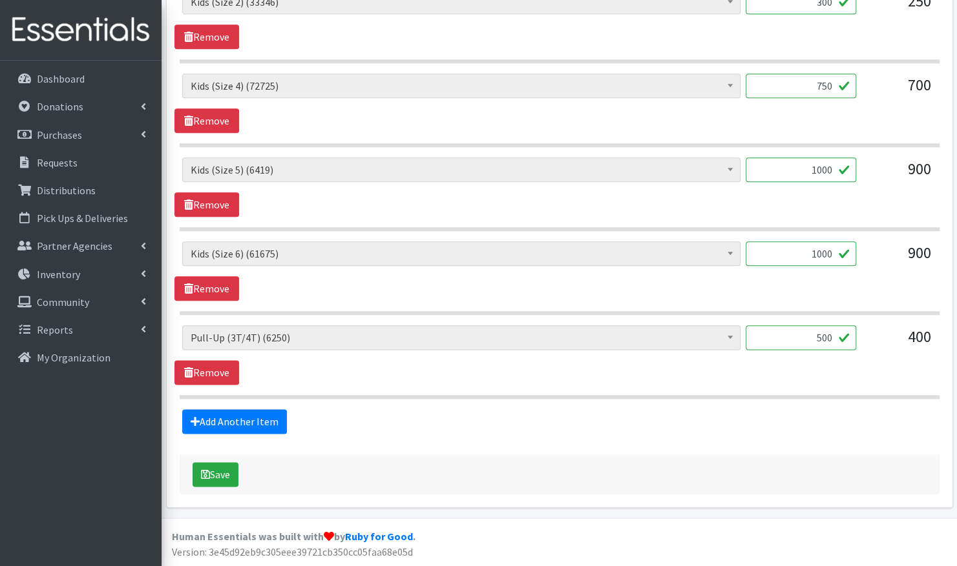
scroll to position [729, 0]
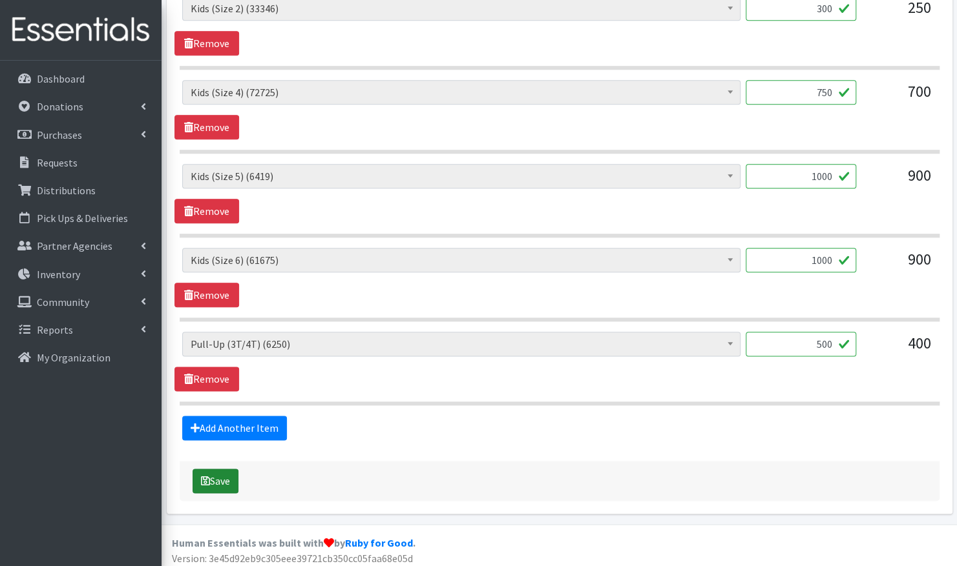
click at [207, 476] on icon "submit" at bounding box center [205, 481] width 9 height 10
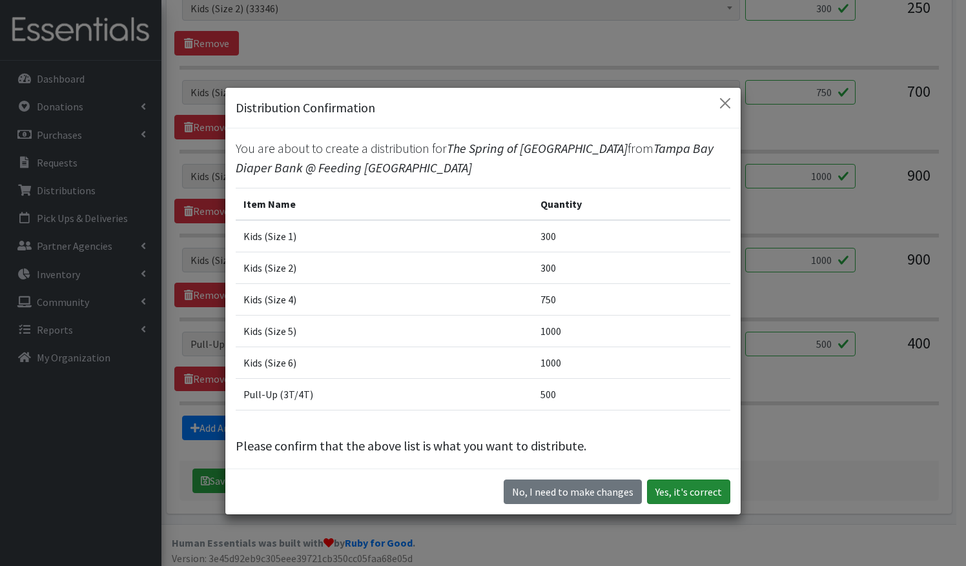
click at [703, 491] on button "Yes, it's correct" at bounding box center [688, 492] width 83 height 25
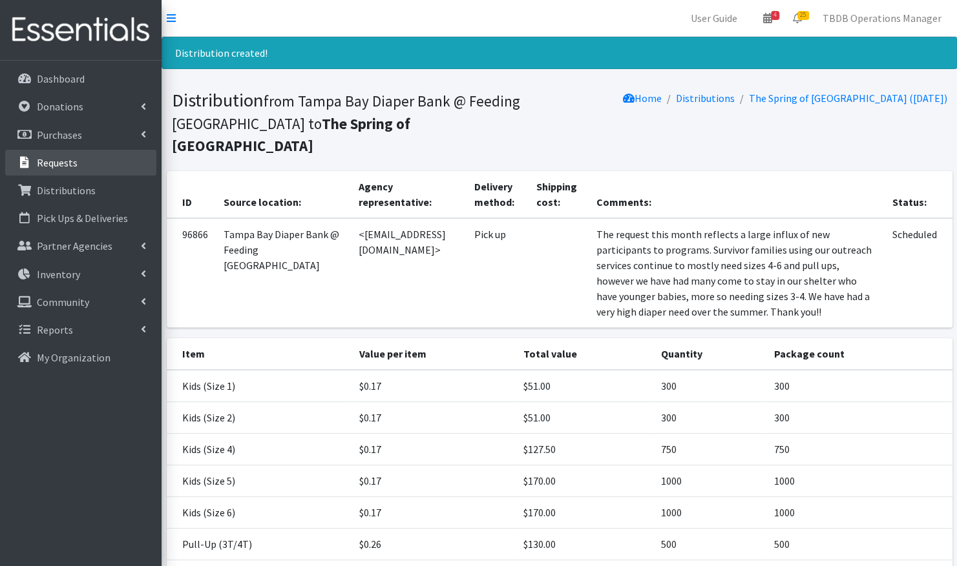
click at [111, 163] on link "Requests" at bounding box center [80, 163] width 151 height 26
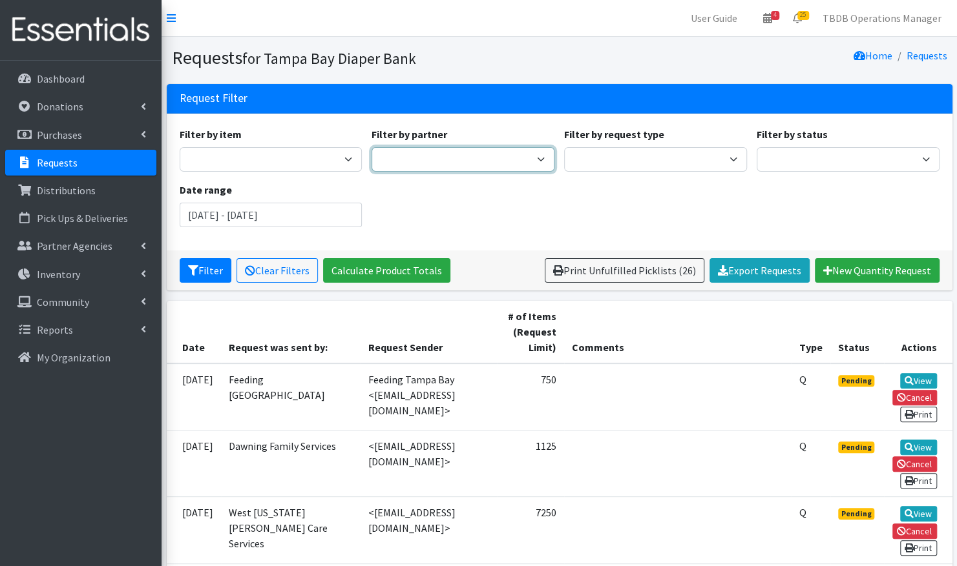
click at [496, 156] on select "BabyCycle BEAUTE Blueprint Foundation Inc. (BBF) Berkeley Food Pantry Beth-El F…" at bounding box center [462, 159] width 183 height 25
select select "4374"
click at [371, 147] on select "BabyCycle BEAUTE Blueprint Foundation Inc. (BBF) Berkeley Food Pantry Beth-El F…" at bounding box center [462, 159] width 183 height 25
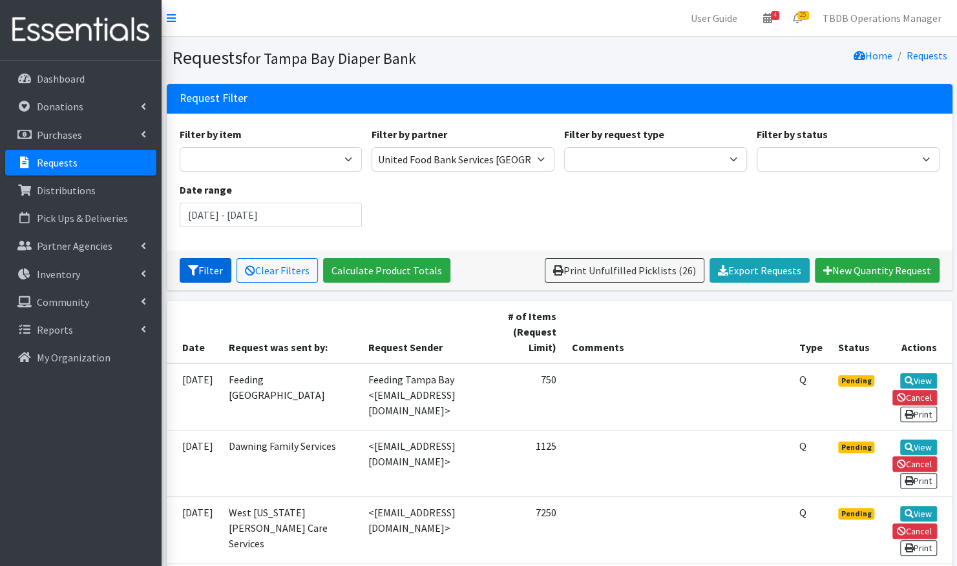
click at [208, 264] on button "Filter" at bounding box center [206, 270] width 52 height 25
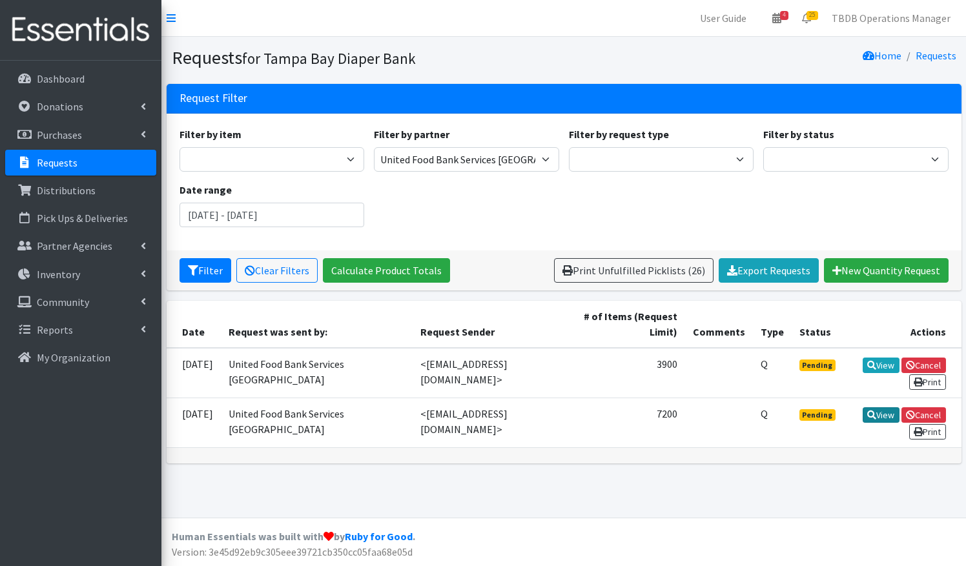
click at [863, 408] on link "View" at bounding box center [881, 416] width 37 height 16
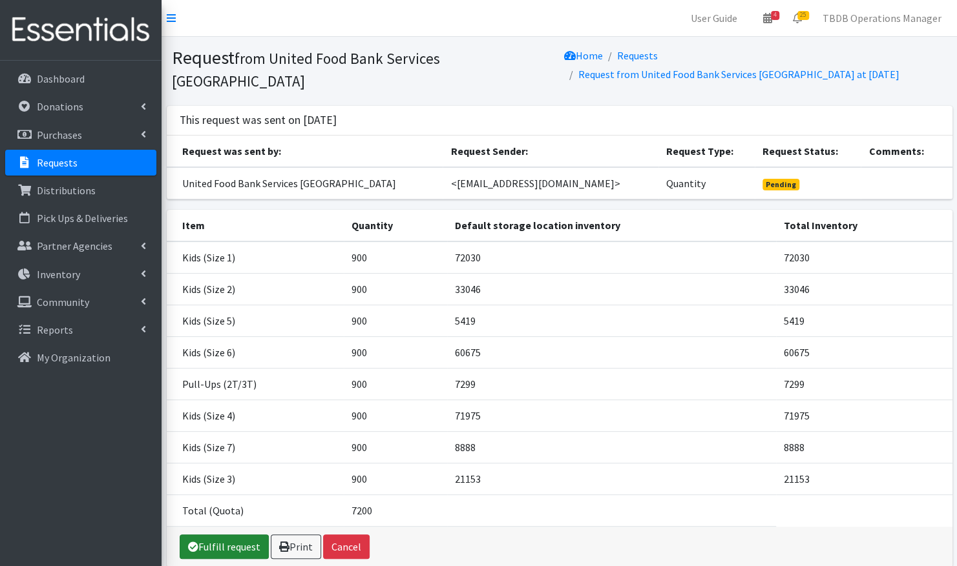
click at [216, 537] on link "Fulfill request" at bounding box center [224, 547] width 89 height 25
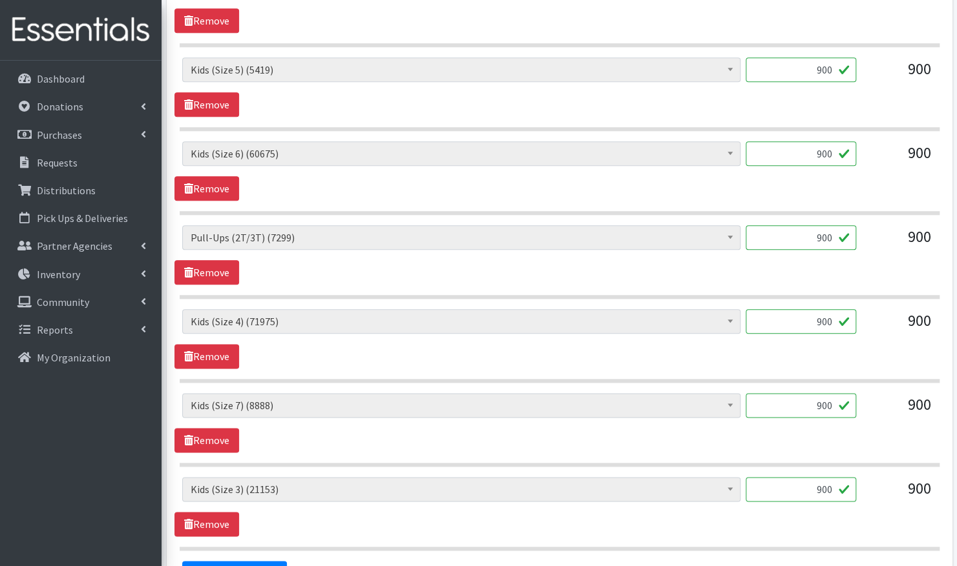
scroll to position [746, 0]
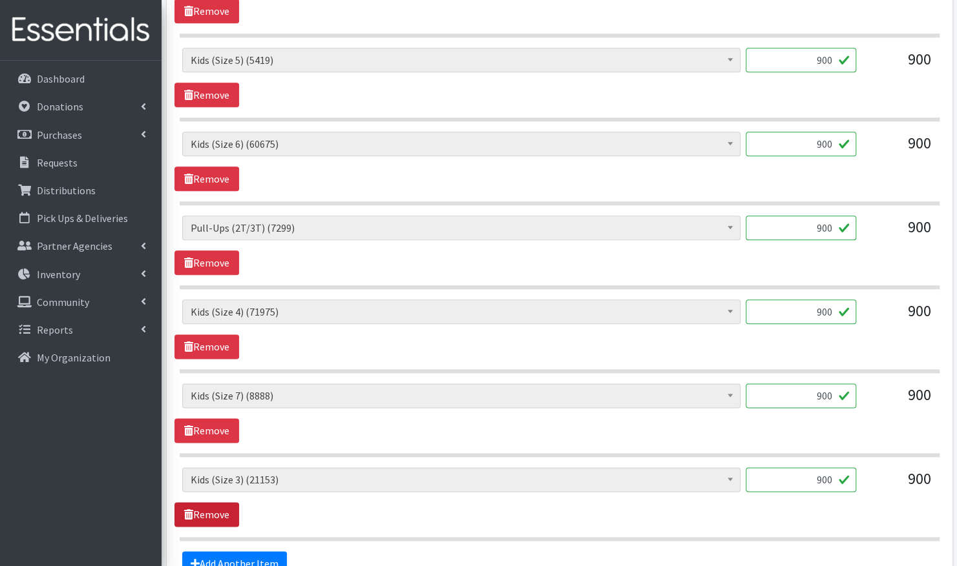
click at [206, 502] on link "Remove" at bounding box center [206, 514] width 65 height 25
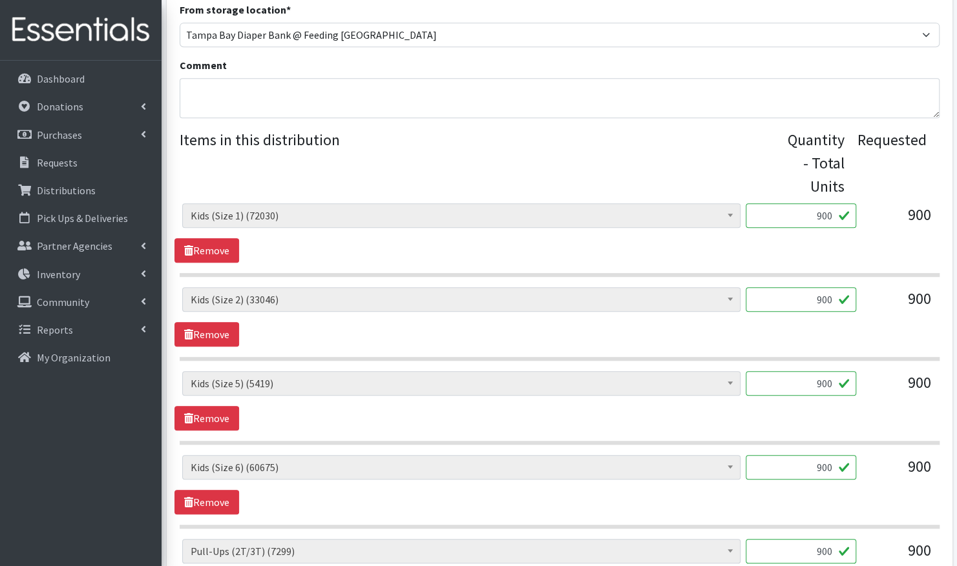
scroll to position [417, 0]
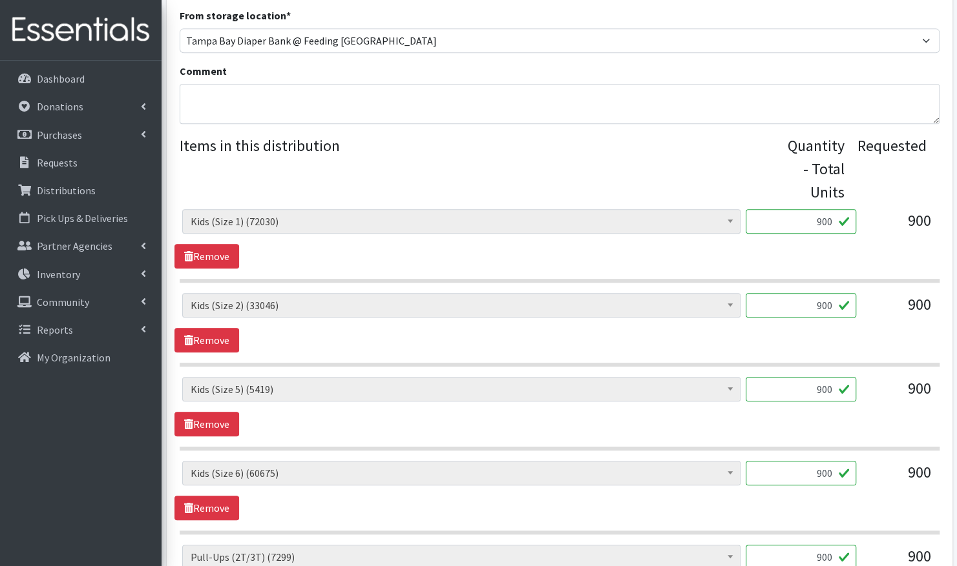
drag, startPoint x: 833, startPoint y: 386, endPoint x: 795, endPoint y: 385, distance: 38.1
click at [795, 385] on input "900" at bounding box center [800, 389] width 110 height 25
type input "1000"
drag, startPoint x: 834, startPoint y: 471, endPoint x: 800, endPoint y: 469, distance: 34.9
click at [800, 469] on input "900" at bounding box center [800, 473] width 110 height 25
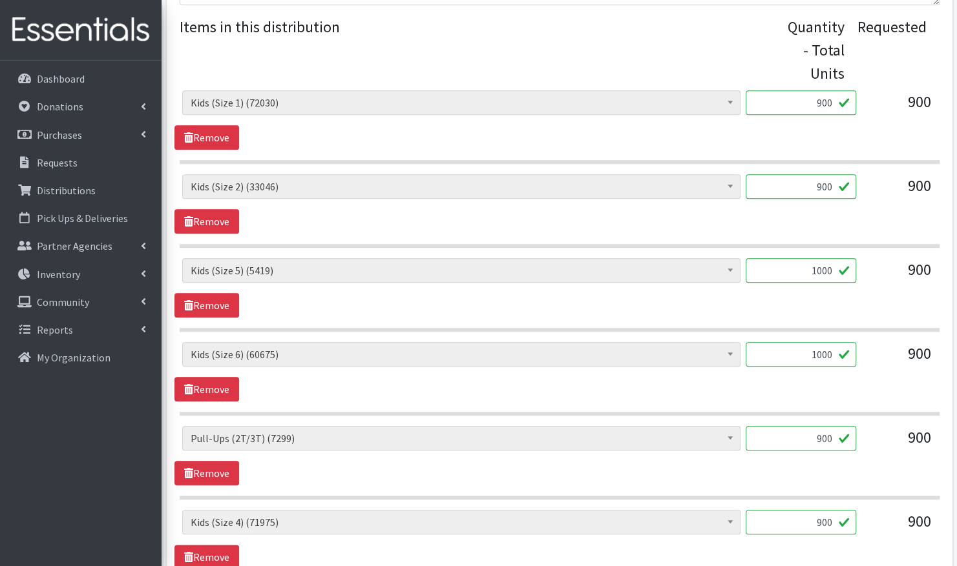
scroll to position [537, 0]
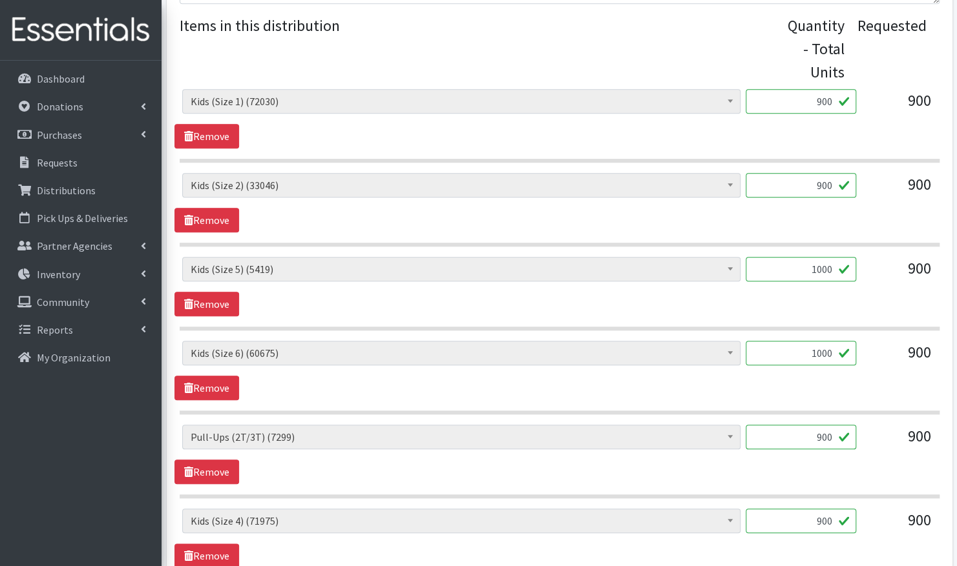
type input "1000"
drag, startPoint x: 832, startPoint y: 514, endPoint x: 801, endPoint y: 512, distance: 31.1
click at [801, 512] on input "900" at bounding box center [800, 521] width 110 height 25
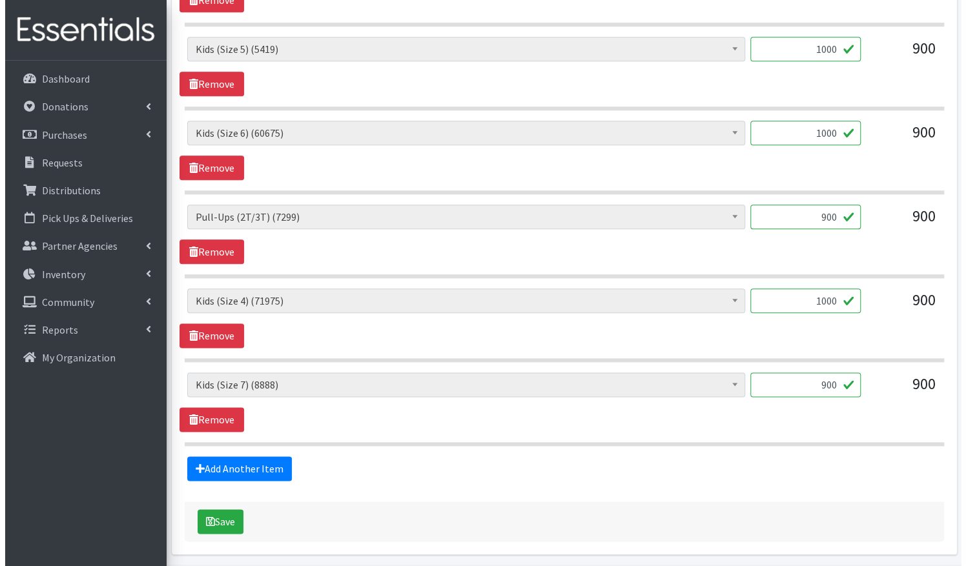
scroll to position [759, 0]
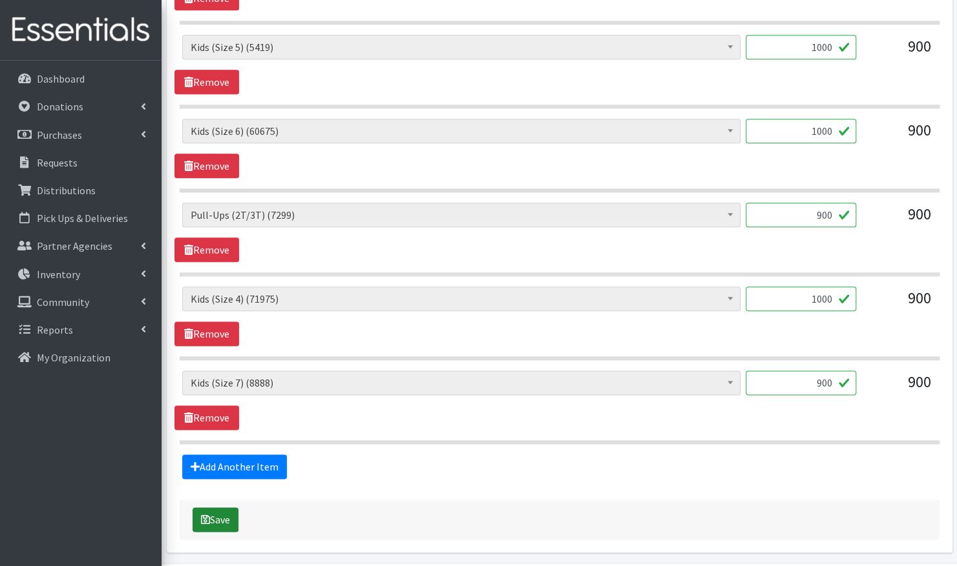
type input "1000"
click at [221, 519] on button "Save" at bounding box center [215, 520] width 46 height 25
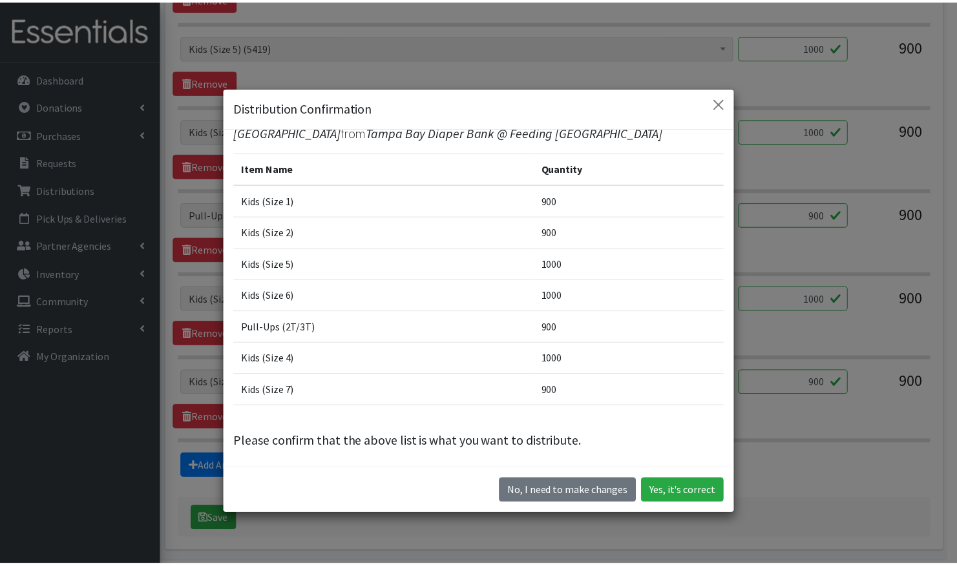
scroll to position [37, 0]
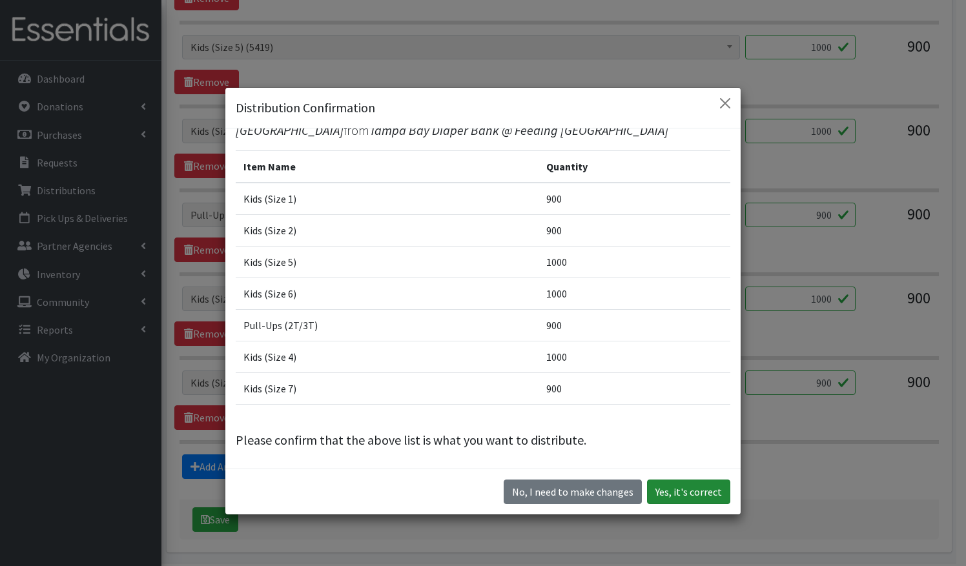
click at [675, 488] on button "Yes, it's correct" at bounding box center [688, 492] width 83 height 25
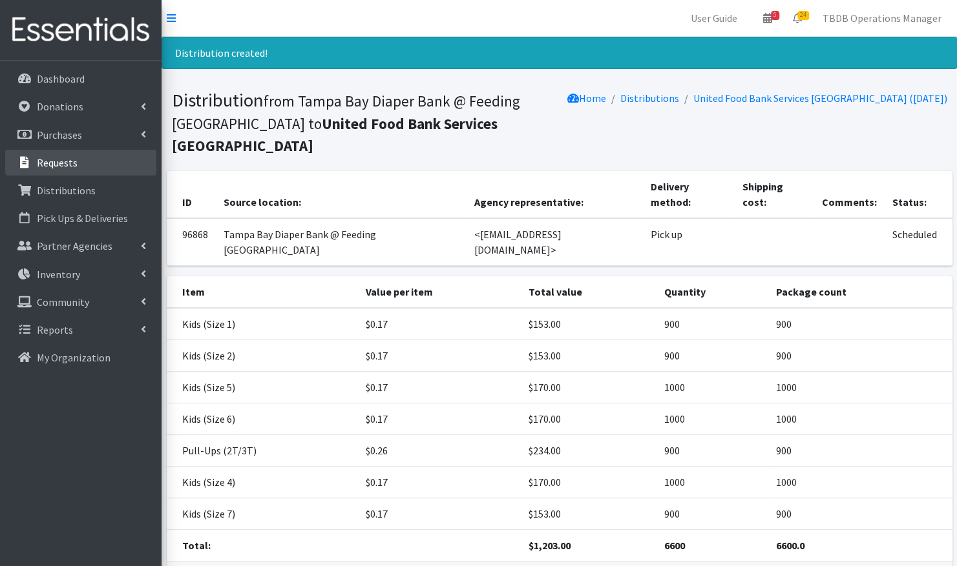
click at [90, 157] on link "Requests" at bounding box center [80, 163] width 151 height 26
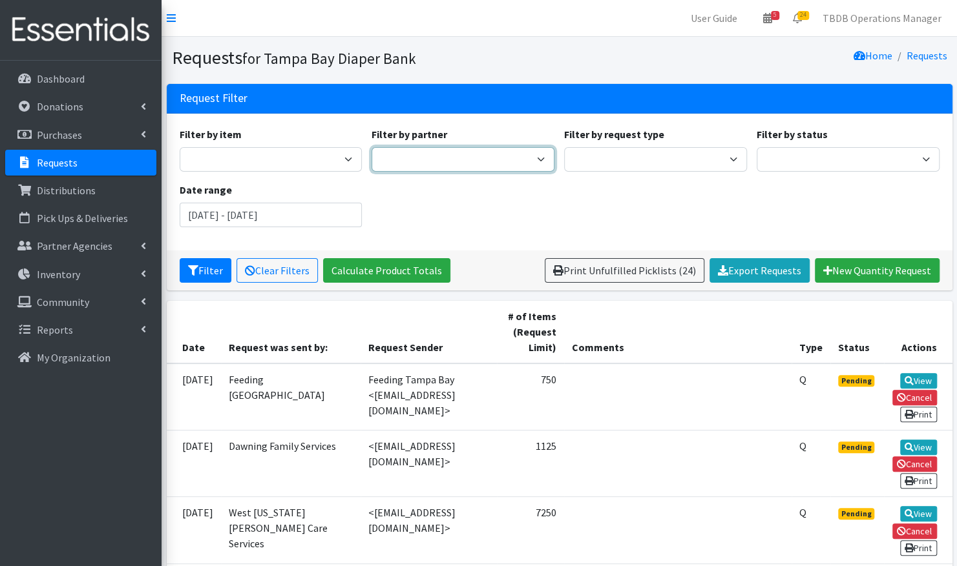
click at [505, 158] on select "BabyCycle BEAUTE Blueprint Foundation Inc. (BBF) Berkeley Food Pantry Beth-El F…" at bounding box center [462, 159] width 183 height 25
select select "3483"
click at [505, 158] on select "BabyCycle BEAUTE Blueprint Foundation Inc. (BBF) Berkeley Food Pantry Beth-El F…" at bounding box center [462, 159] width 183 height 25
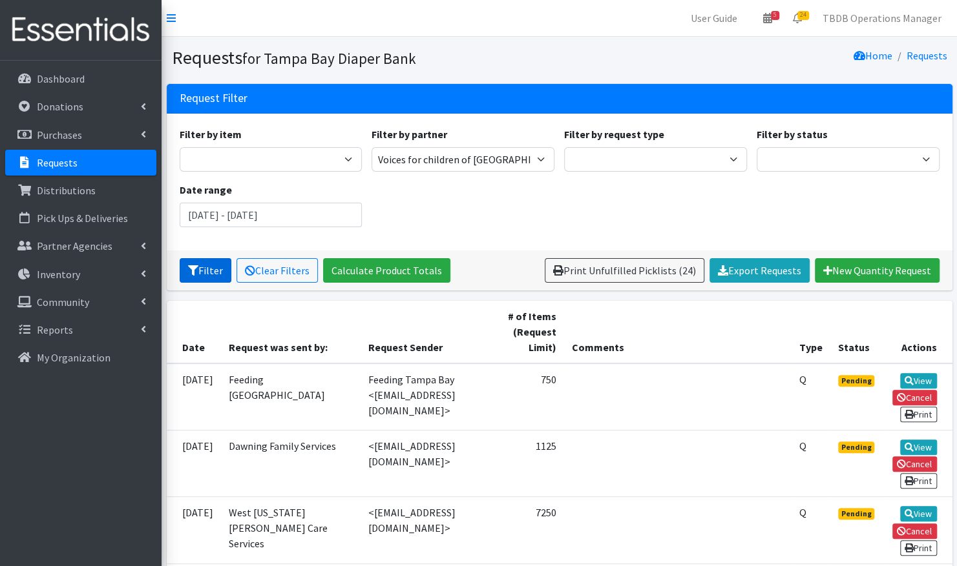
click at [213, 260] on button "Filter" at bounding box center [206, 270] width 52 height 25
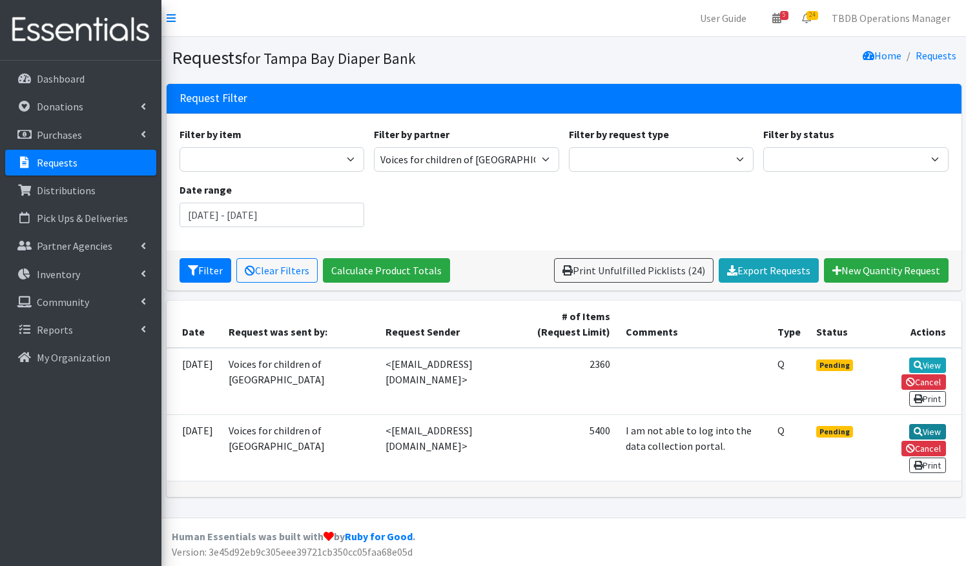
click at [909, 424] on link "View" at bounding box center [927, 432] width 37 height 16
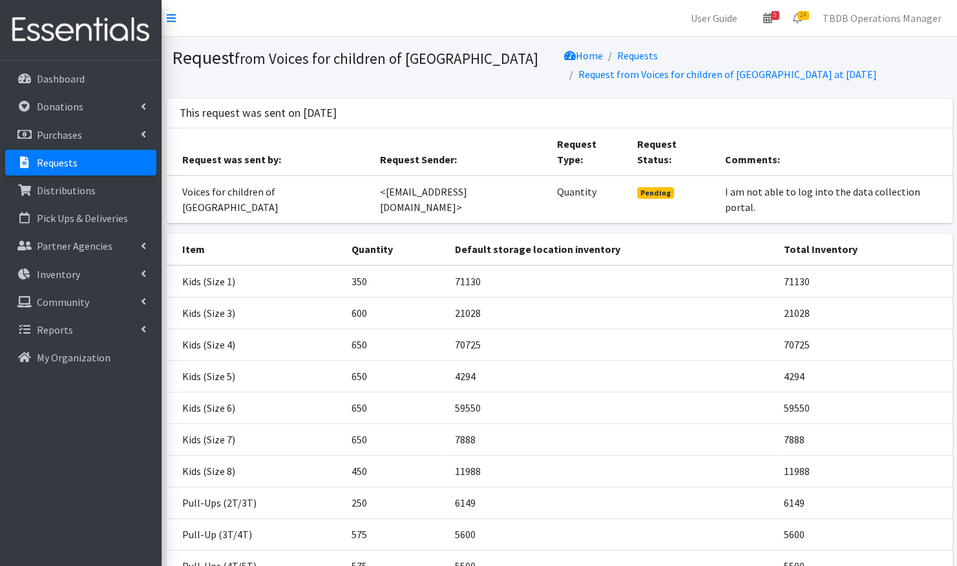
scroll to position [97, 0]
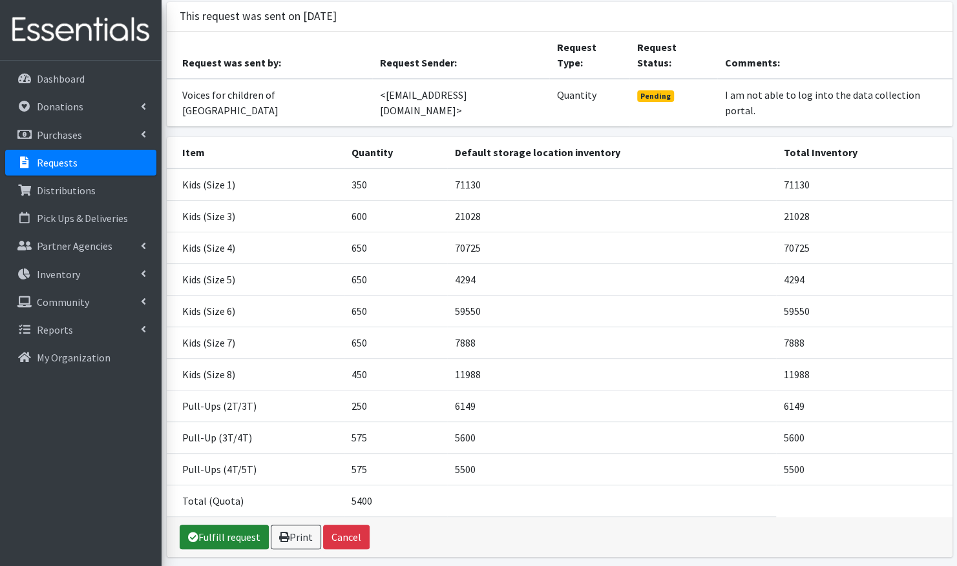
click at [223, 525] on link "Fulfill request" at bounding box center [224, 537] width 89 height 25
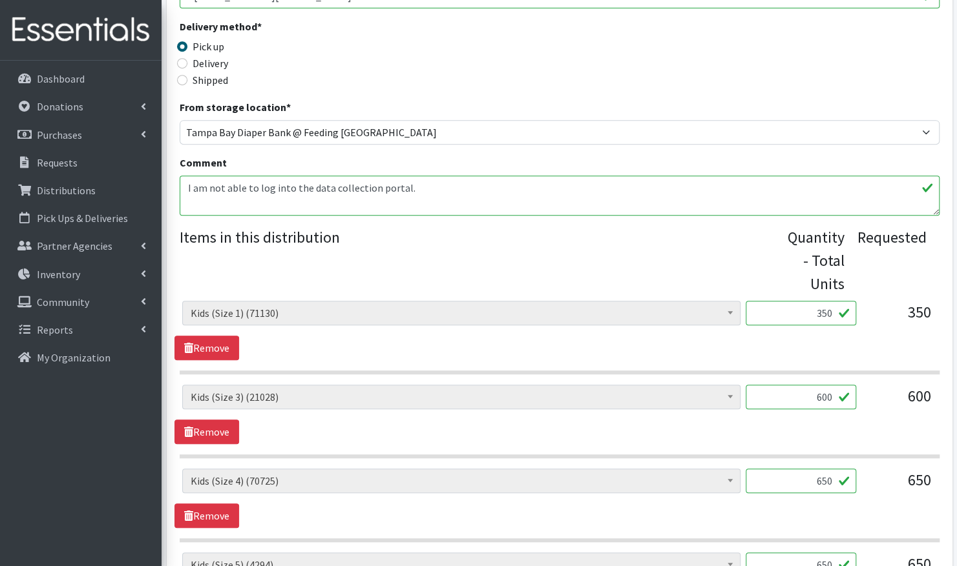
scroll to position [326, 0]
drag, startPoint x: 831, startPoint y: 312, endPoint x: 806, endPoint y: 313, distance: 24.6
click at [806, 313] on input "350" at bounding box center [800, 312] width 110 height 25
type input "450"
click at [211, 433] on link "Remove" at bounding box center [206, 431] width 65 height 25
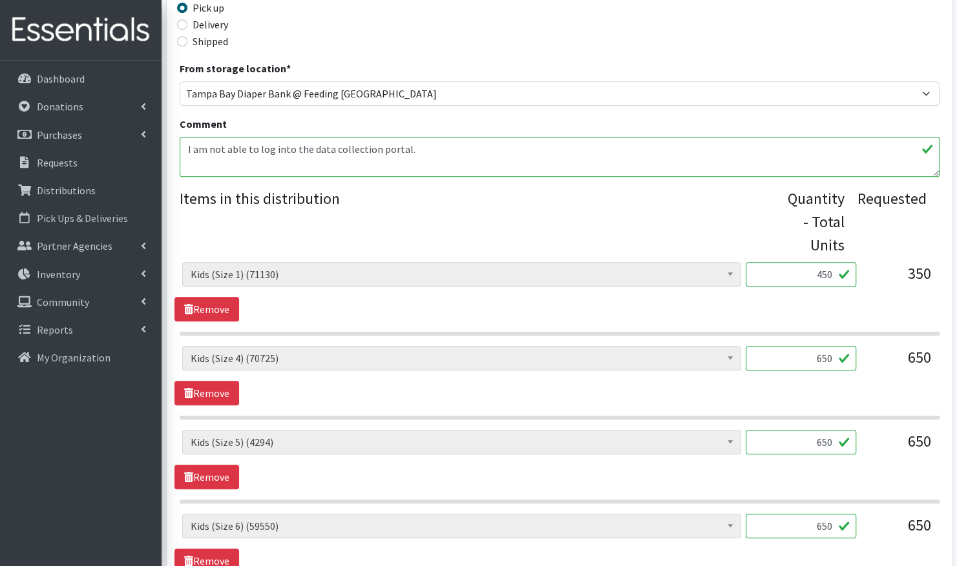
scroll to position [364, 0]
drag, startPoint x: 833, startPoint y: 359, endPoint x: 809, endPoint y: 357, distance: 24.6
click at [809, 357] on input "650" at bounding box center [800, 358] width 110 height 25
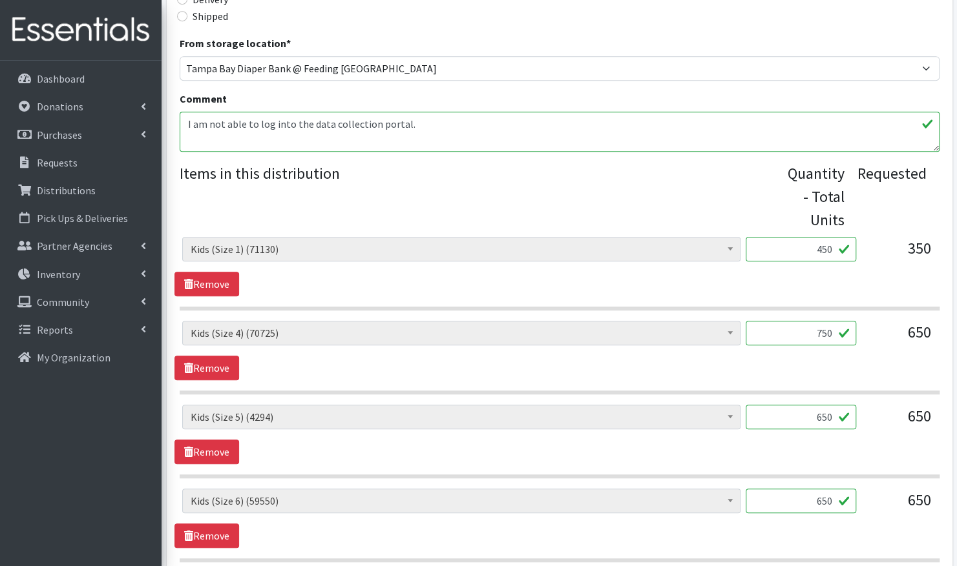
scroll to position [395, 0]
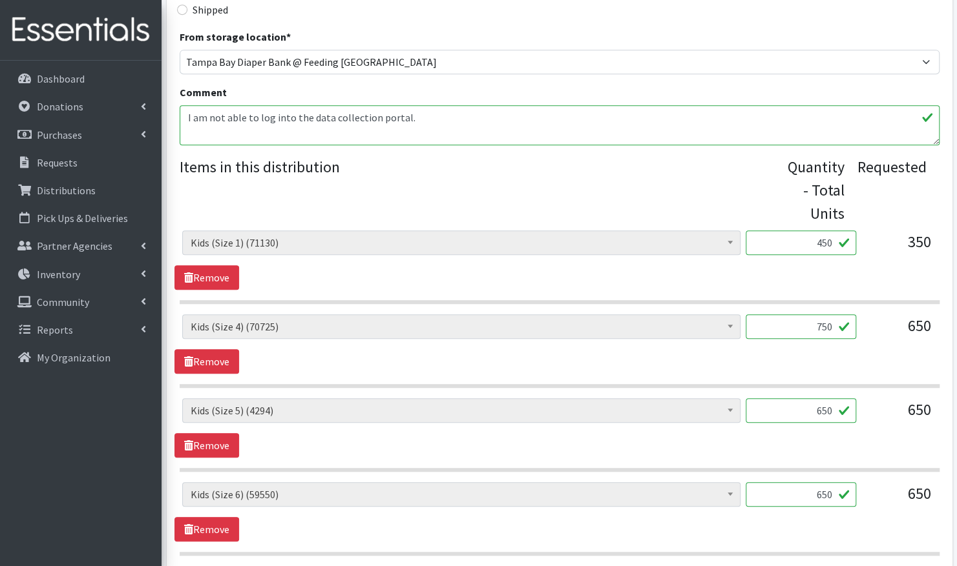
type input "750"
click at [820, 408] on input "650" at bounding box center [800, 410] width 110 height 25
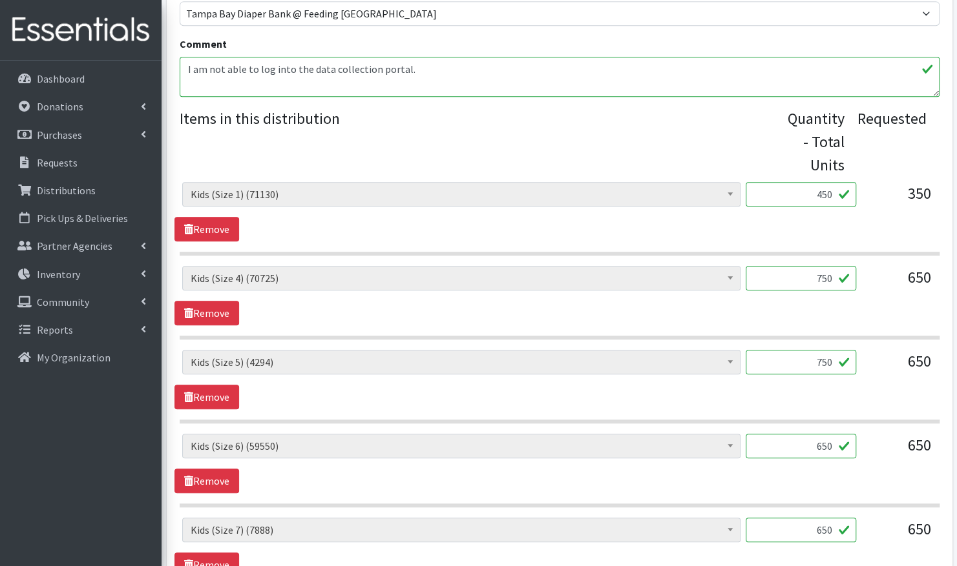
type input "750"
click at [820, 445] on input "650" at bounding box center [800, 446] width 110 height 25
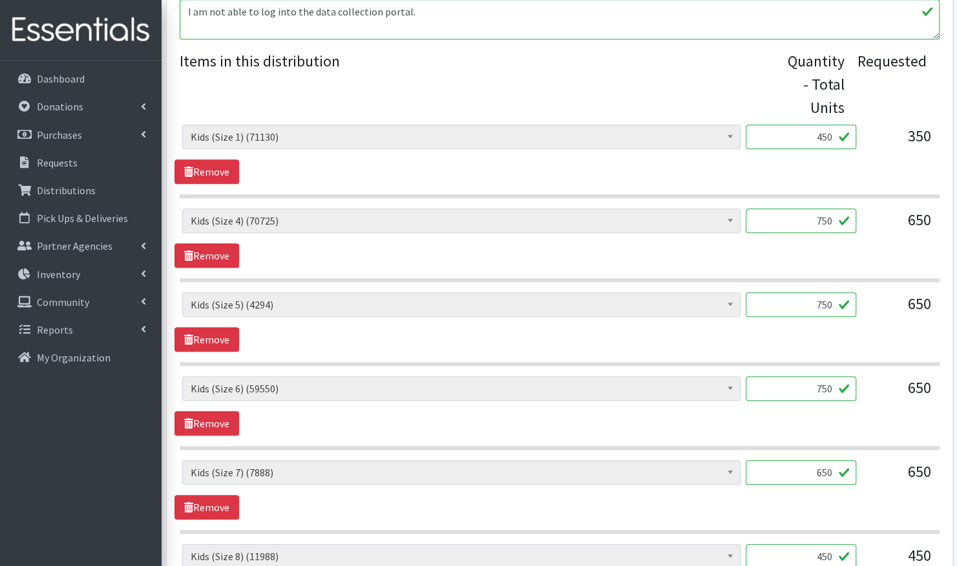
scroll to position [502, 0]
type input "750"
drag, startPoint x: 832, startPoint y: 467, endPoint x: 800, endPoint y: 465, distance: 32.4
click at [800, 465] on input "650" at bounding box center [800, 472] width 110 height 25
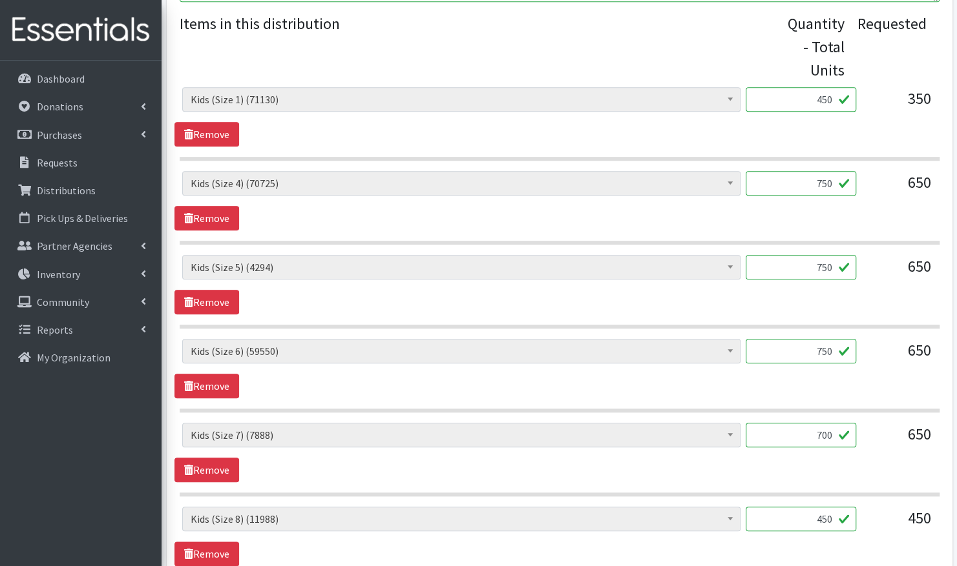
scroll to position [540, 0]
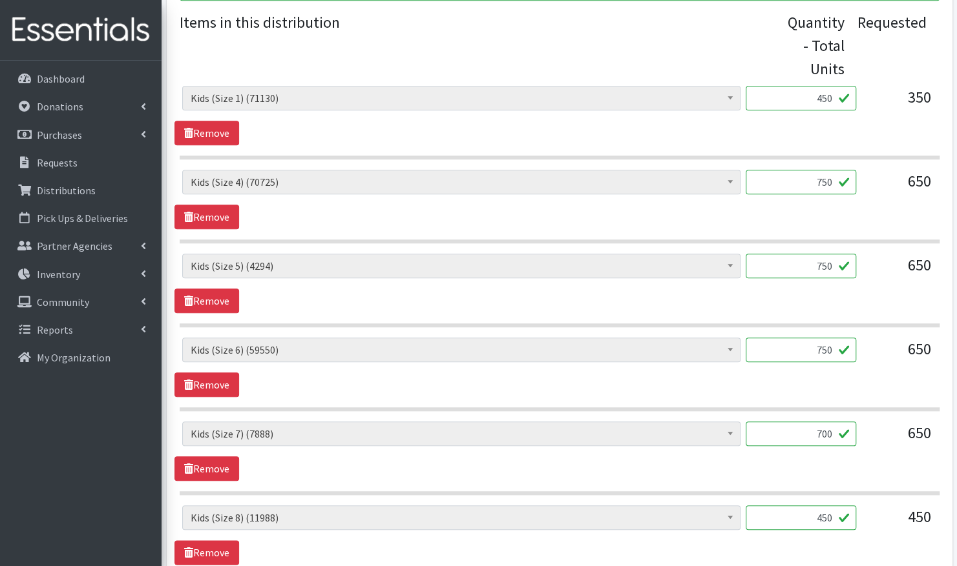
type input "700"
drag, startPoint x: 833, startPoint y: 513, endPoint x: 805, endPoint y: 509, distance: 28.7
click at [805, 509] on input "450" at bounding box center [800, 518] width 110 height 25
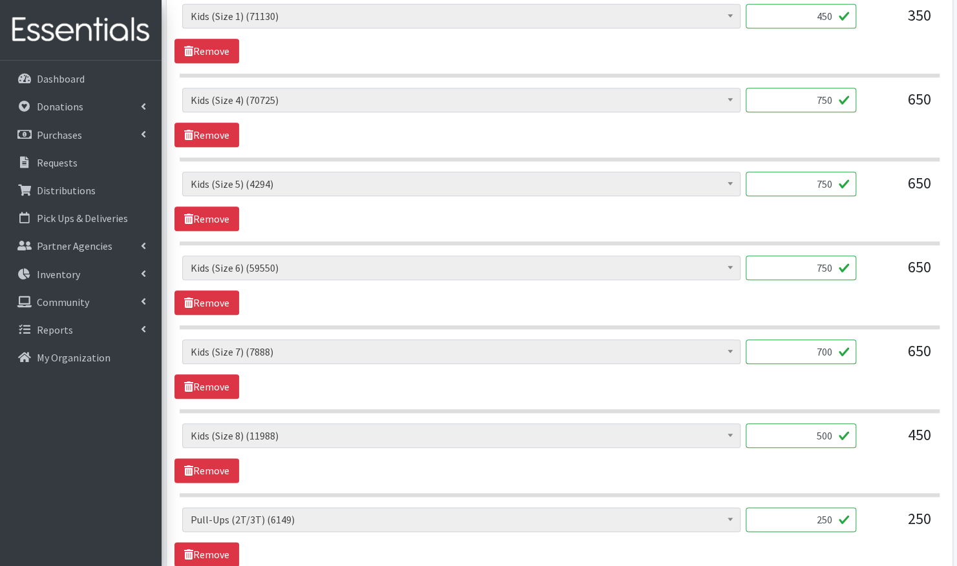
scroll to position [623, 0]
type input "500"
drag, startPoint x: 834, startPoint y: 515, endPoint x: 800, endPoint y: 515, distance: 34.2
click at [800, 515] on input "250" at bounding box center [800, 519] width 110 height 25
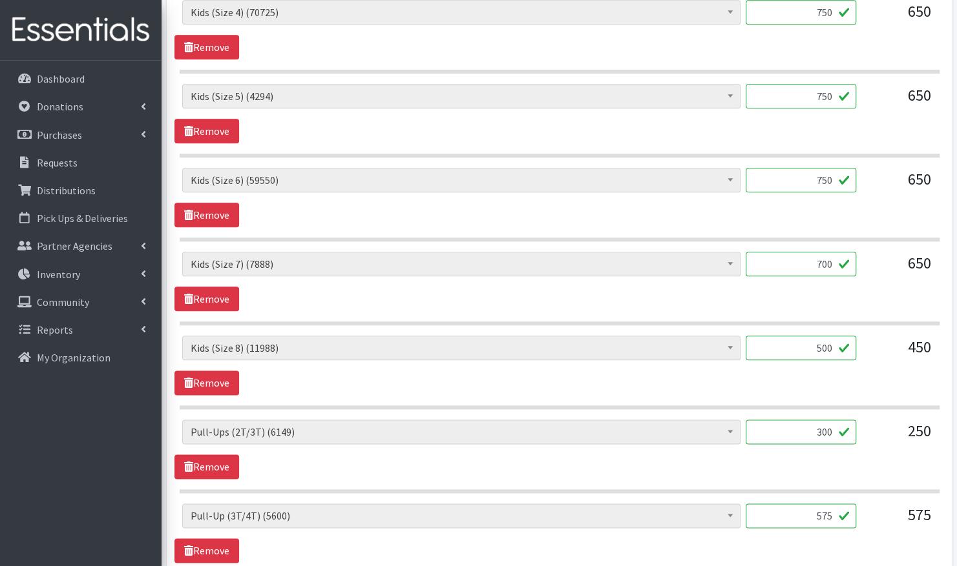
scroll to position [710, 0]
type input "300"
drag, startPoint x: 833, startPoint y: 510, endPoint x: 802, endPoint y: 509, distance: 31.0
click at [802, 509] on input "575" at bounding box center [800, 515] width 110 height 25
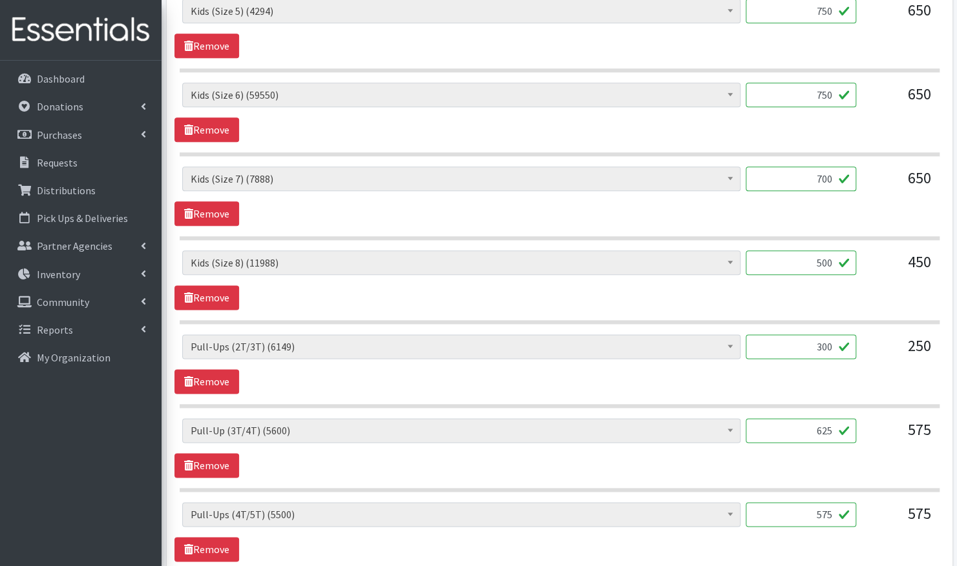
scroll to position [805, 0]
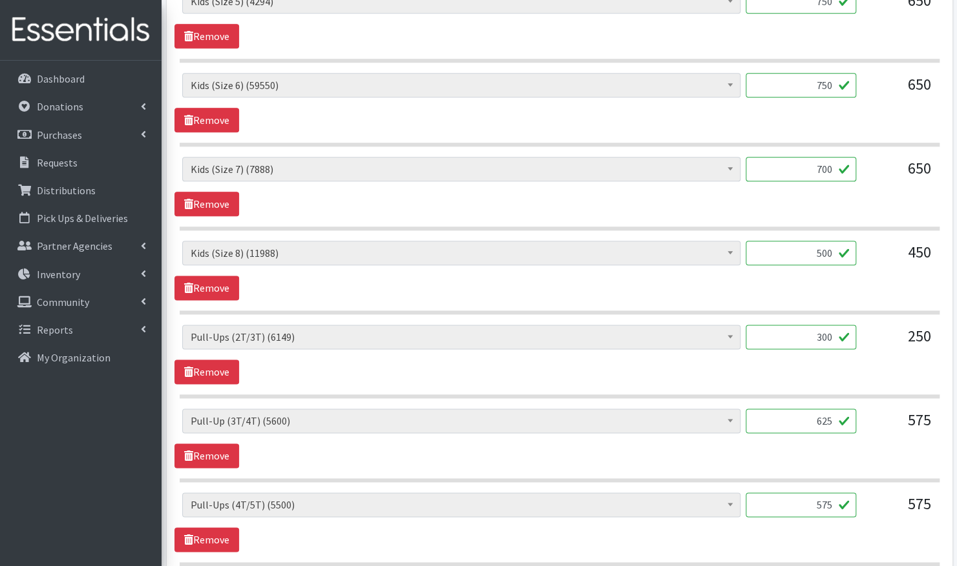
type input "625"
drag, startPoint x: 836, startPoint y: 502, endPoint x: 805, endPoint y: 501, distance: 31.1
click at [805, 501] on input "575" at bounding box center [800, 505] width 110 height 25
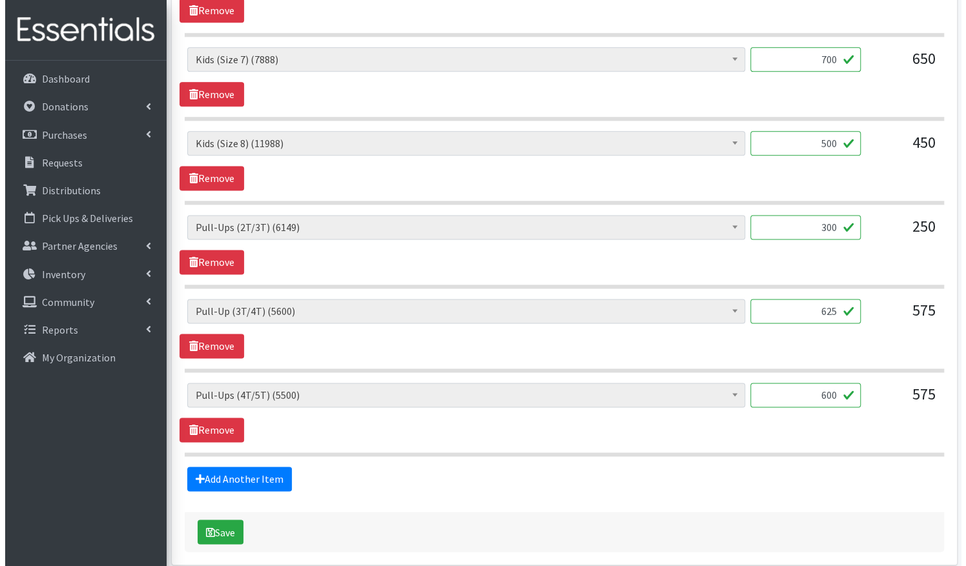
scroll to position [917, 0]
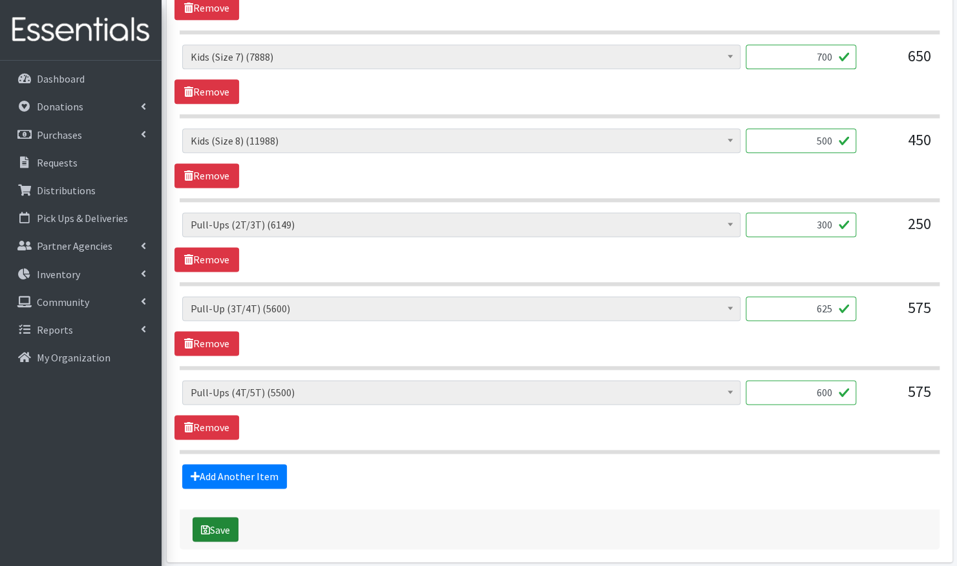
type input "600"
click at [218, 519] on button "Save" at bounding box center [215, 529] width 46 height 25
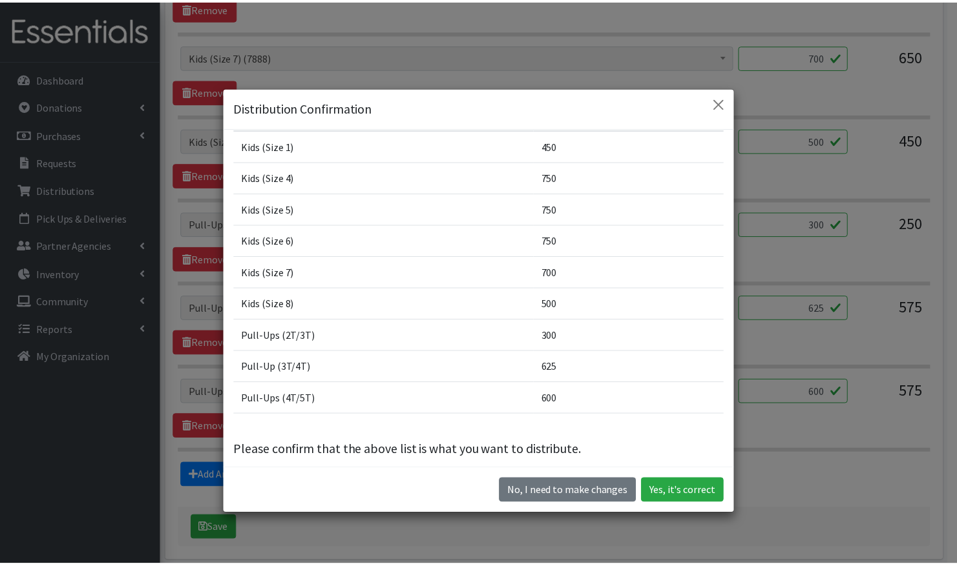
scroll to position [92, 0]
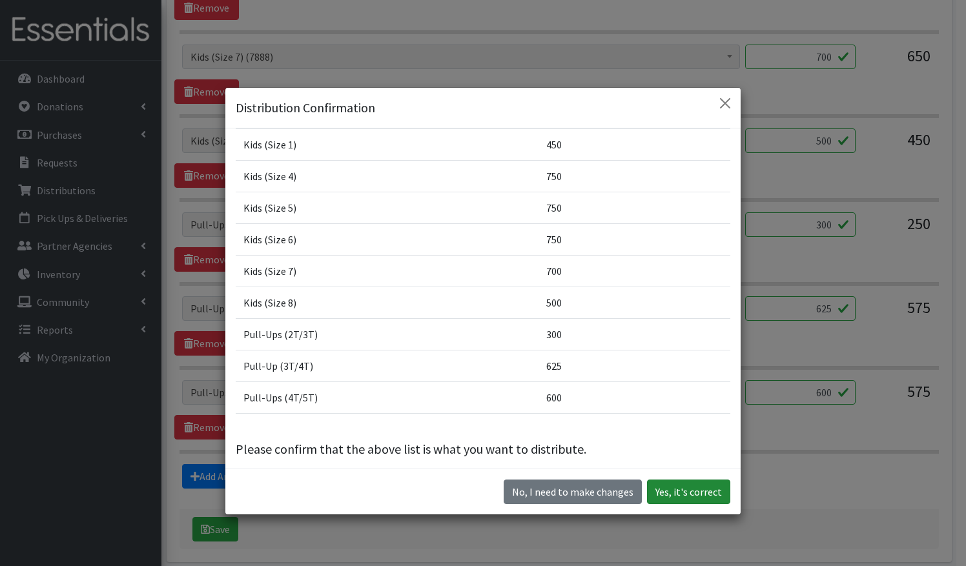
click at [678, 486] on button "Yes, it's correct" at bounding box center [688, 492] width 83 height 25
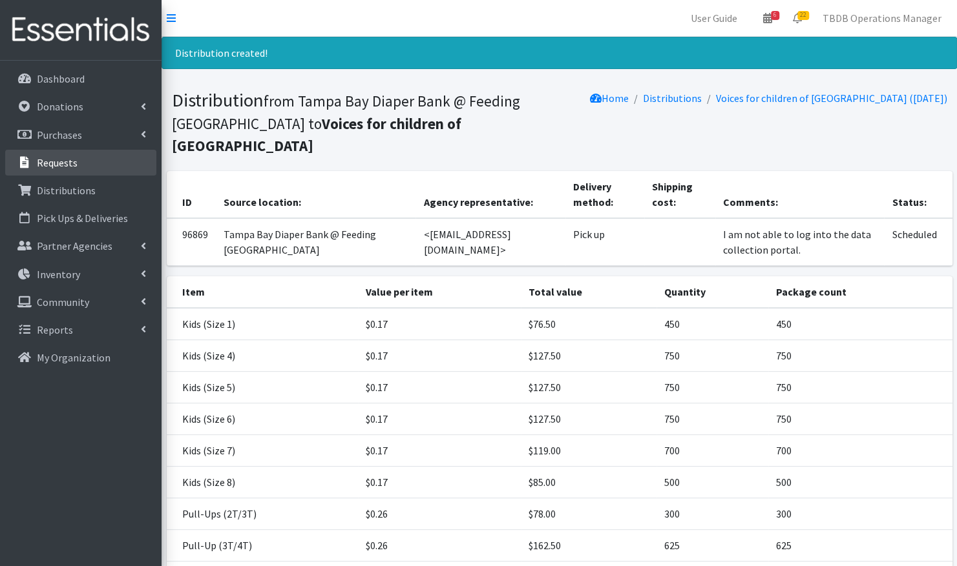
click at [47, 164] on p "Requests" at bounding box center [57, 162] width 41 height 13
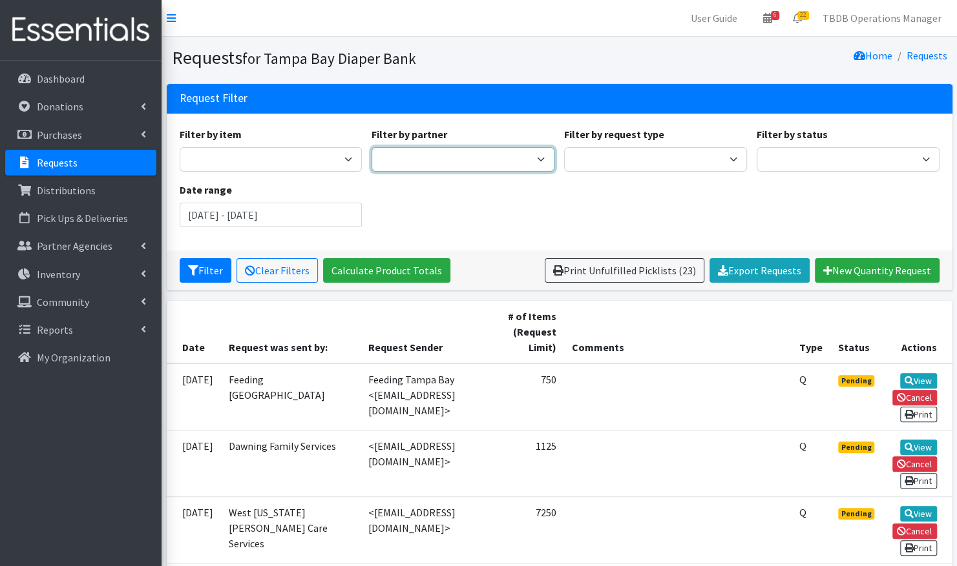
click at [438, 161] on select "BabyCycle BEAUTE Blueprint Foundation Inc. (BBF) Berkeley Food Pantry [PERSON_N…" at bounding box center [462, 159] width 183 height 25
select select "3481"
click at [371, 147] on select "BabyCycle BEAUTE Blueprint Foundation Inc. (BBF) Berkeley Food Pantry Beth-El F…" at bounding box center [462, 159] width 183 height 25
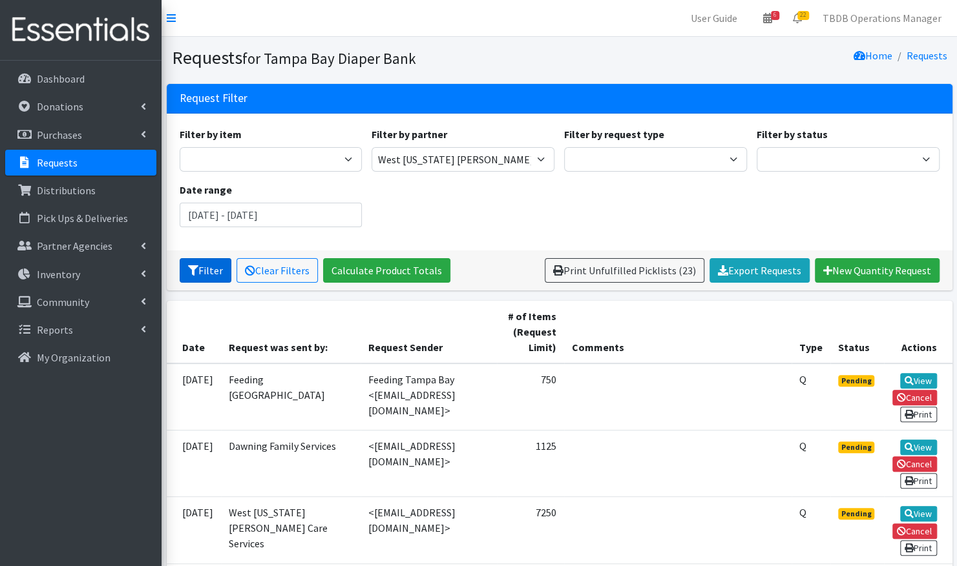
click at [198, 274] on button "Filter" at bounding box center [206, 270] width 52 height 25
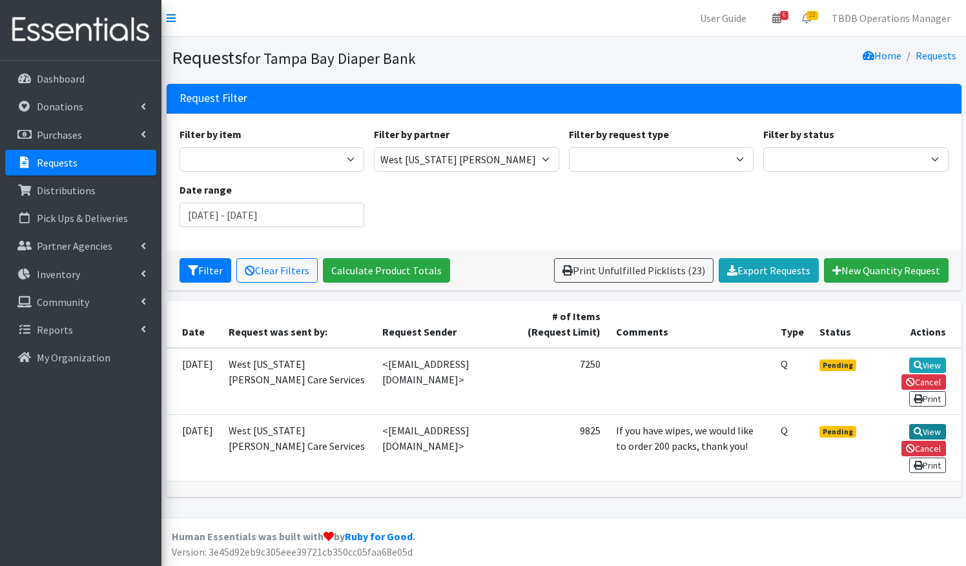
click at [909, 424] on link "View" at bounding box center [927, 432] width 37 height 16
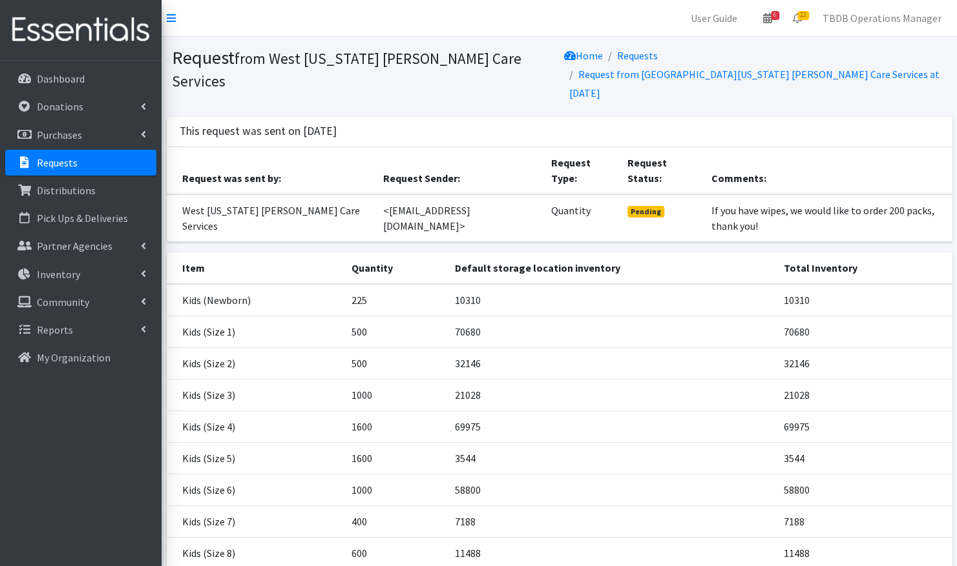
scroll to position [160, 0]
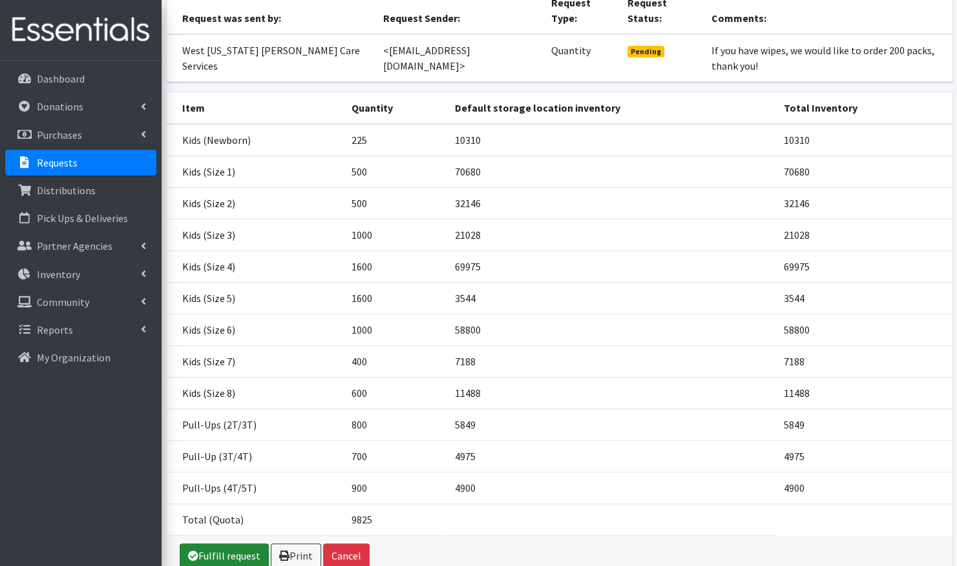
click at [222, 544] on link "Fulfill request" at bounding box center [224, 556] width 89 height 25
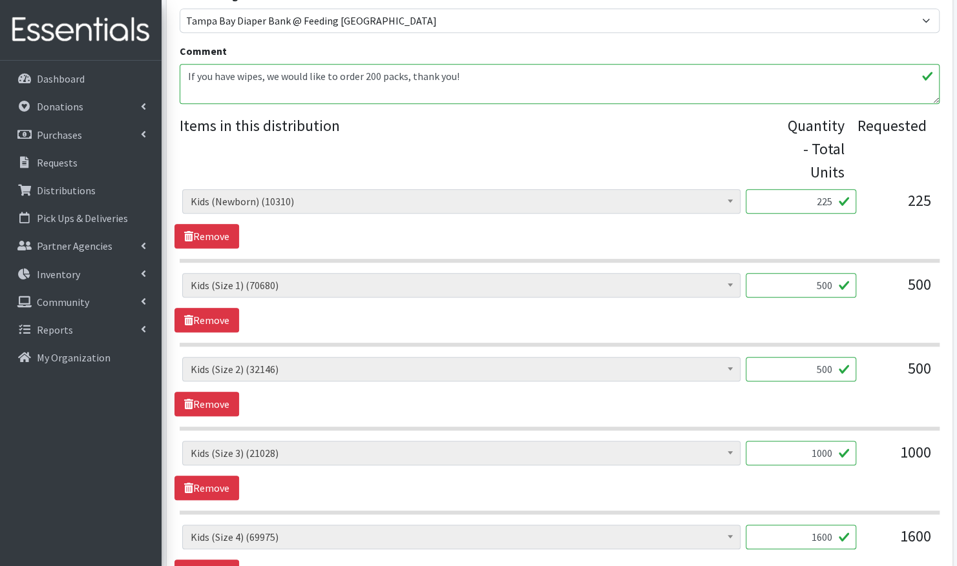
scroll to position [430, 0]
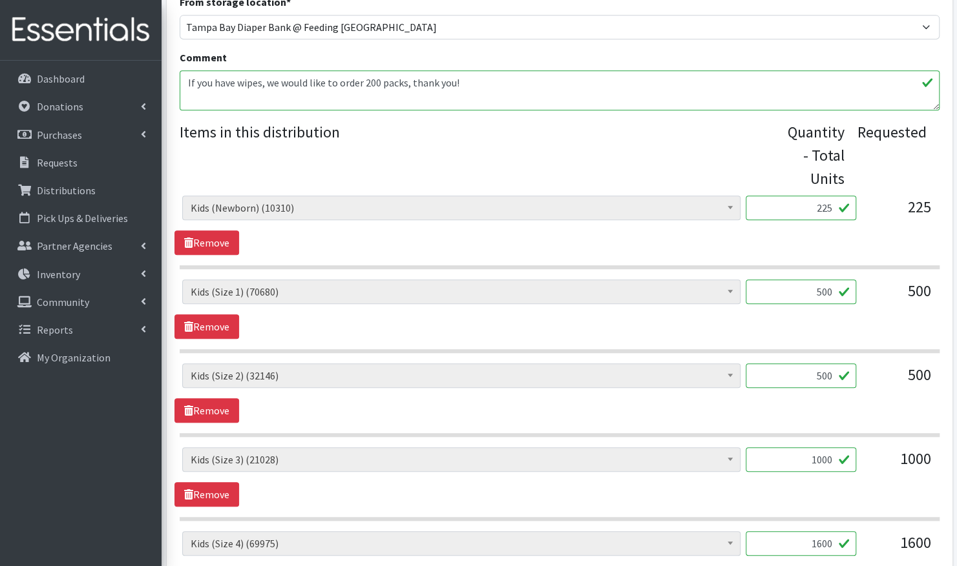
drag, startPoint x: 833, startPoint y: 203, endPoint x: 807, endPoint y: 205, distance: 25.9
click at [807, 205] on input "225" at bounding box center [800, 208] width 110 height 25
type input "150"
drag, startPoint x: 833, startPoint y: 290, endPoint x: 749, endPoint y: 289, distance: 84.0
click at [749, 289] on input "500" at bounding box center [800, 292] width 110 height 25
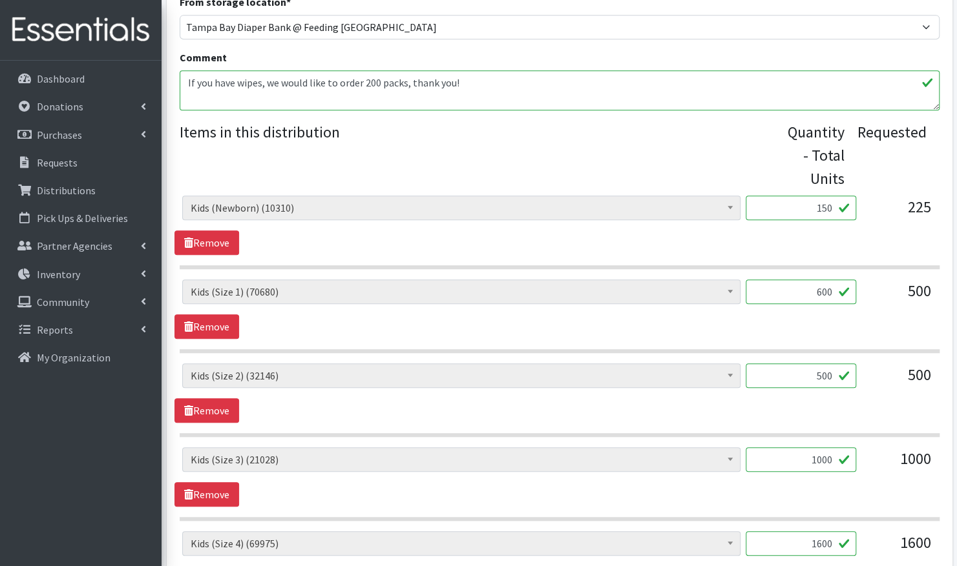
type input "600"
drag, startPoint x: 829, startPoint y: 372, endPoint x: 804, endPoint y: 375, distance: 25.4
click at [804, 375] on input "500" at bounding box center [800, 376] width 110 height 25
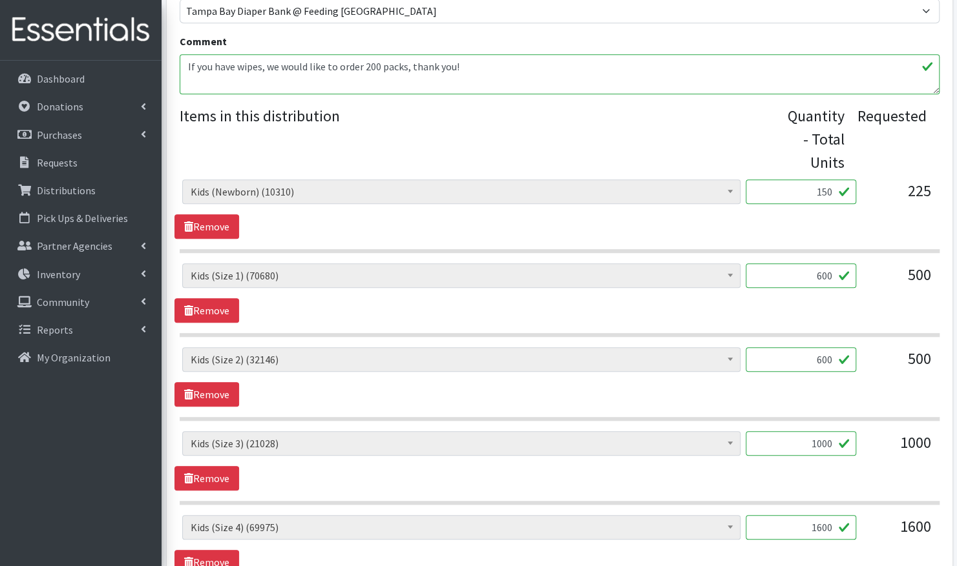
scroll to position [447, 0]
type input "600"
click at [217, 467] on link "Remove" at bounding box center [206, 478] width 65 height 25
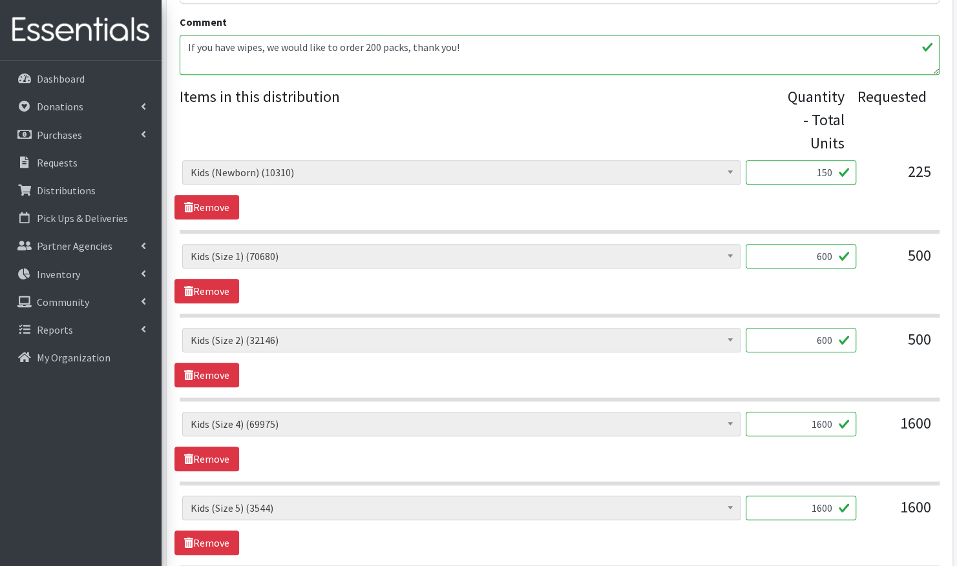
scroll to position [466, 0]
click at [833, 419] on input "1600" at bounding box center [800, 423] width 110 height 25
type input "1625"
click at [829, 504] on input "1600" at bounding box center [800, 507] width 110 height 25
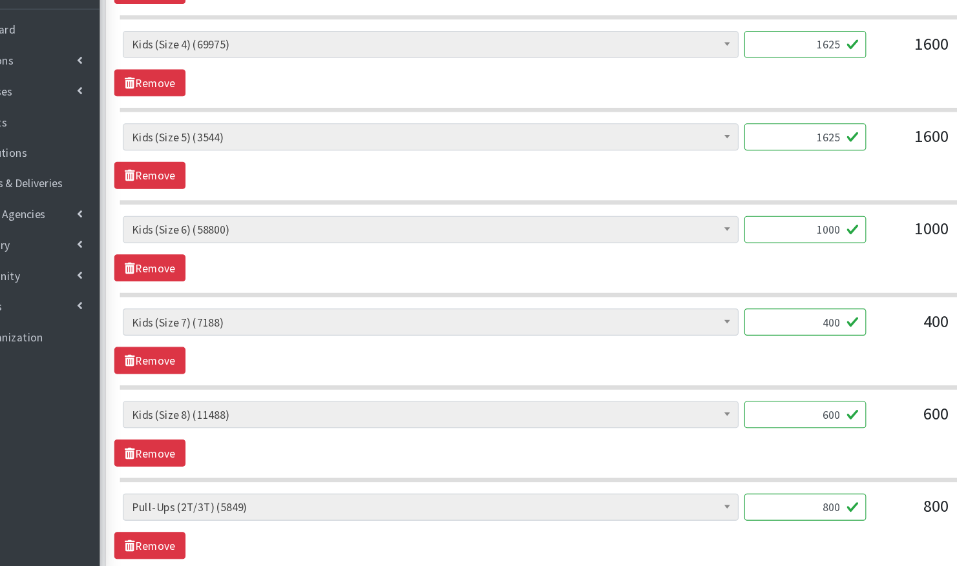
scroll to position [805, 0]
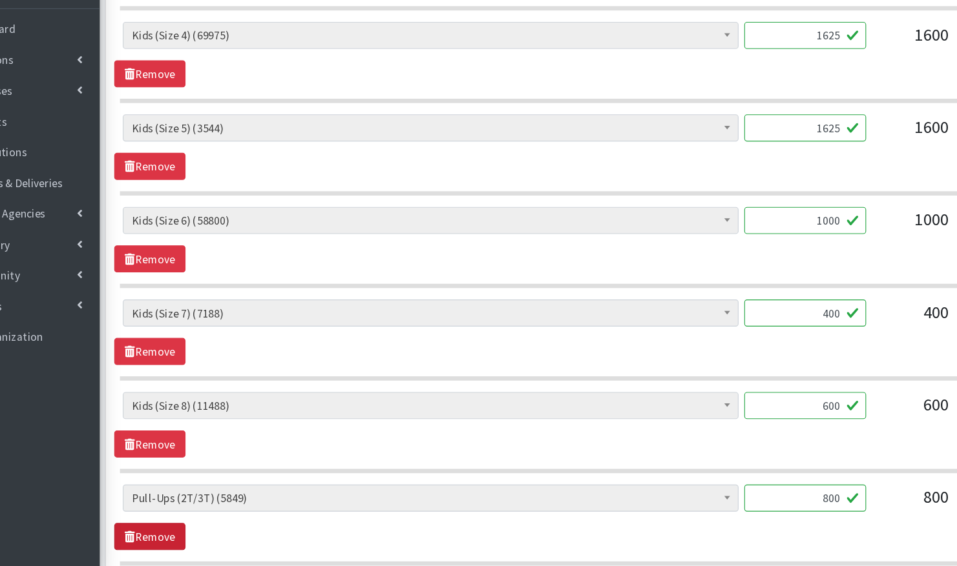
type input "1625"
click at [214, 532] on link "Remove" at bounding box center [206, 539] width 65 height 25
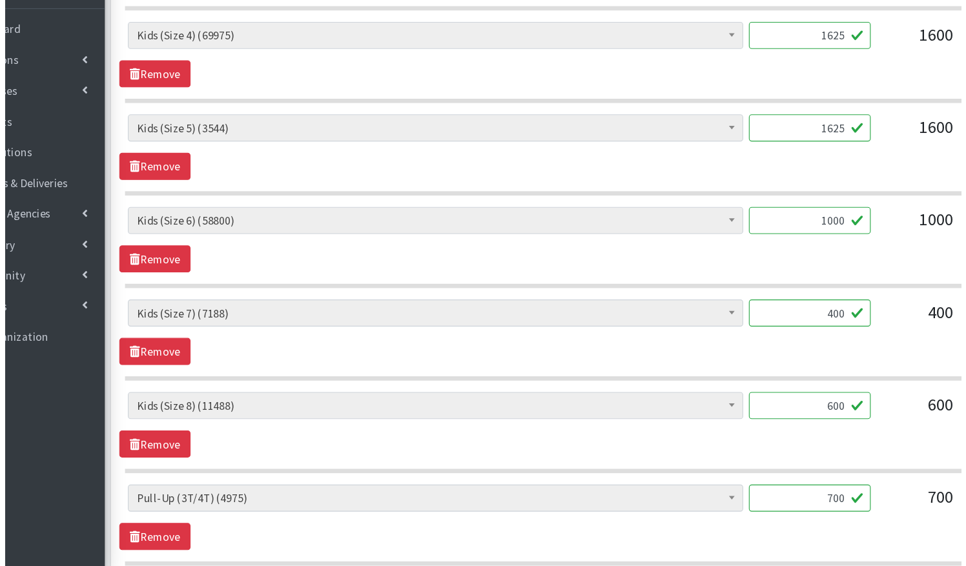
scroll to position [981, 0]
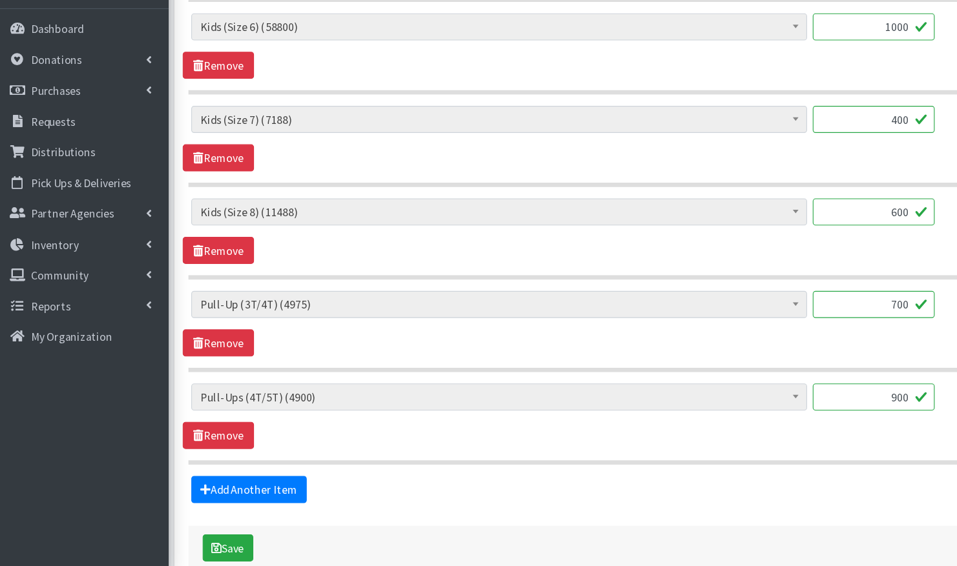
click at [834, 320] on input "700" at bounding box center [800, 328] width 110 height 25
type input "750"
click at [224, 543] on button "Save" at bounding box center [215, 549] width 46 height 25
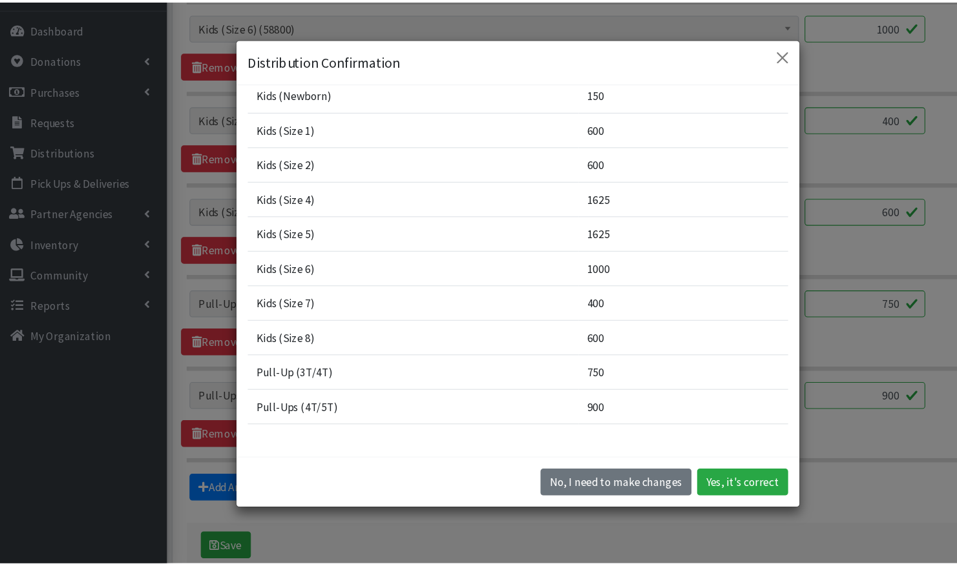
scroll to position [99, 0]
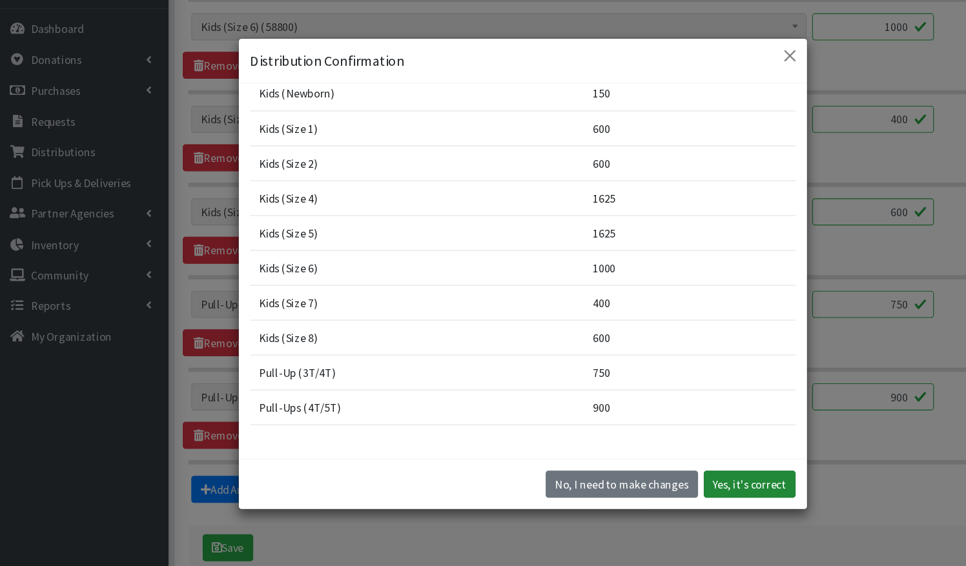
click at [687, 490] on button "Yes, it's correct" at bounding box center [688, 492] width 83 height 25
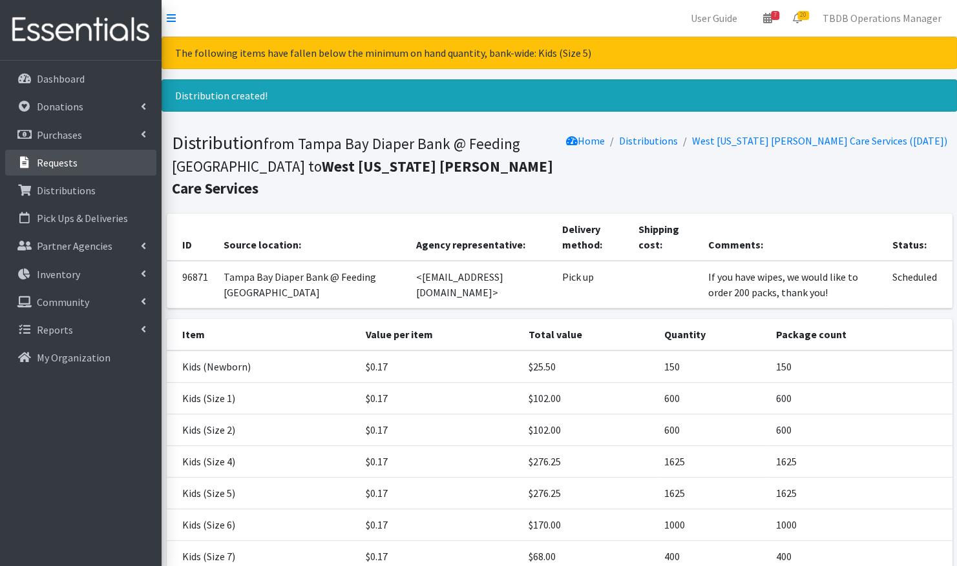
click at [87, 160] on link "Requests" at bounding box center [80, 163] width 151 height 26
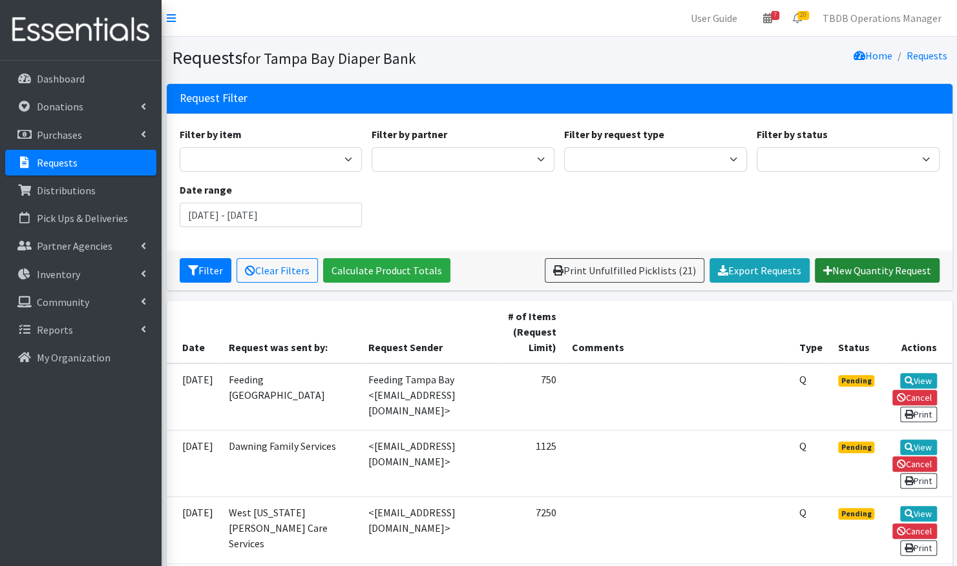
click at [853, 272] on link "New Quantity Request" at bounding box center [876, 270] width 125 height 25
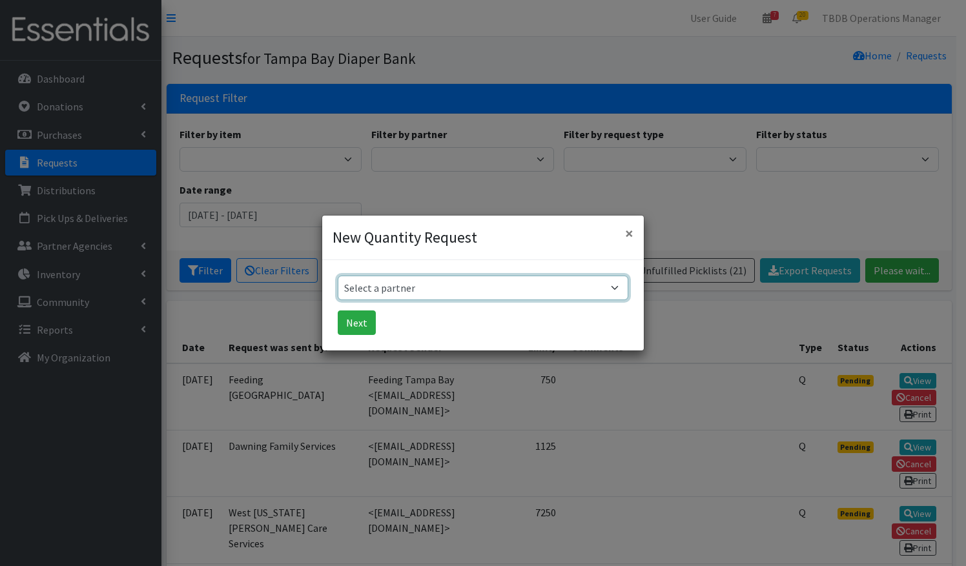
click at [443, 288] on select "Select a partner BabyCycle BEAUTE Blueprint Foundation Inc. (BBF) Berkeley Food…" at bounding box center [483, 288] width 291 height 25
select select "3473"
click at [338, 276] on select "Select a partner BabyCycle BEAUTE Blueprint Foundation Inc. (BBF) Berkeley Food…" at bounding box center [483, 288] width 291 height 25
click at [369, 327] on button "Next" at bounding box center [357, 323] width 38 height 25
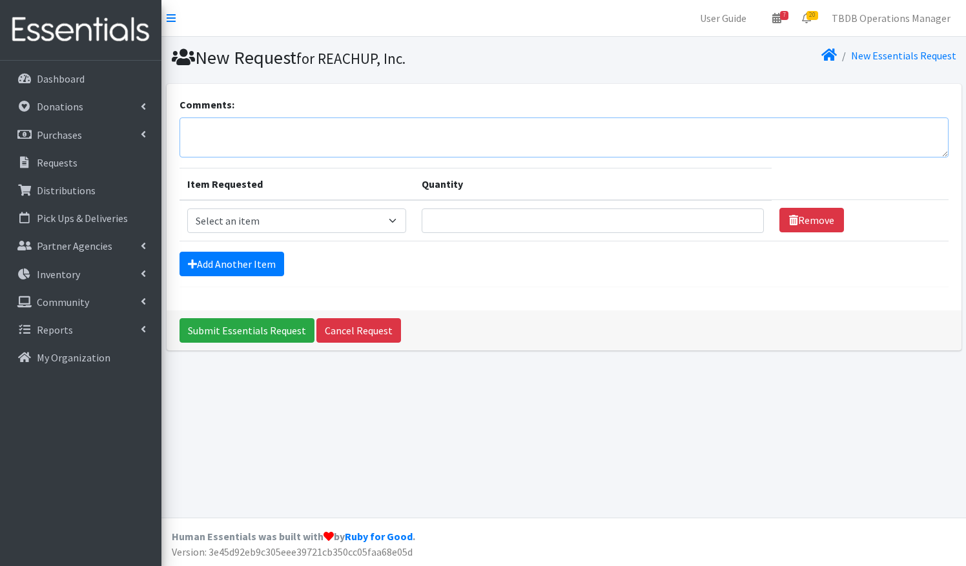
click at [371, 134] on textarea "Comments:" at bounding box center [564, 138] width 769 height 40
type textarea "T"
type textarea "Submitted on partner behalf for [DATE] order ([PERSON_NAME])"
click at [393, 218] on select "Select an item Kids (Newborn) Kids (Preemie) Kids (Size 1) Kids (Size 2) Kids (…" at bounding box center [297, 221] width 220 height 25
select select "751"
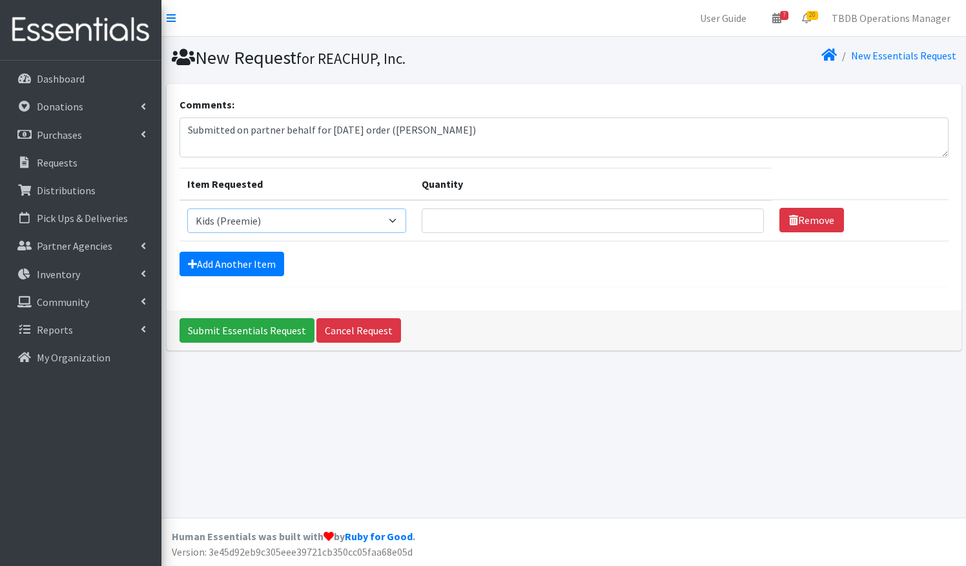
click at [187, 209] on select "Select an item Kids (Newborn) Kids (Preemie) Kids (Size 1) Kids (Size 2) Kids (…" at bounding box center [297, 221] width 220 height 25
click at [498, 218] on input "Quantity" at bounding box center [593, 221] width 342 height 25
type input "500"
click at [261, 264] on link "Add Another Item" at bounding box center [232, 264] width 105 height 25
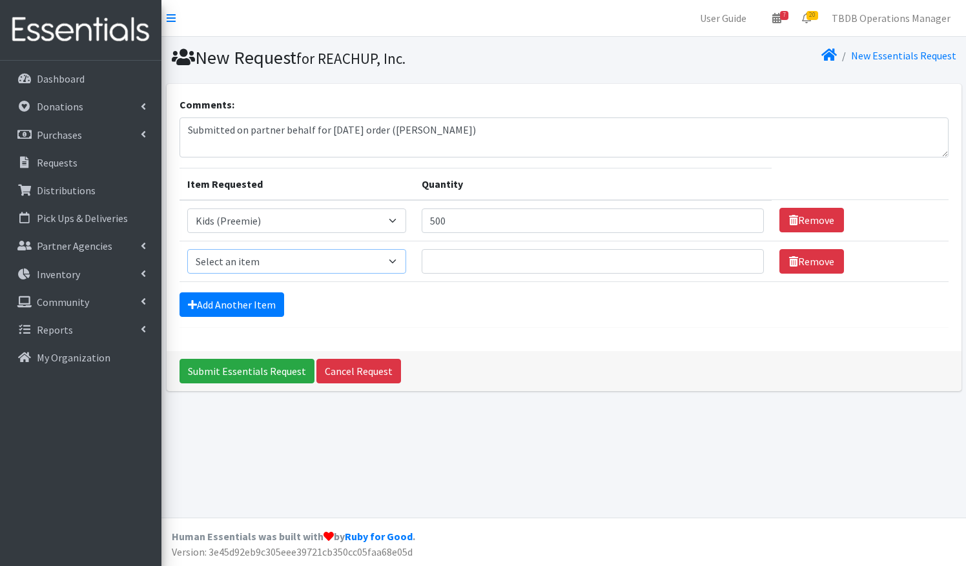
click at [275, 260] on select "Select an item Kids (Newborn) Kids (Preemie) Kids (Size 1) Kids (Size 2) Kids (…" at bounding box center [297, 261] width 220 height 25
select select "750"
click at [187, 249] on select "Select an item Kids (Newborn) Kids (Preemie) Kids (Size 1) Kids (Size 2) Kids (…" at bounding box center [297, 261] width 220 height 25
click at [552, 249] on input "Quantity" at bounding box center [593, 261] width 342 height 25
type input "1000"
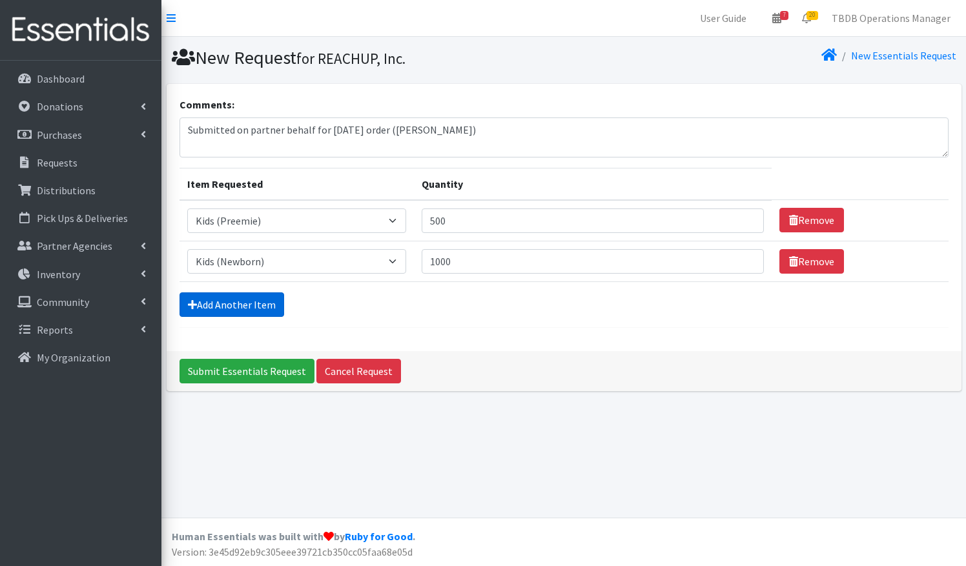
click at [203, 304] on link "Add Another Item" at bounding box center [232, 305] width 105 height 25
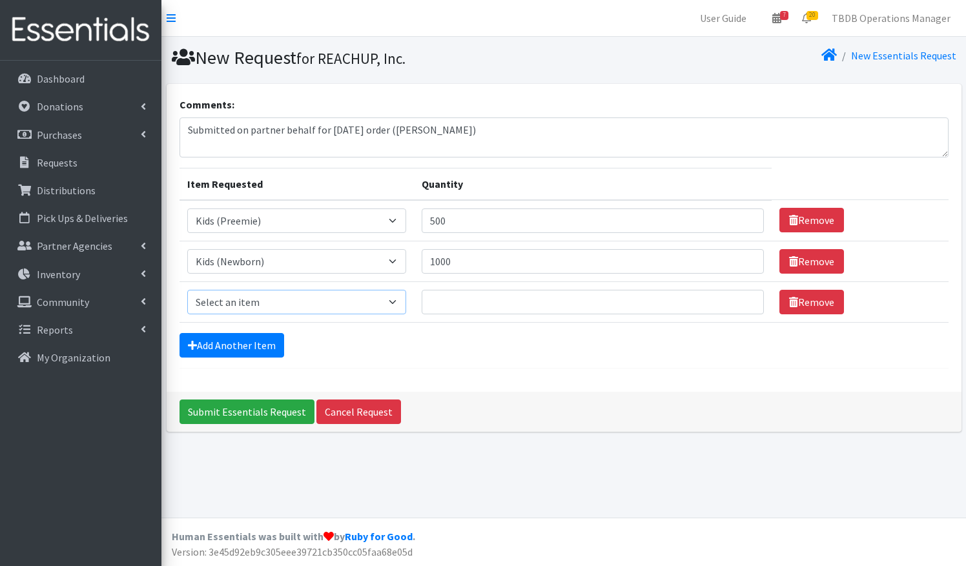
click at [273, 301] on select "Select an item Kids (Newborn) Kids (Preemie) Kids (Size 1) Kids (Size 2) Kids (…" at bounding box center [297, 302] width 220 height 25
select select "752"
click at [187, 290] on select "Select an item Kids (Newborn) Kids (Preemie) Kids (Size 1) Kids (Size 2) Kids (…" at bounding box center [297, 302] width 220 height 25
click at [501, 305] on input "Quantity" at bounding box center [593, 302] width 342 height 25
type input "2500"
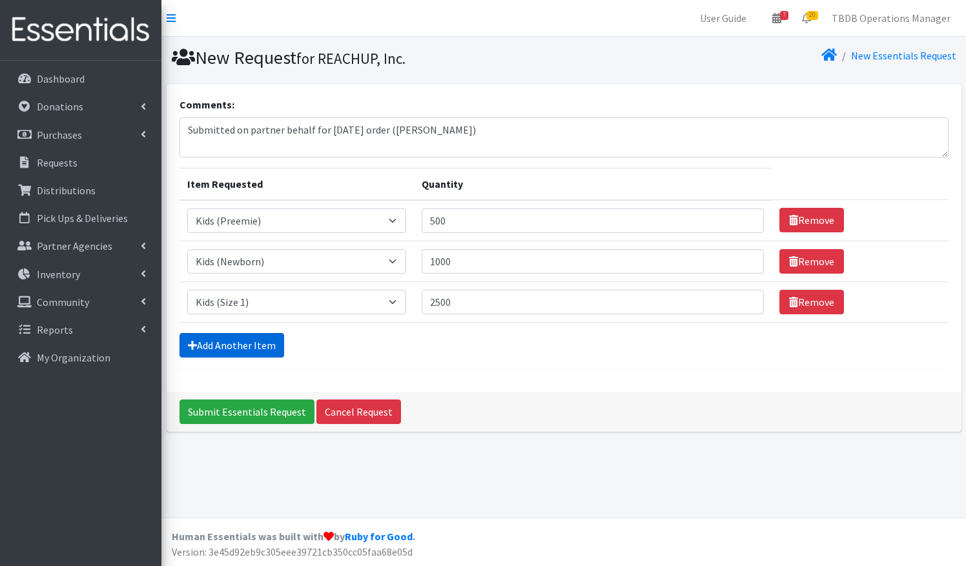
click at [248, 346] on link "Add Another Item" at bounding box center [232, 345] width 105 height 25
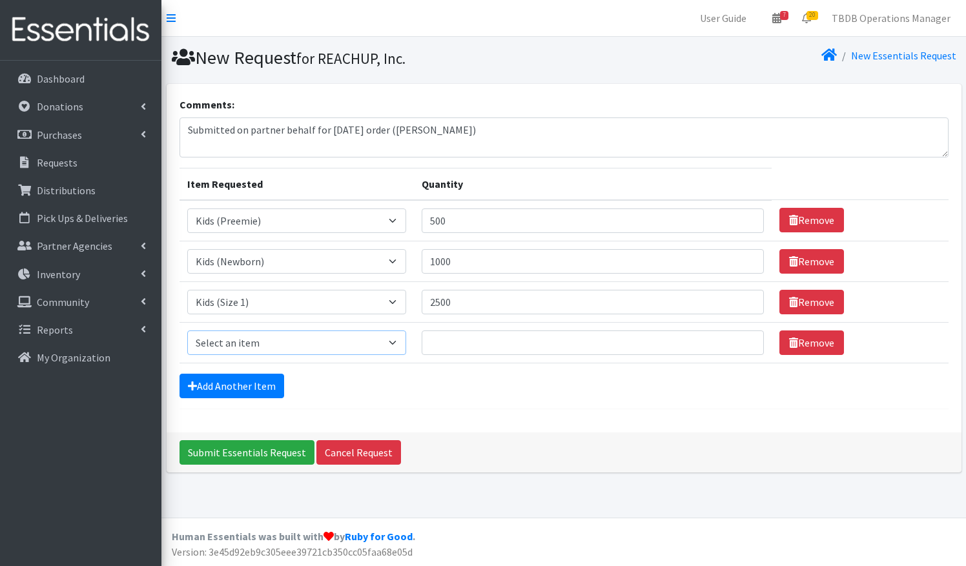
click at [261, 342] on select "Select an item Kids (Newborn) Kids (Preemie) Kids (Size 1) Kids (Size 2) Kids (…" at bounding box center [297, 343] width 220 height 25
select select "753"
click at [187, 331] on select "Select an item Kids (Newborn) Kids (Preemie) Kids (Size 1) Kids (Size 2) Kids (…" at bounding box center [297, 343] width 220 height 25
click at [488, 336] on input "Quantity" at bounding box center [593, 343] width 342 height 25
type input "2500"
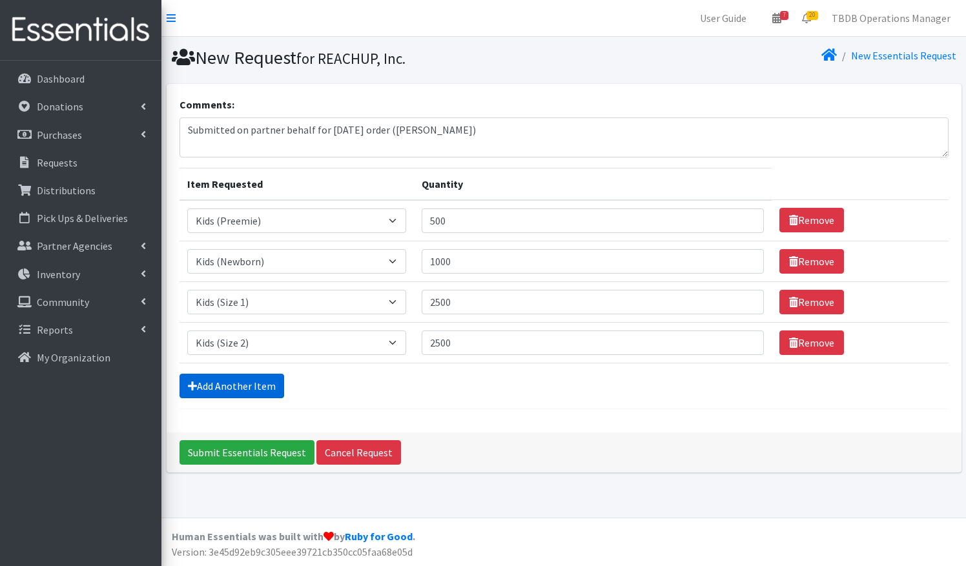
click at [236, 389] on link "Add Another Item" at bounding box center [232, 386] width 105 height 25
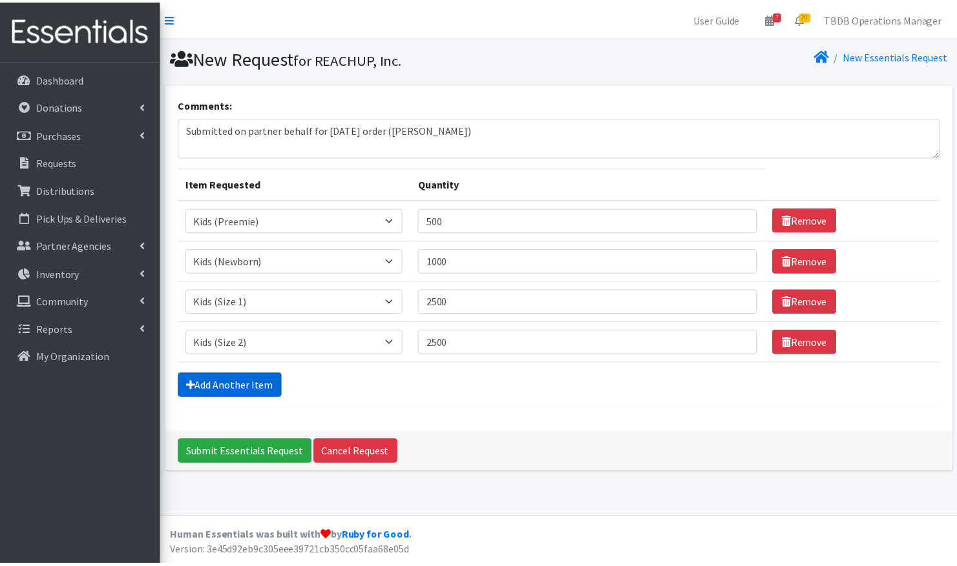
scroll to position [3, 0]
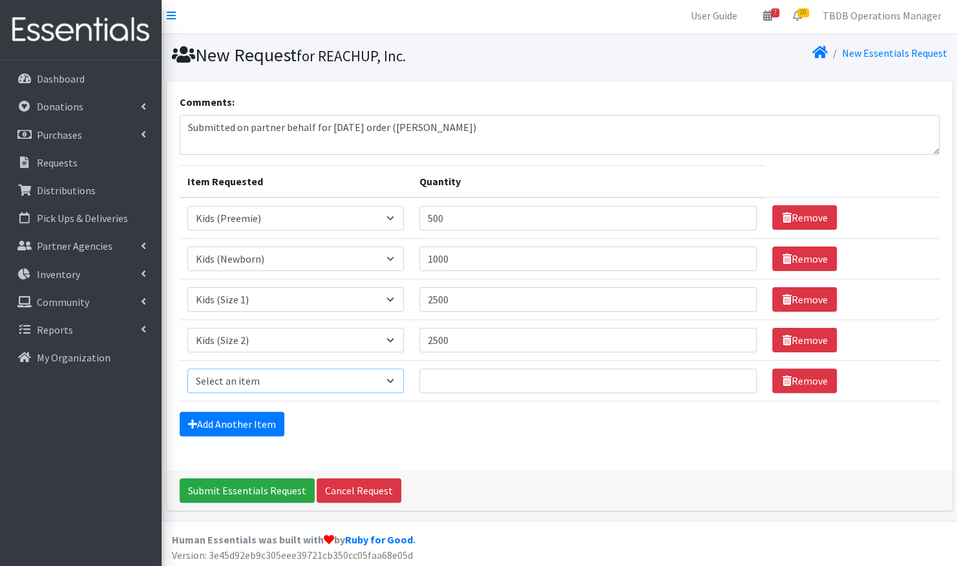
click at [315, 388] on select "Select an item Kids (Newborn) Kids (Preemie) Kids (Size 1) Kids (Size 2) Kids (…" at bounding box center [295, 381] width 216 height 25
select select "732"
click at [187, 369] on select "Select an item Kids (Newborn) Kids (Preemie) Kids (Size 1) Kids (Size 2) Kids (…" at bounding box center [295, 381] width 216 height 25
click at [471, 386] on input "Quantity" at bounding box center [588, 381] width 338 height 25
type input "1000"
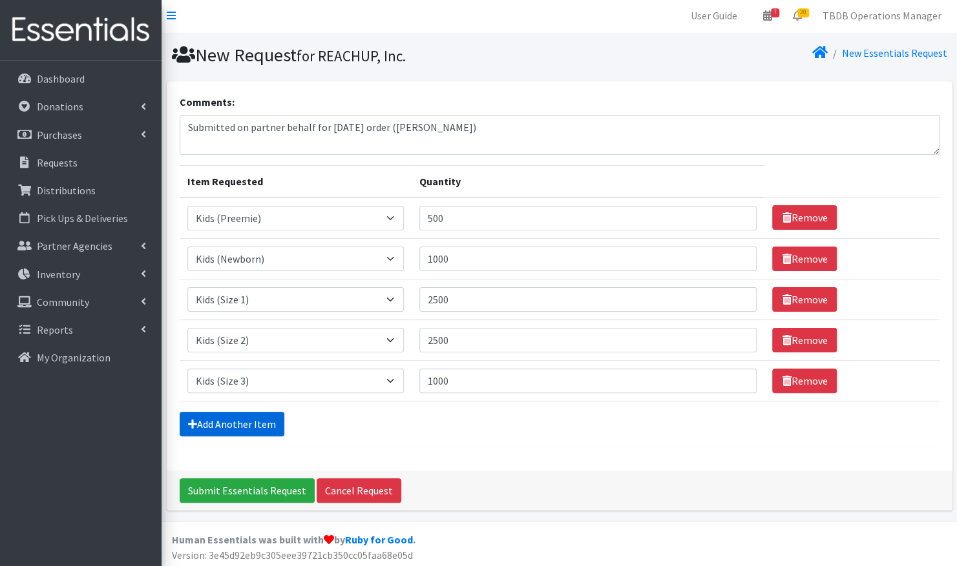
click at [258, 419] on link "Add Another Item" at bounding box center [232, 424] width 105 height 25
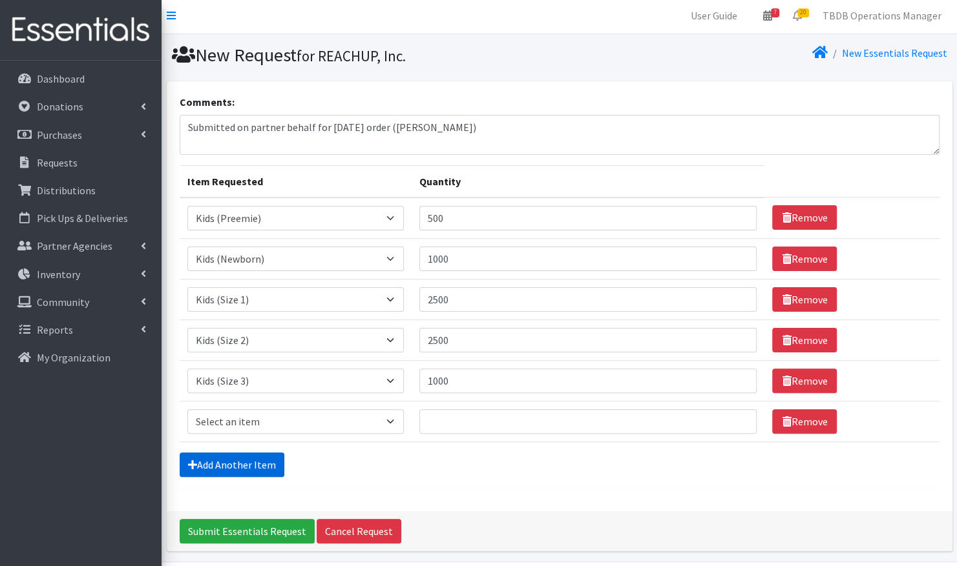
scroll to position [43, 0]
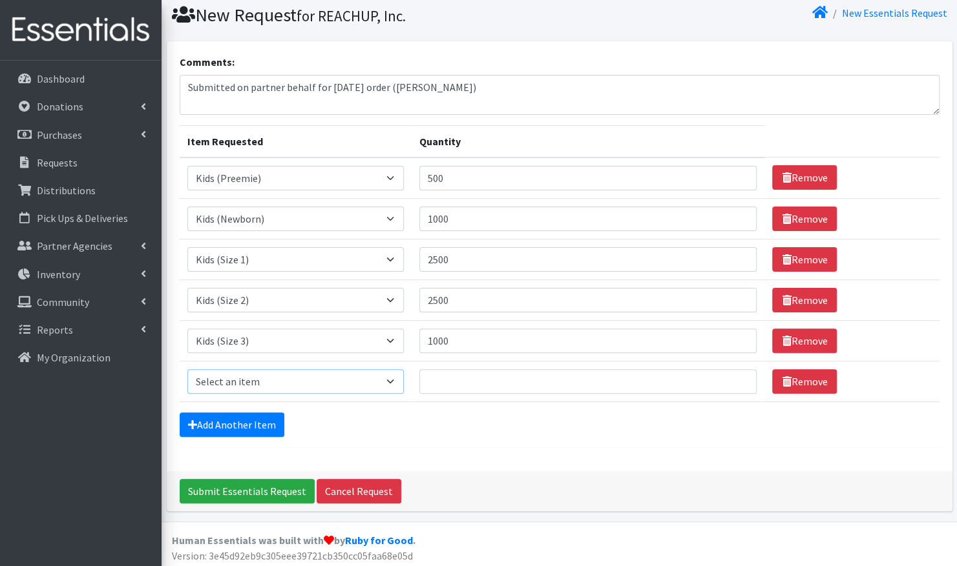
click at [278, 375] on select "Select an item Kids (Newborn) Kids (Preemie) Kids (Size 1) Kids (Size 2) Kids (…" at bounding box center [295, 381] width 216 height 25
select select "739"
click at [187, 369] on select "Select an item Kids (Newborn) Kids (Preemie) Kids (Size 1) Kids (Size 2) Kids (…" at bounding box center [295, 381] width 216 height 25
click at [540, 388] on input "Quantity" at bounding box center [588, 381] width 338 height 25
type input "1000"
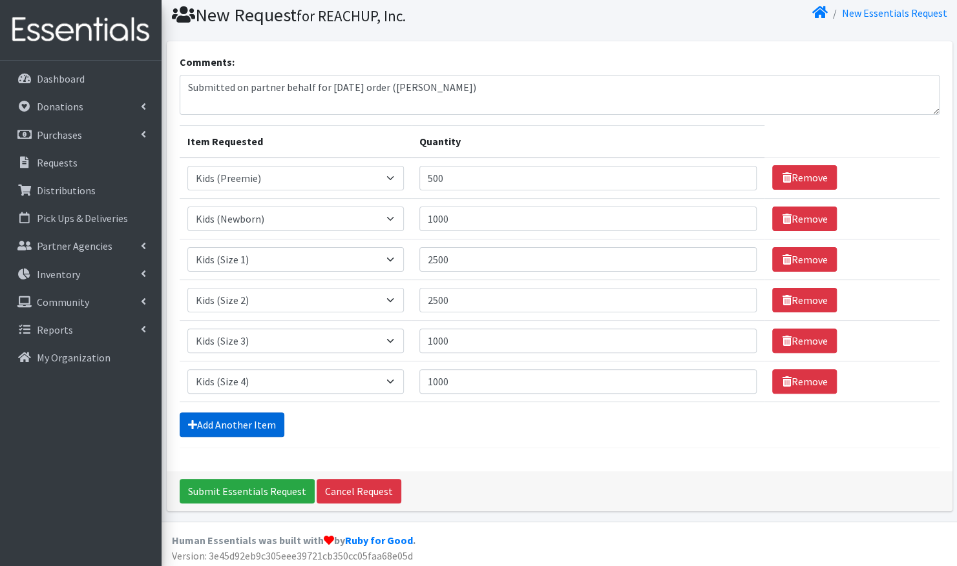
click at [262, 428] on link "Add Another Item" at bounding box center [232, 425] width 105 height 25
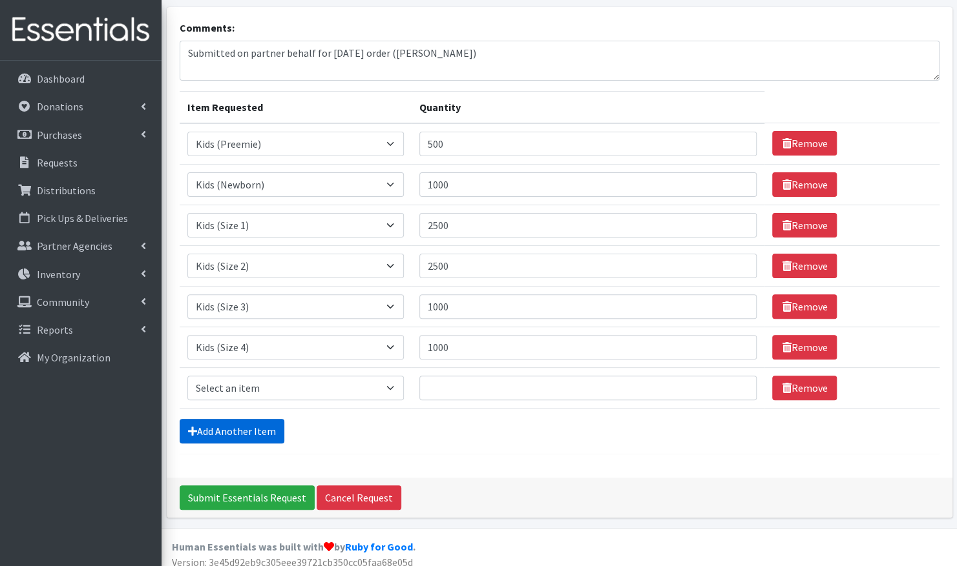
scroll to position [83, 0]
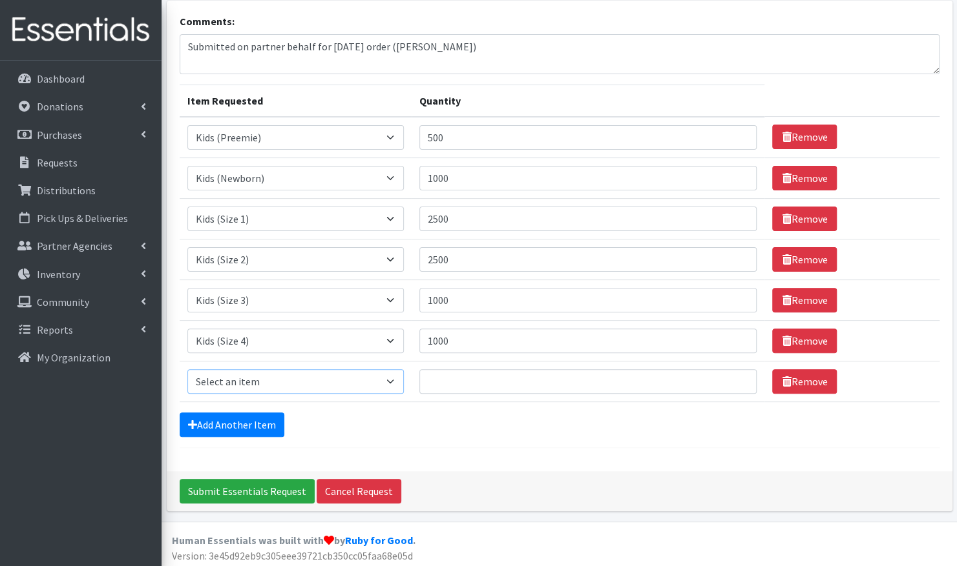
click at [281, 382] on select "Select an item Kids (Newborn) Kids (Preemie) Kids (Size 1) Kids (Size 2) Kids (…" at bounding box center [295, 381] width 216 height 25
select select "740"
click at [187, 369] on select "Select an item Kids (Newborn) Kids (Preemie) Kids (Size 1) Kids (Size 2) Kids (…" at bounding box center [295, 381] width 216 height 25
click at [498, 380] on input "Quantity" at bounding box center [588, 381] width 338 height 25
type input "1000"
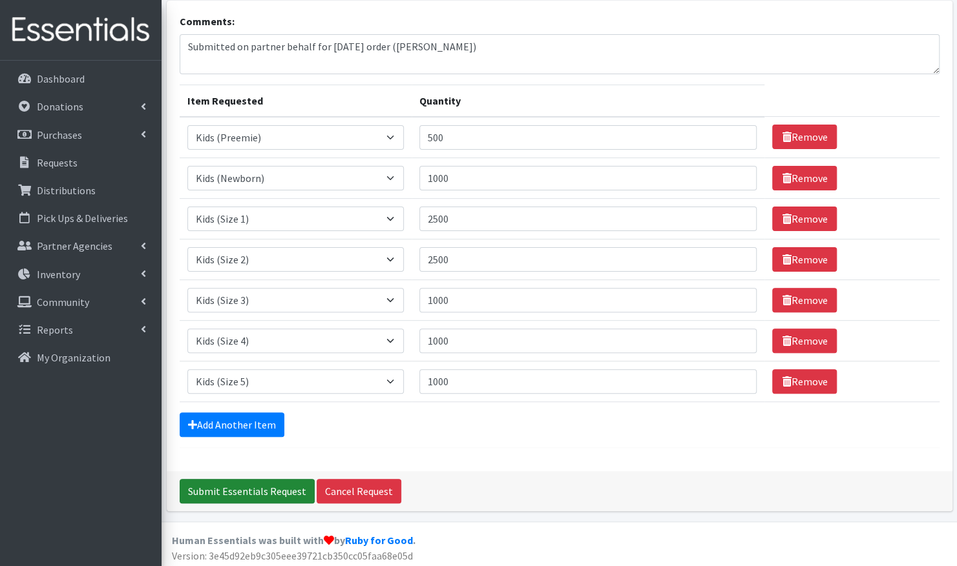
click at [248, 494] on input "Submit Essentials Request" at bounding box center [247, 491] width 135 height 25
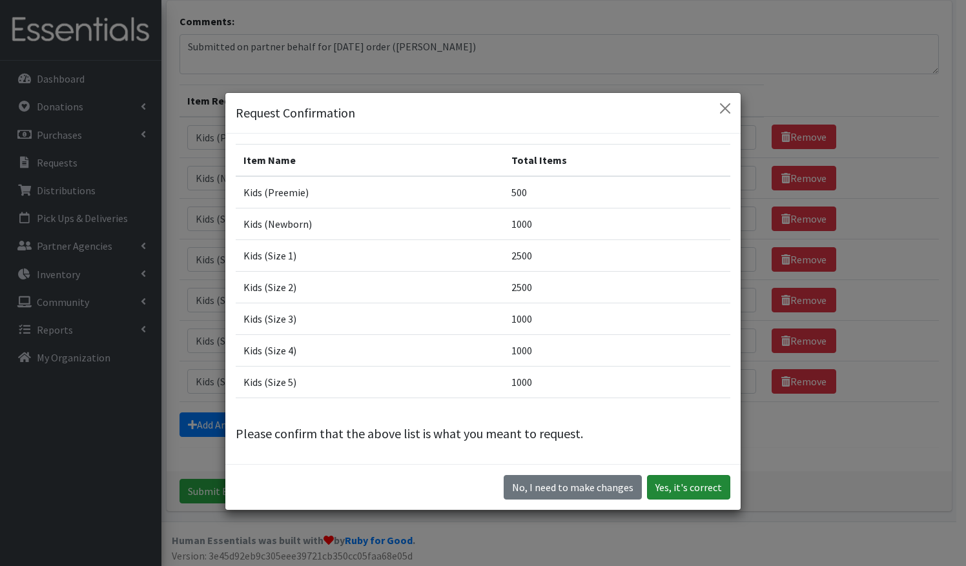
click at [679, 495] on button "Yes, it's correct" at bounding box center [688, 487] width 83 height 25
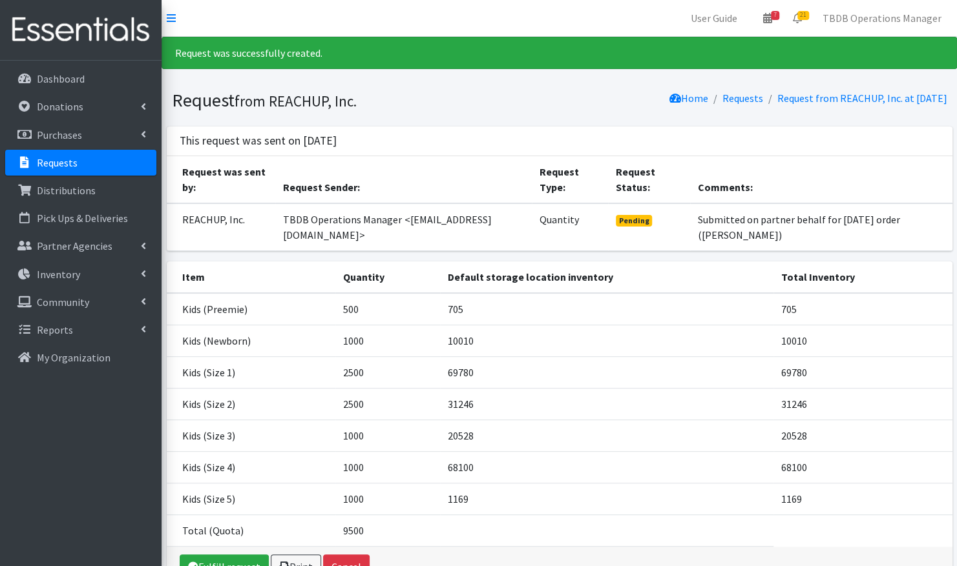
click at [98, 167] on link "Requests" at bounding box center [80, 163] width 151 height 26
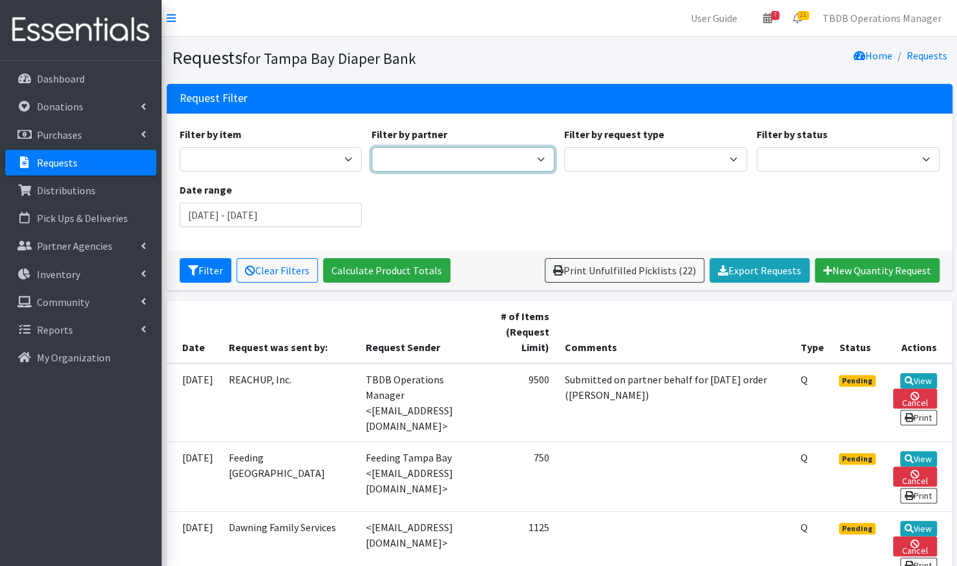
click at [481, 155] on select "BabyCycle BEAUTE Blueprint Foundation Inc. (BBF) Berkeley Food Pantry Beth-El F…" at bounding box center [462, 159] width 183 height 25
select select "3473"
click at [371, 147] on select "BabyCycle BEAUTE Blueprint Foundation Inc. (BBF) Berkeley Food Pantry Beth-El F…" at bounding box center [462, 159] width 183 height 25
click at [190, 260] on button "Filter" at bounding box center [206, 270] width 52 height 25
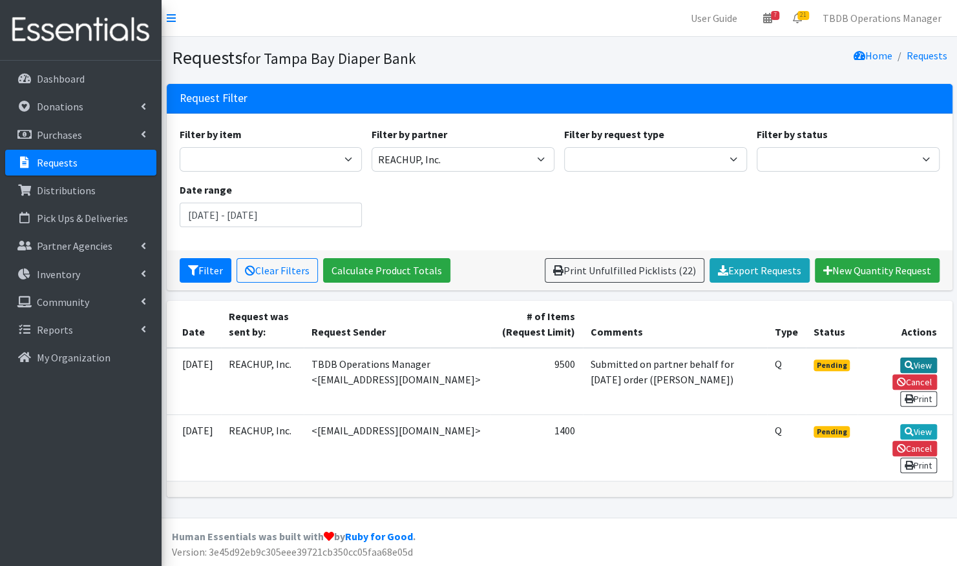
click at [922, 373] on link "View" at bounding box center [918, 366] width 37 height 16
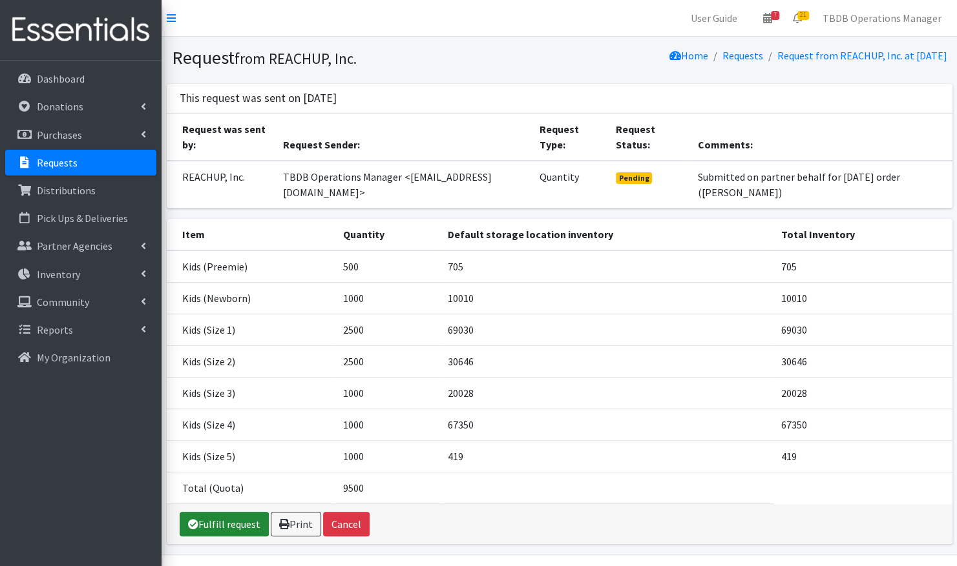
click at [218, 514] on link "Fulfill request" at bounding box center [224, 524] width 89 height 25
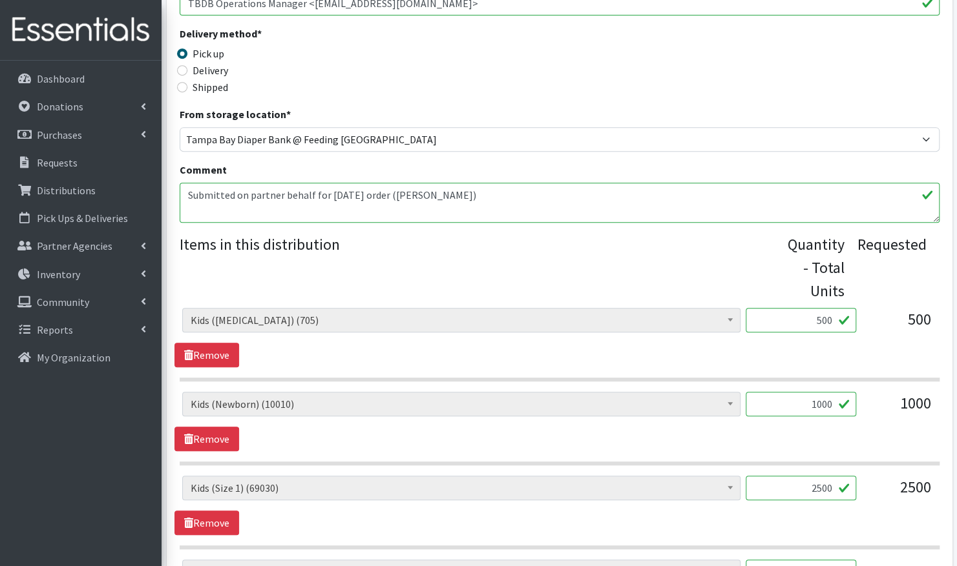
scroll to position [325, 0]
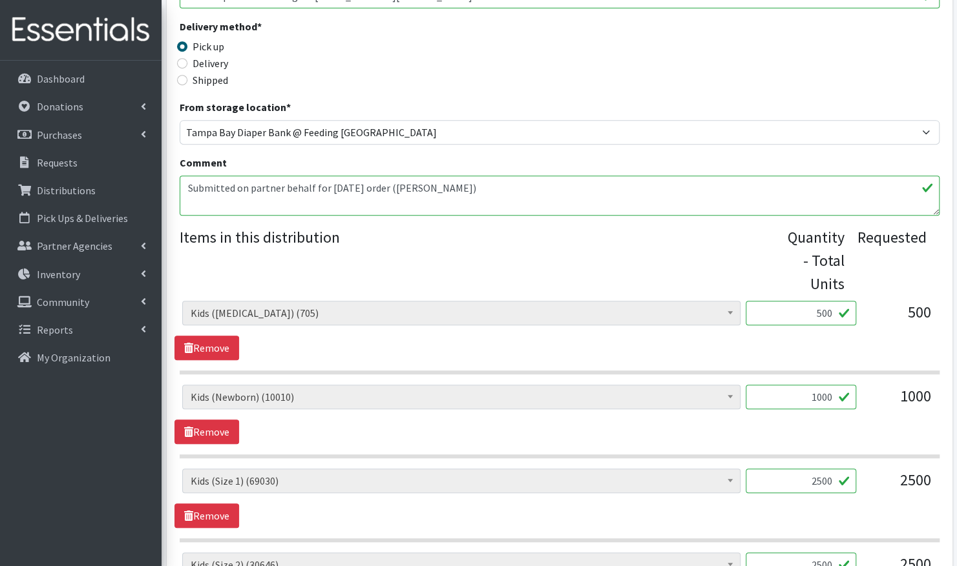
drag, startPoint x: 832, startPoint y: 312, endPoint x: 809, endPoint y: 313, distance: 23.3
click at [809, 313] on input "500" at bounding box center [800, 313] width 110 height 25
type input "450"
click at [227, 431] on link "Remove" at bounding box center [206, 432] width 65 height 25
click at [838, 394] on input "2500" at bounding box center [800, 397] width 110 height 25
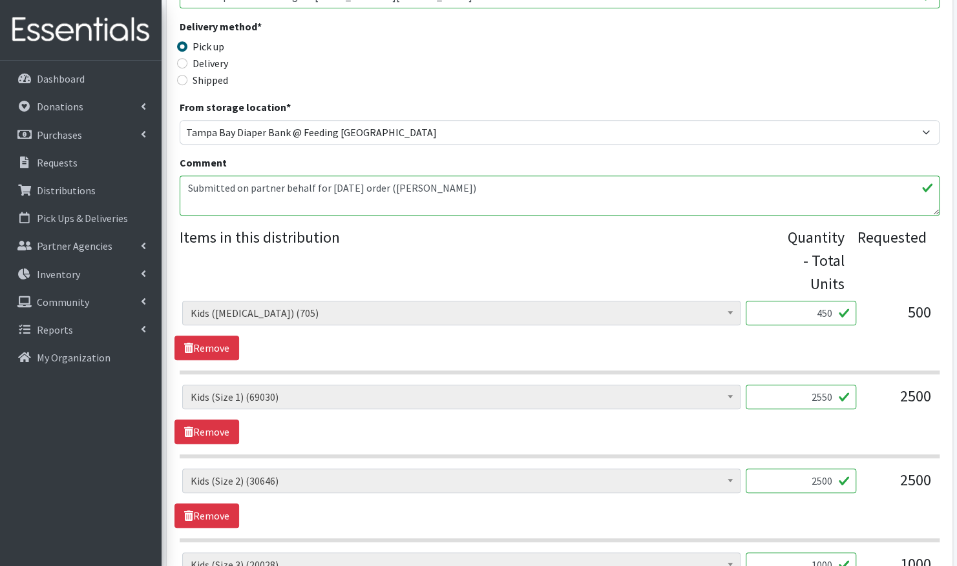
scroll to position [336, 0]
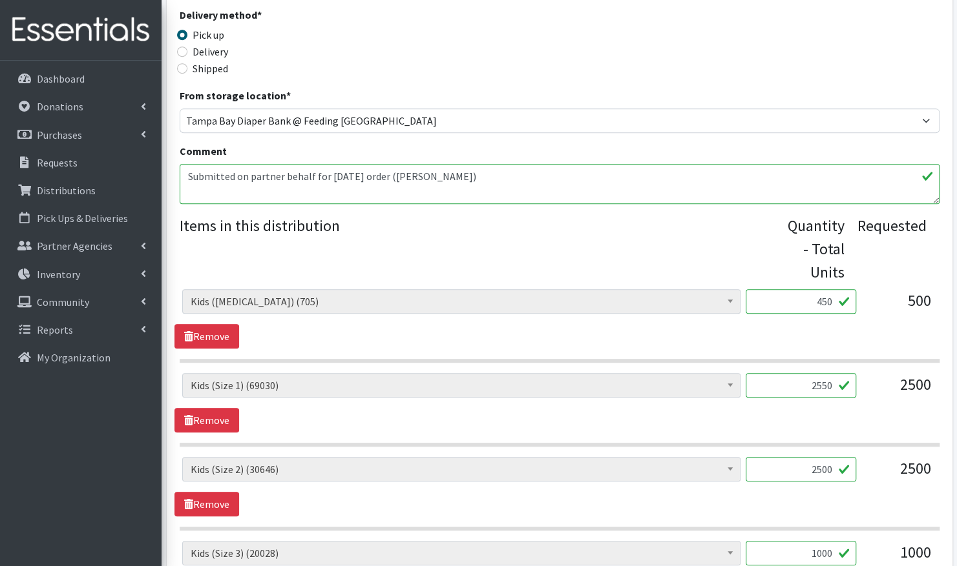
type input "2550"
click at [833, 466] on input "2500" at bounding box center [800, 469] width 110 height 25
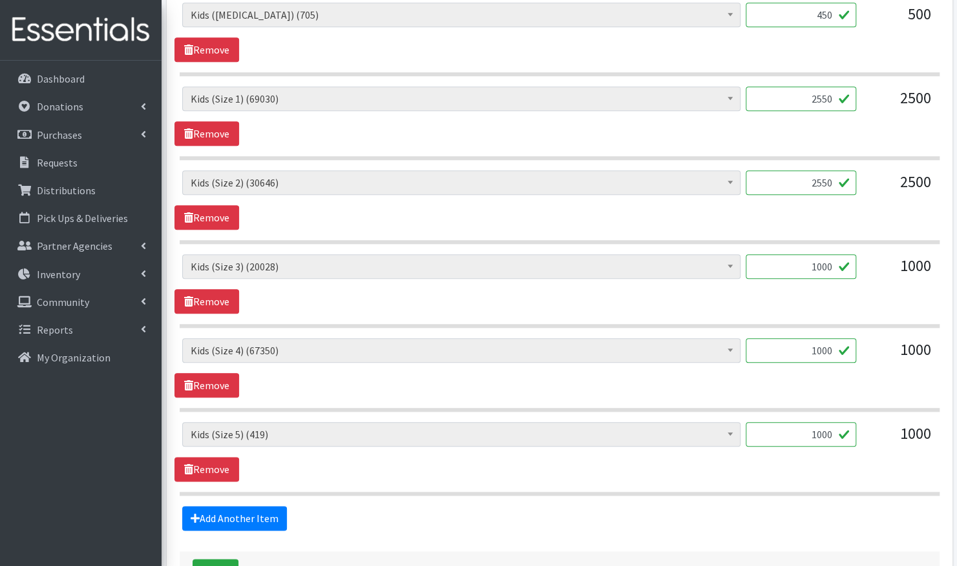
scroll to position [628, 0]
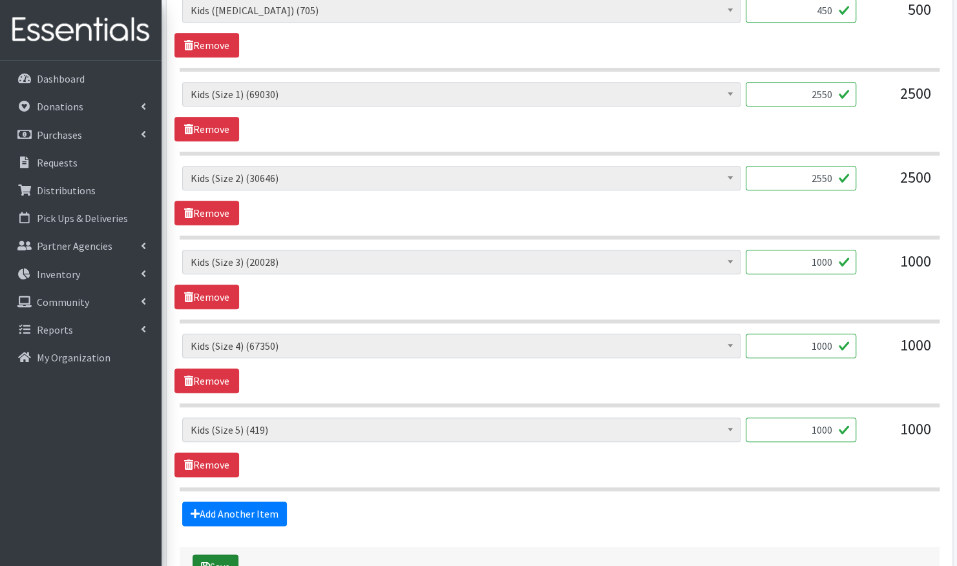
type input "2550"
click at [226, 557] on button "Save" at bounding box center [215, 567] width 46 height 25
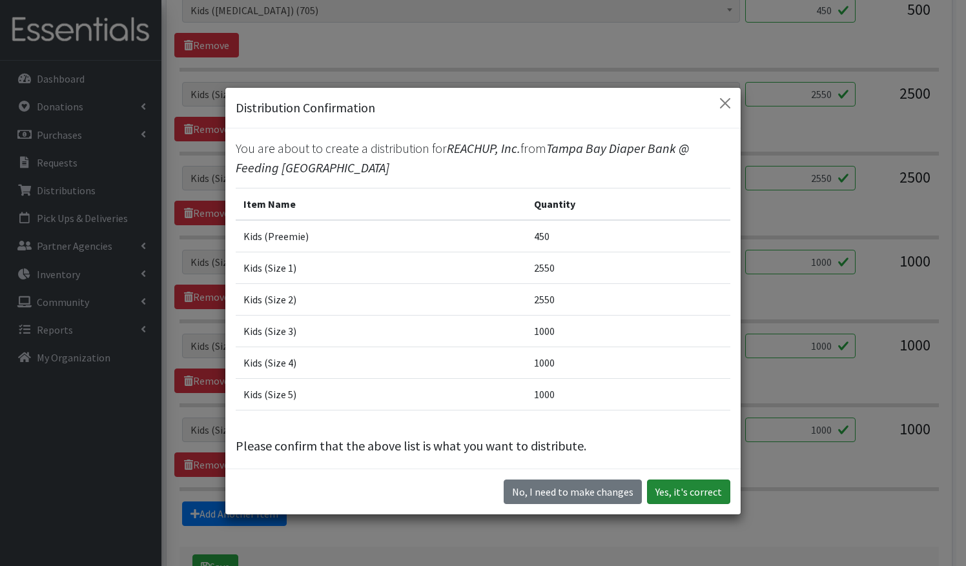
click at [671, 493] on button "Yes, it's correct" at bounding box center [688, 492] width 83 height 25
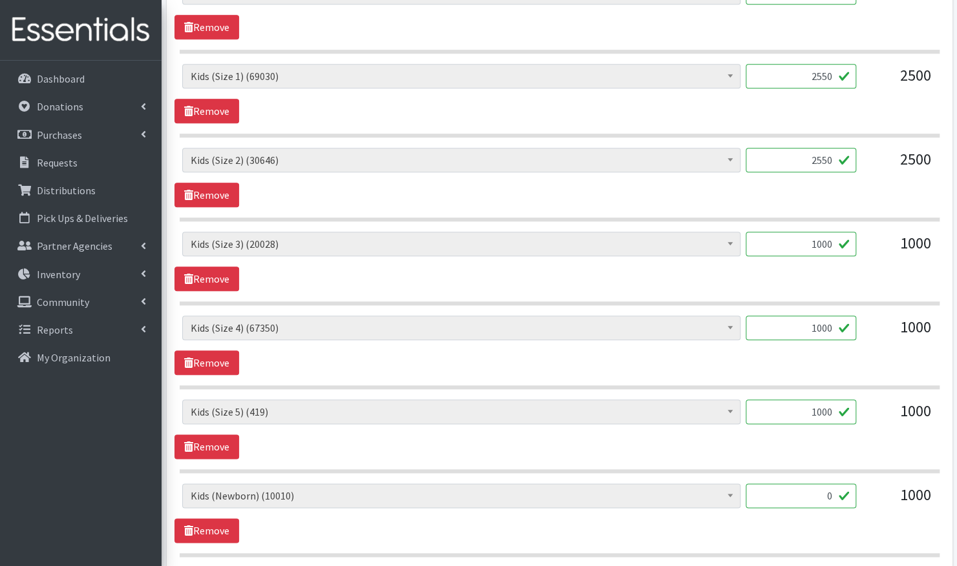
scroll to position [662, 0]
click at [221, 518] on link "Remove" at bounding box center [206, 530] width 65 height 25
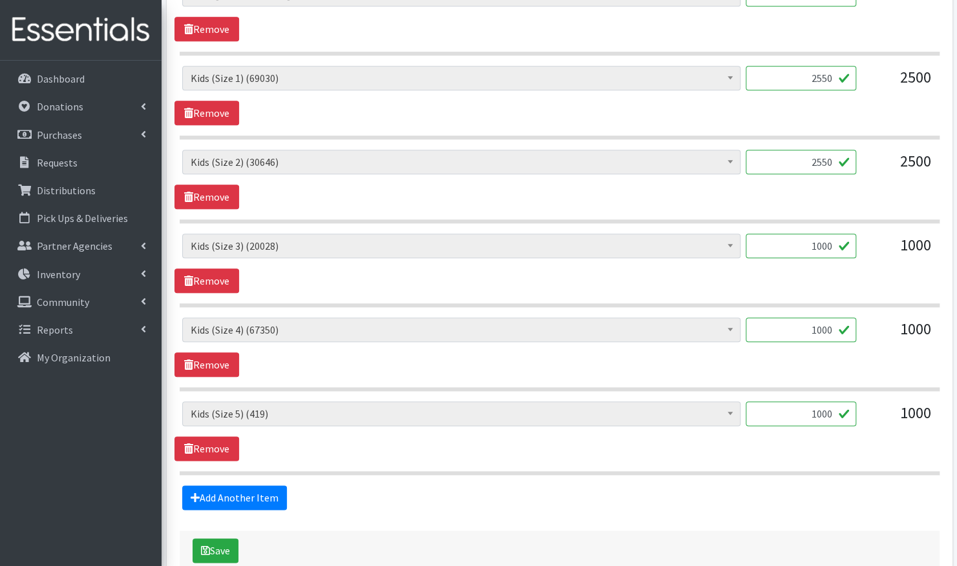
scroll to position [661, 0]
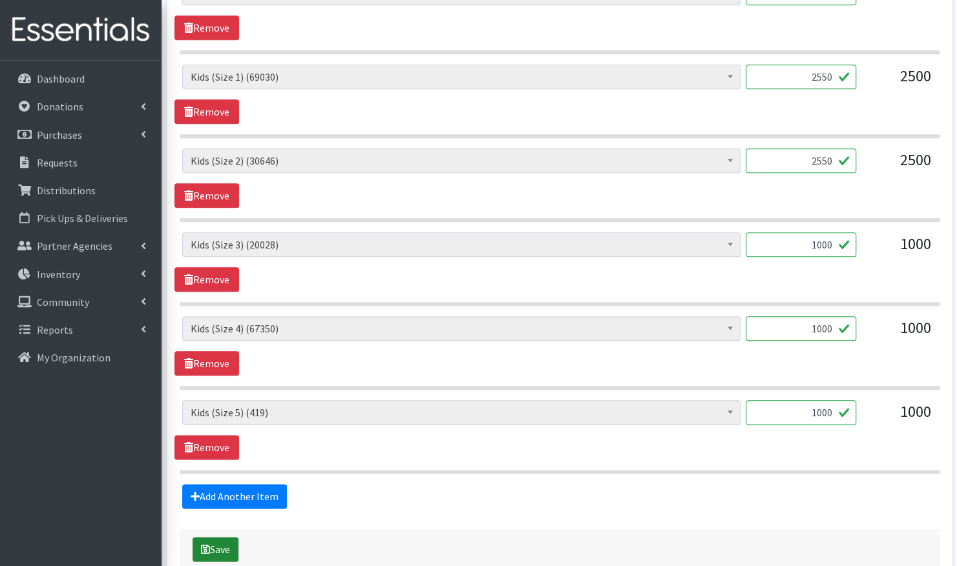
click at [213, 554] on button "Save" at bounding box center [215, 549] width 46 height 25
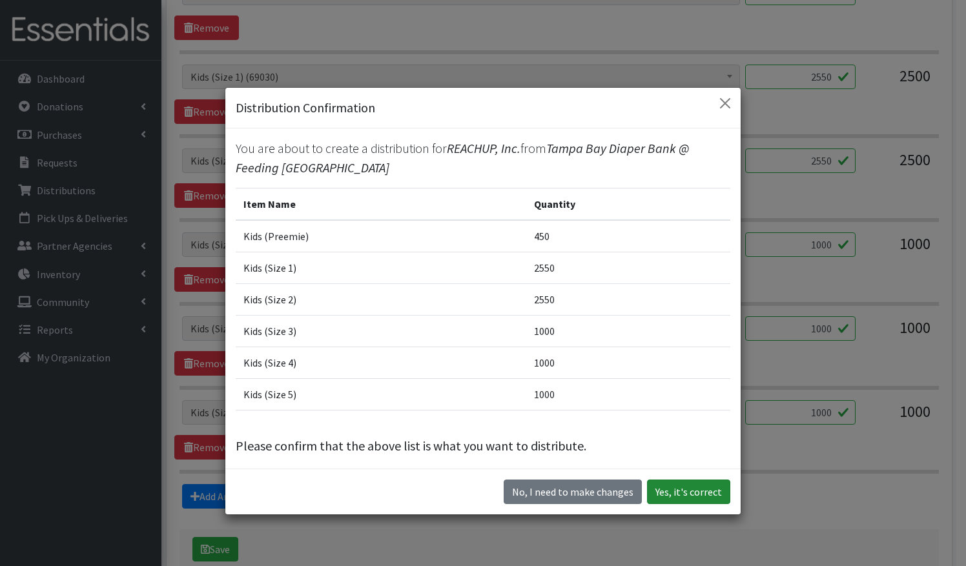
click at [705, 497] on button "Yes, it's correct" at bounding box center [688, 492] width 83 height 25
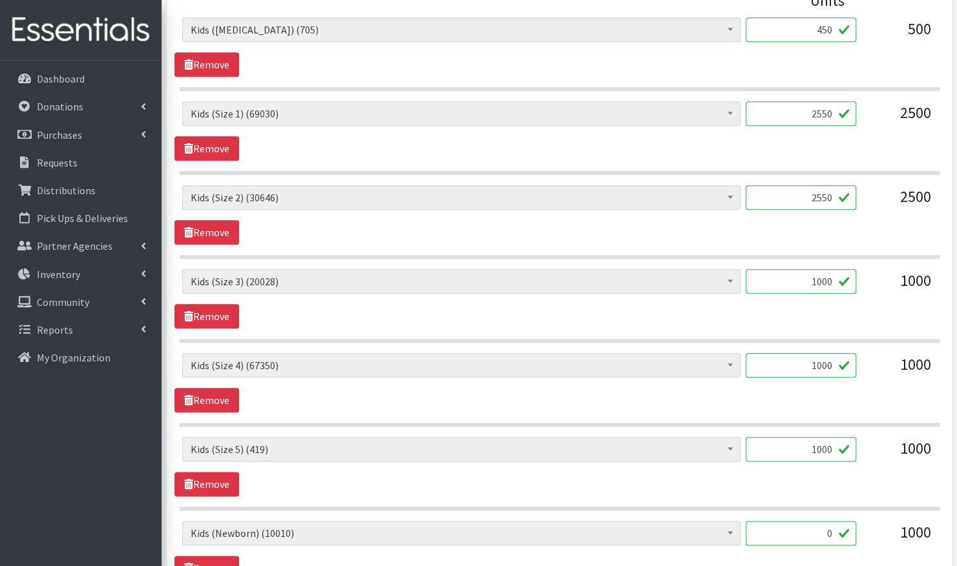
scroll to position [626, 0]
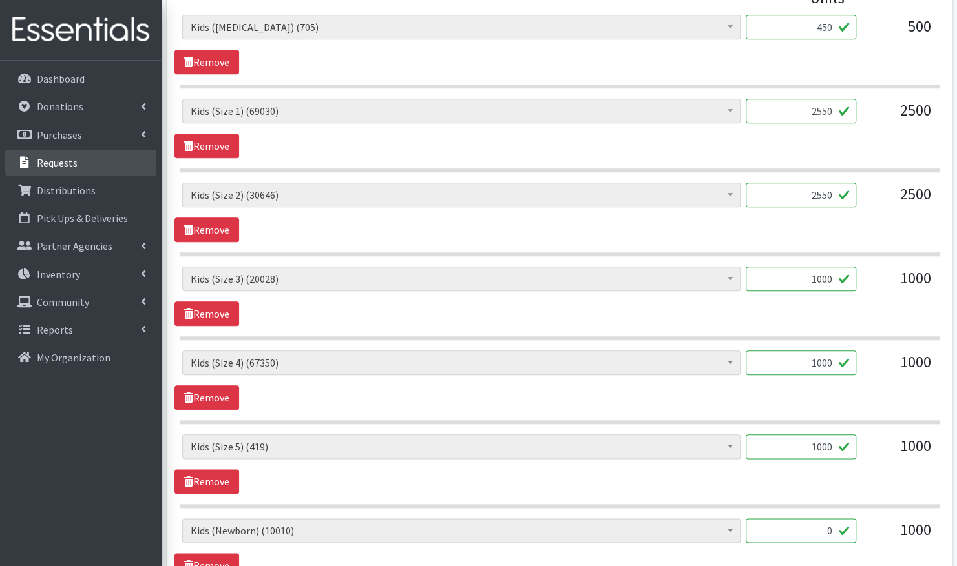
click at [72, 156] on p "Requests" at bounding box center [57, 162] width 41 height 13
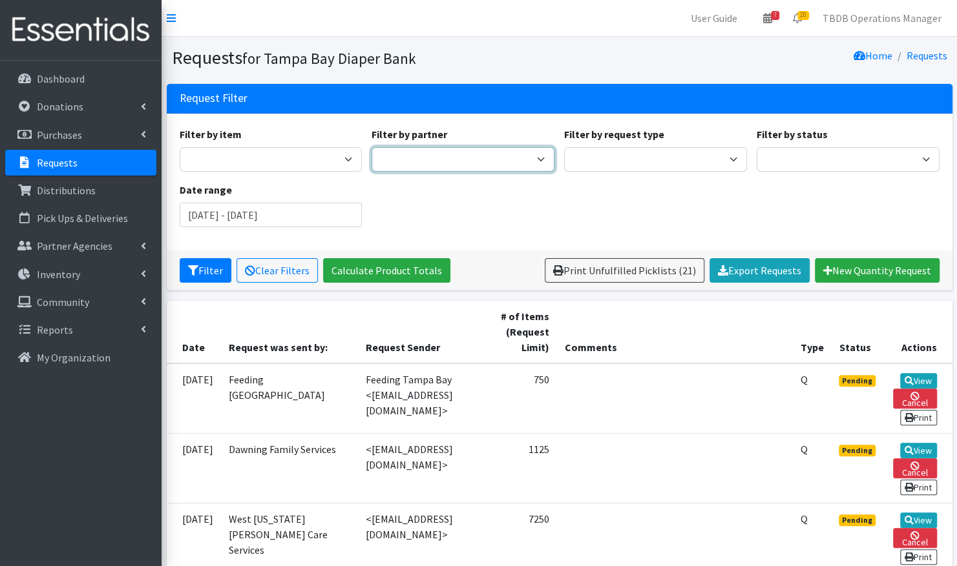
click at [412, 164] on select "BabyCycle BEAUTE Blueprint Foundation Inc. (BBF) Berkeley Food Pantry Beth-El F…" at bounding box center [462, 159] width 183 height 25
select select "3484"
click at [371, 147] on select "BabyCycle BEAUTE Blueprint Foundation Inc. (BBF) Berkeley Food Pantry Beth-El F…" at bounding box center [462, 159] width 183 height 25
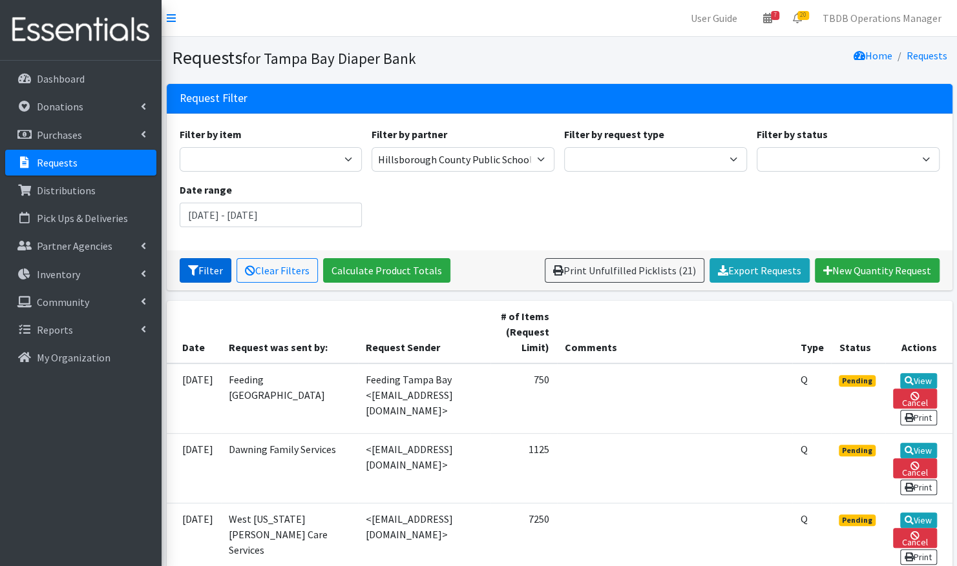
click at [200, 271] on button "Filter" at bounding box center [206, 270] width 52 height 25
